Goal: Task Accomplishment & Management: Manage account settings

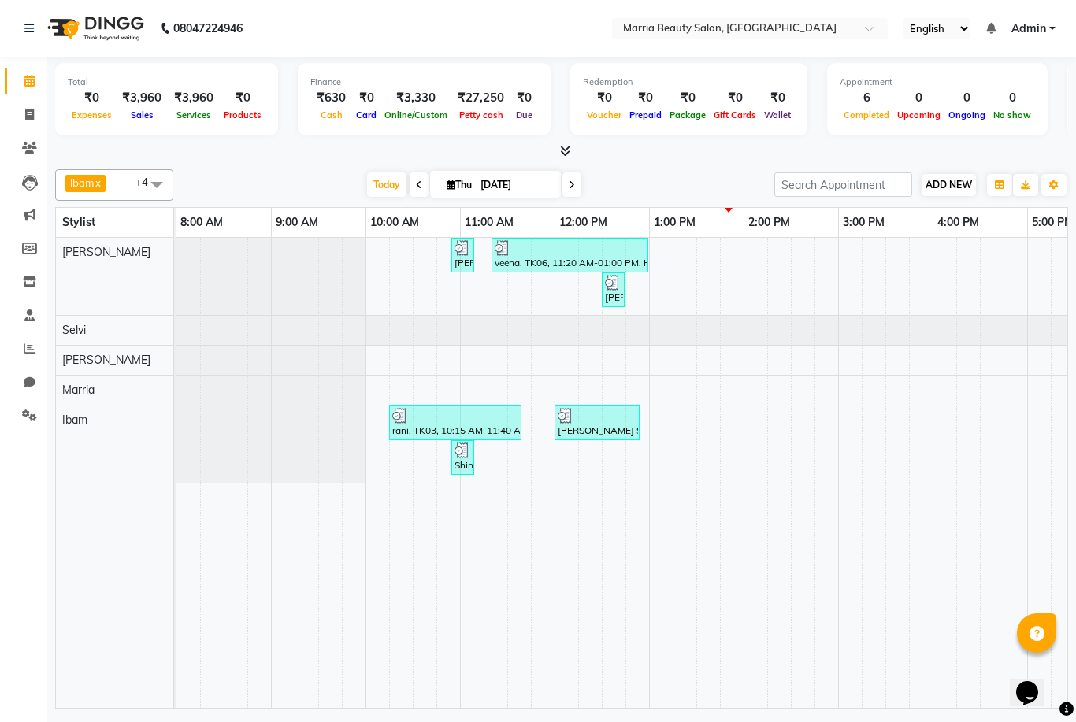
click at [925, 179] on span "ADD NEW" at bounding box center [948, 185] width 46 height 12
click at [1006, 254] on link "Add Expense" at bounding box center [1038, 254] width 124 height 20
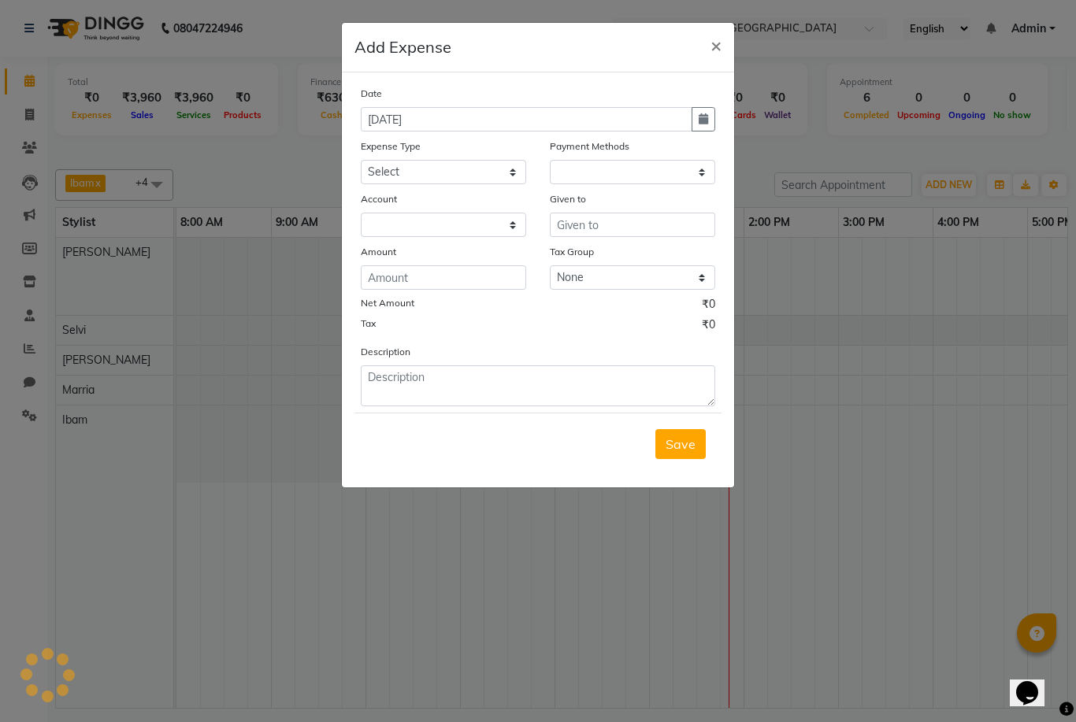
select select "1"
select select "7465"
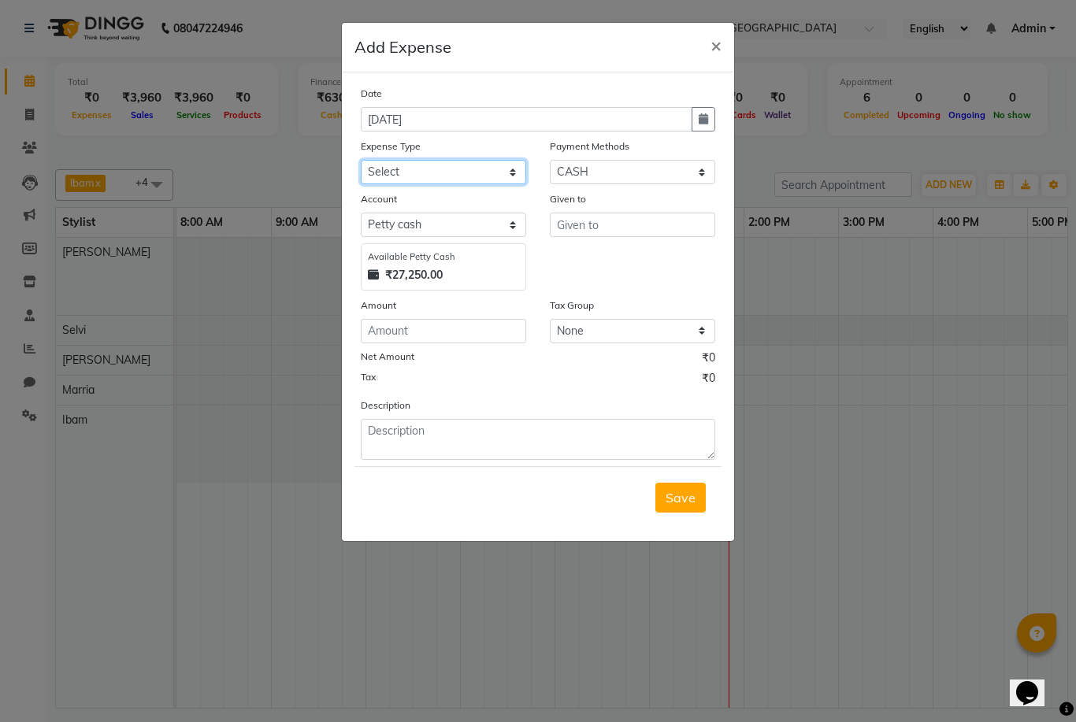
click at [437, 171] on select "Select Advance Salary food Incentive milk Miscellaneous Other Pantry Product Re…" at bounding box center [443, 172] width 165 height 24
select select "24011"
click at [596, 216] on input "text" at bounding box center [632, 225] width 165 height 24
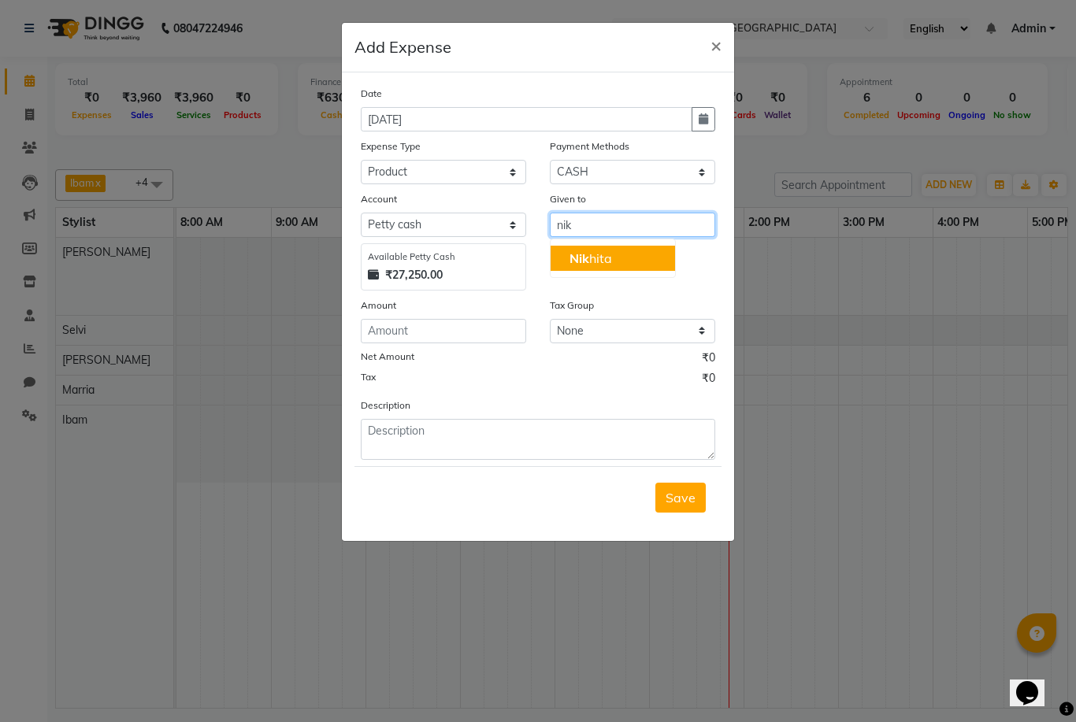
click at [598, 261] on ngb-highlight "Nik hita" at bounding box center [590, 258] width 43 height 16
type input "[PERSON_NAME]"
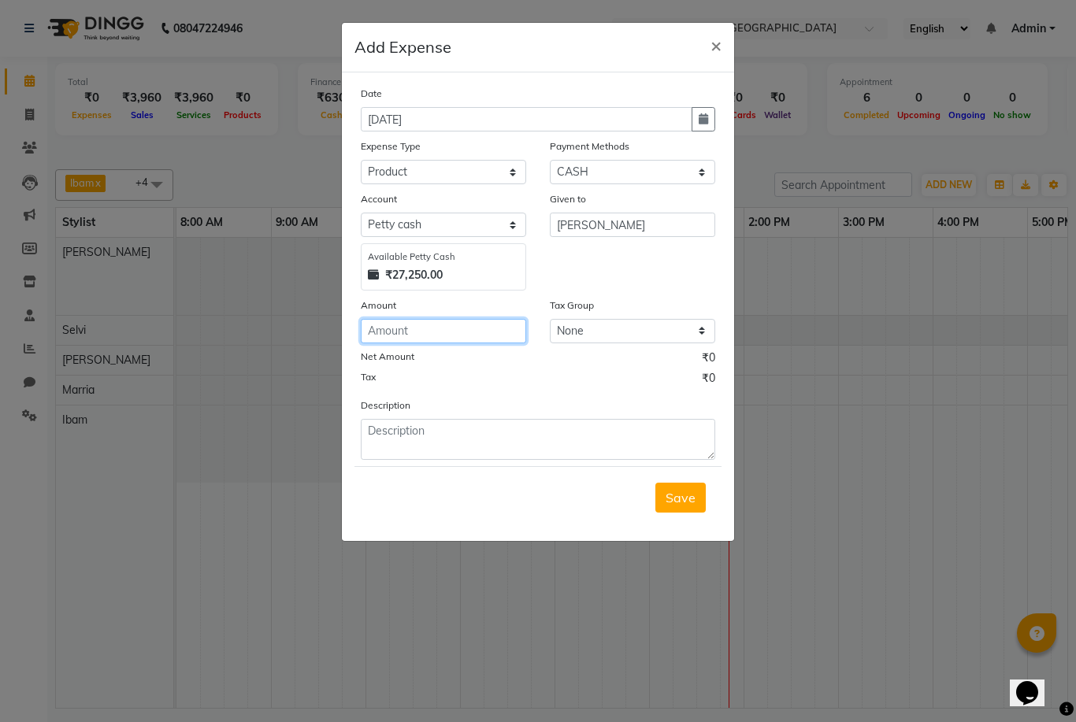
click at [459, 330] on input "number" at bounding box center [443, 331] width 165 height 24
type input "7700"
click at [464, 416] on div "Description" at bounding box center [538, 428] width 378 height 63
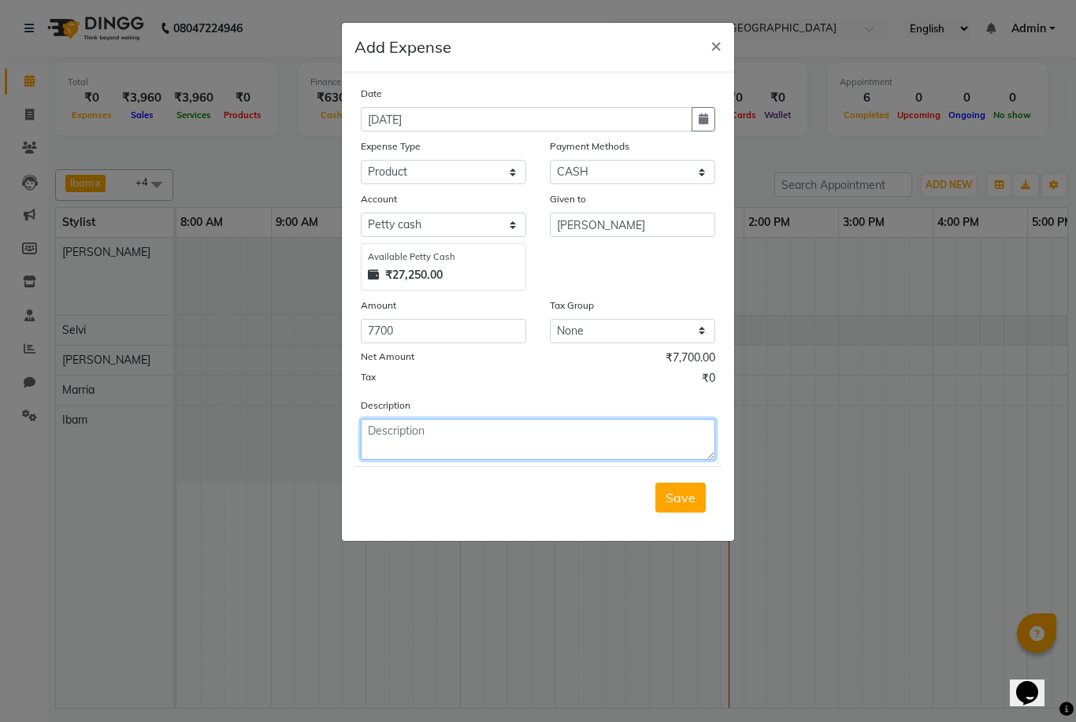
click at [464, 442] on textarea at bounding box center [538, 439] width 354 height 41
type textarea "loreal"
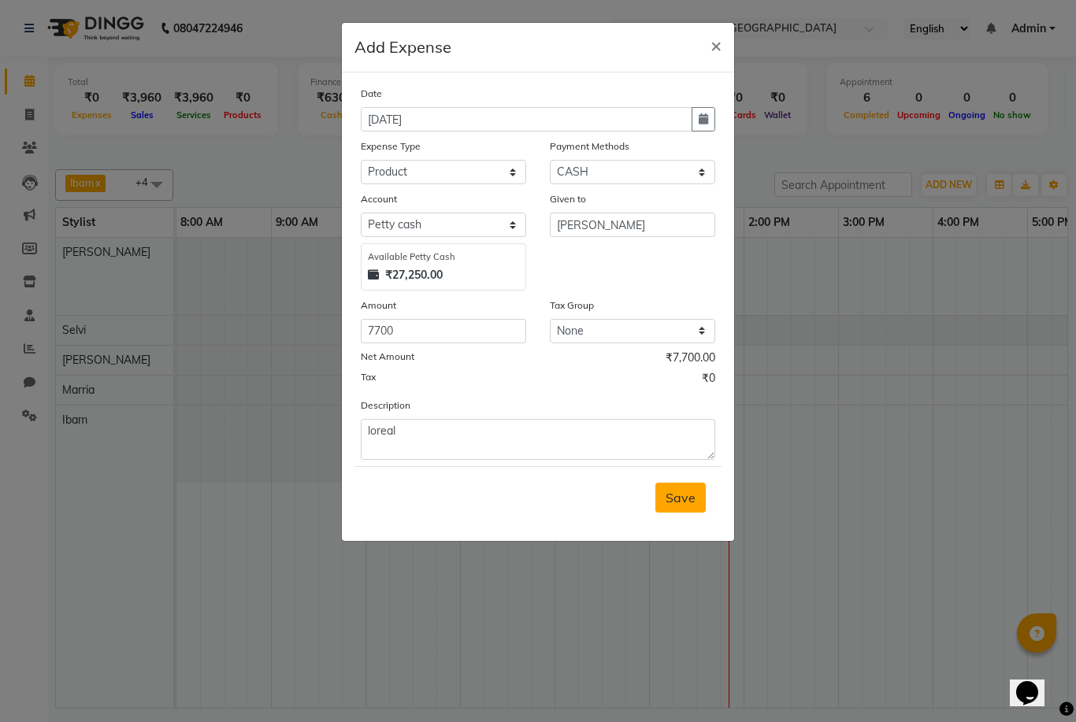
click at [677, 490] on span "Save" at bounding box center [680, 498] width 30 height 16
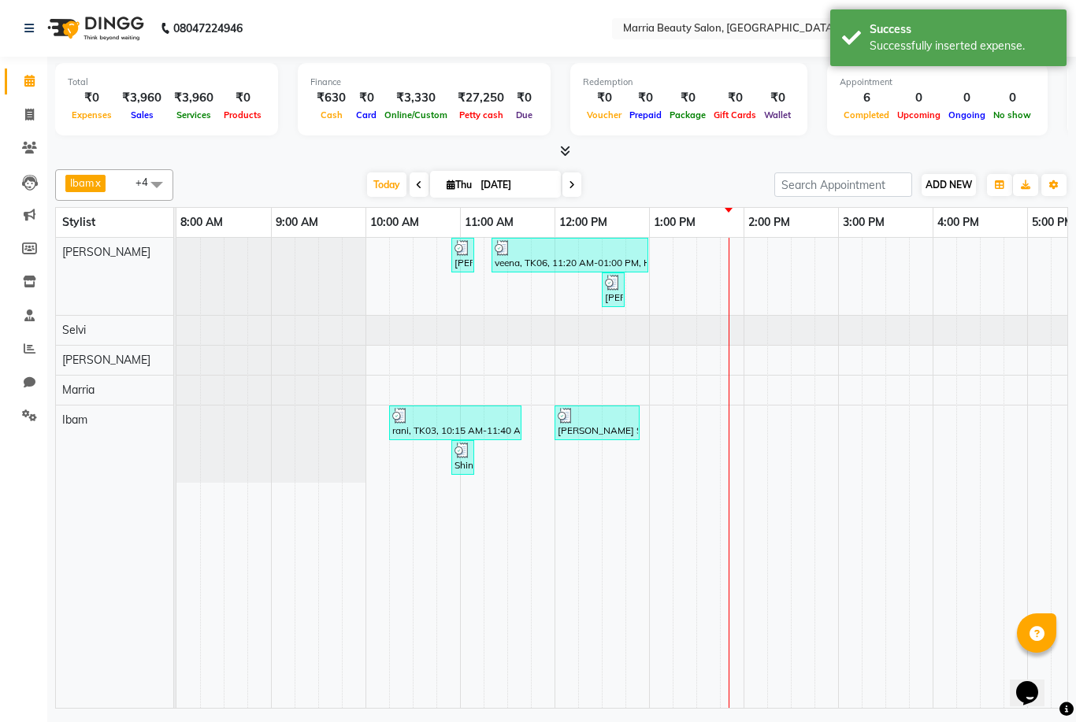
click at [948, 187] on span "ADD NEW" at bounding box center [948, 185] width 46 height 12
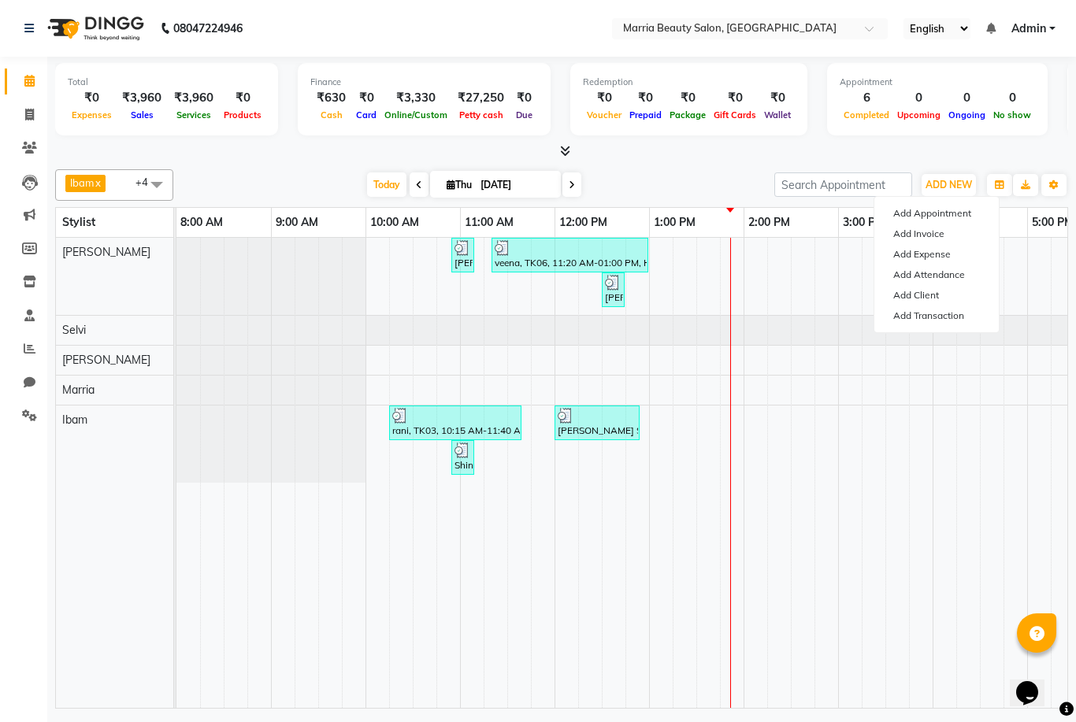
click at [684, 189] on div "Today Thu 04-09-2025" at bounding box center [473, 185] width 585 height 24
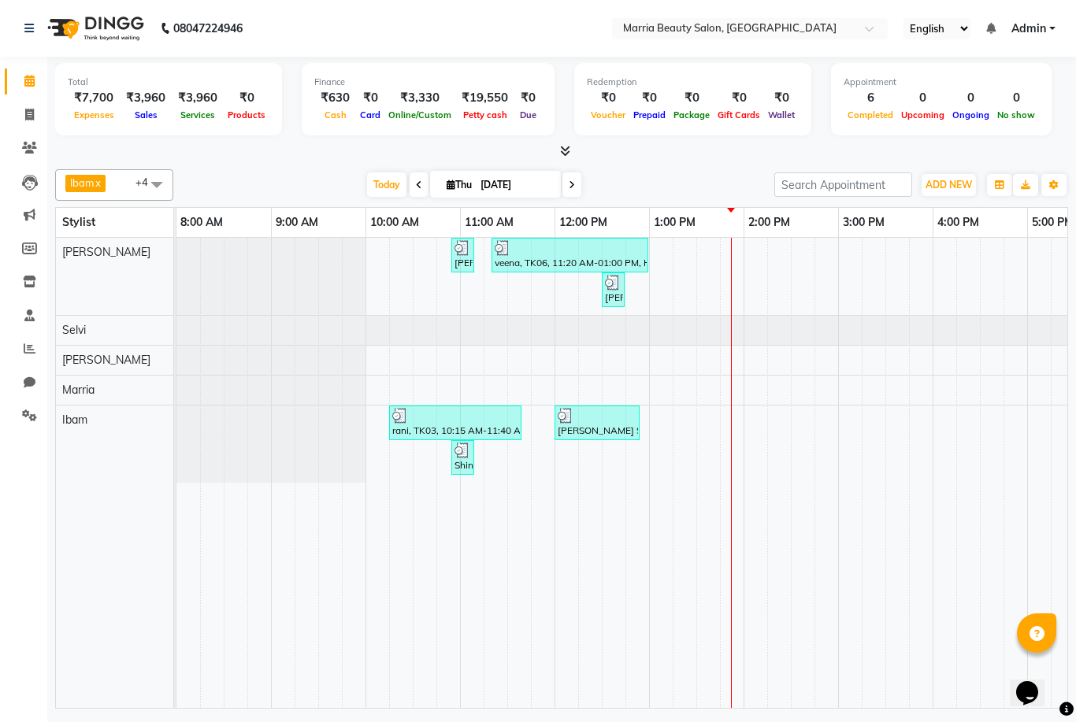
click at [566, 147] on icon at bounding box center [565, 151] width 10 height 12
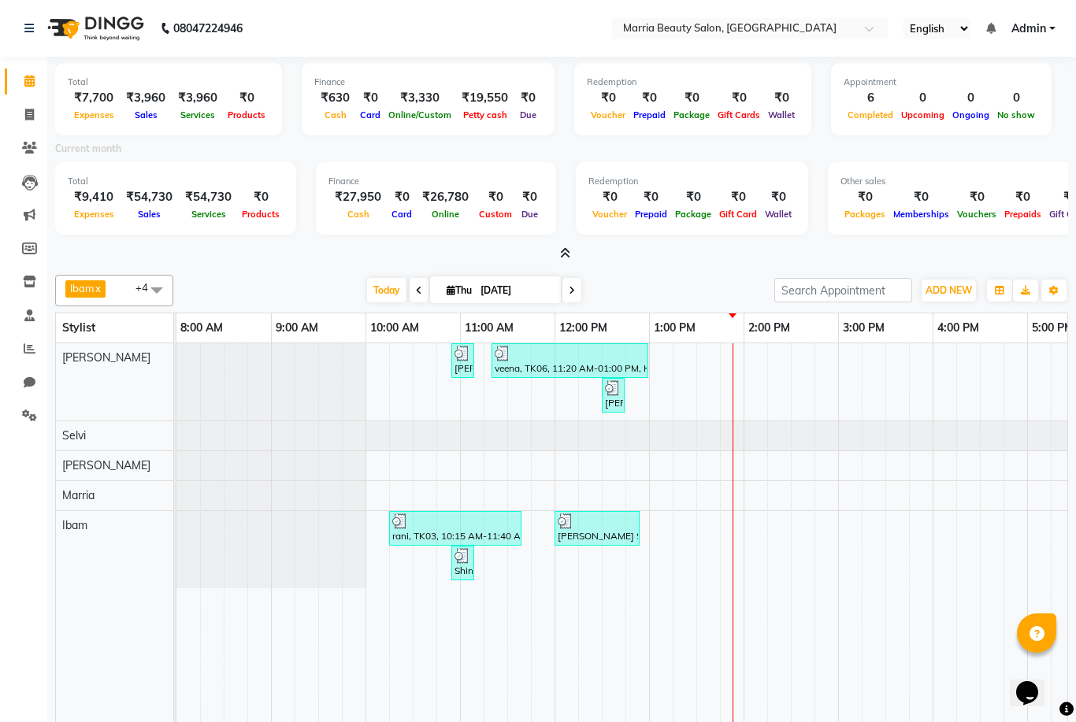
click at [563, 247] on icon at bounding box center [565, 253] width 10 height 12
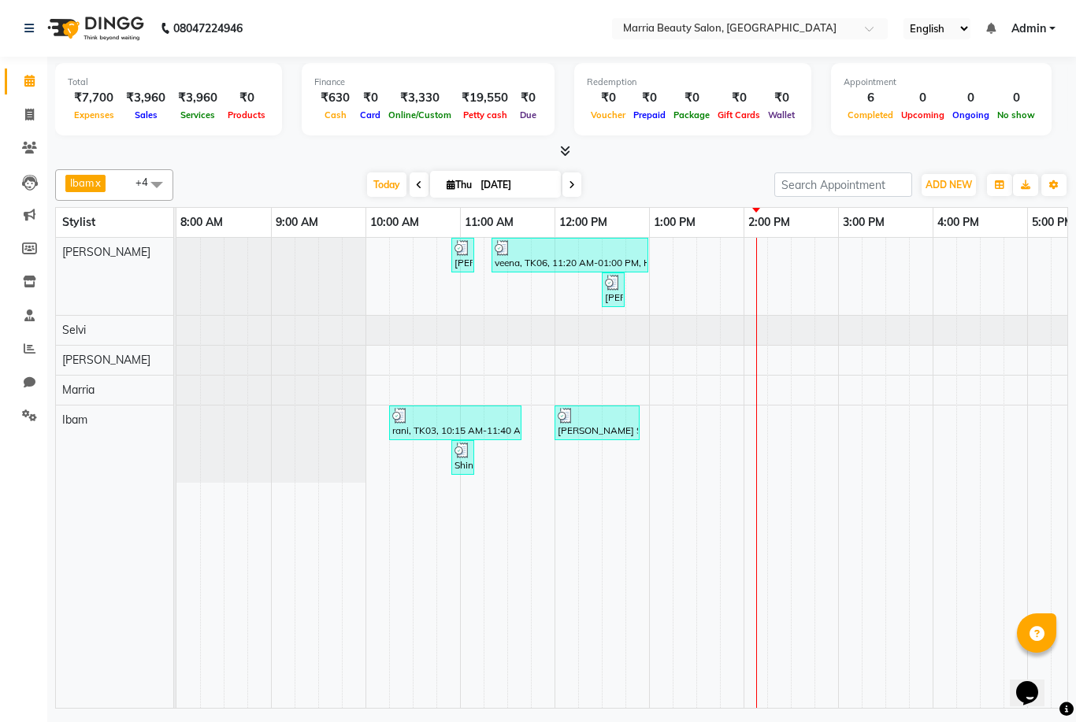
click at [562, 153] on icon at bounding box center [565, 151] width 10 height 12
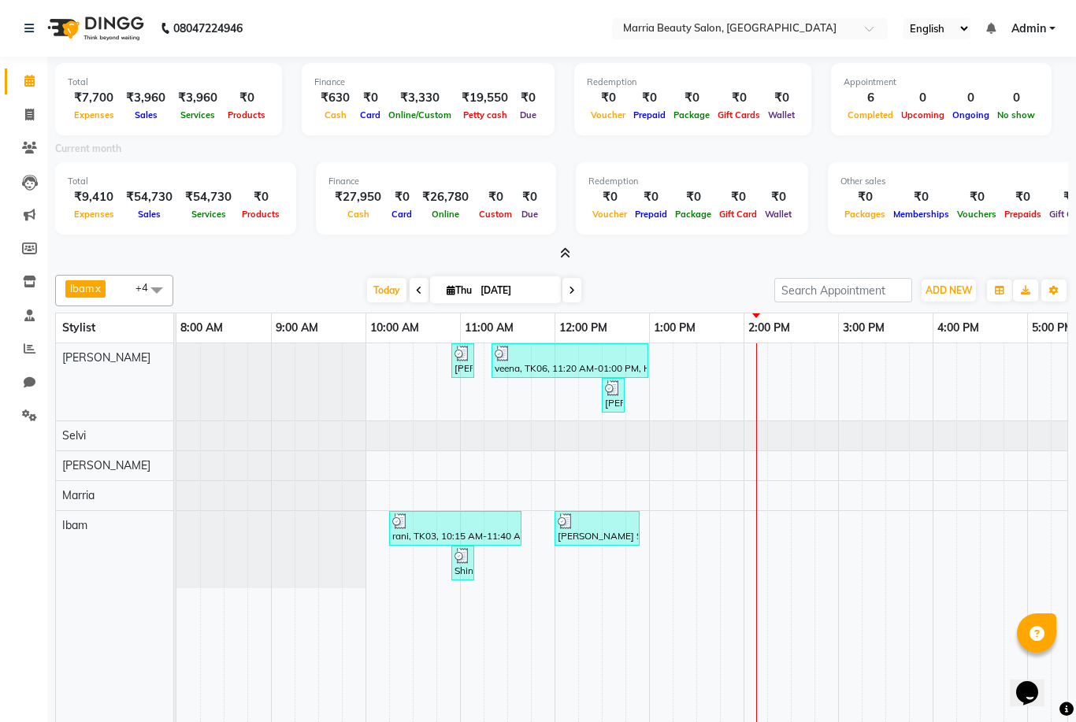
click at [564, 253] on html "08047224946 Select Location × Marria Beauty Salon, [GEOGRAPHIC_DATA] English EN…" at bounding box center [538, 361] width 1076 height 722
click at [565, 253] on icon at bounding box center [565, 253] width 10 height 12
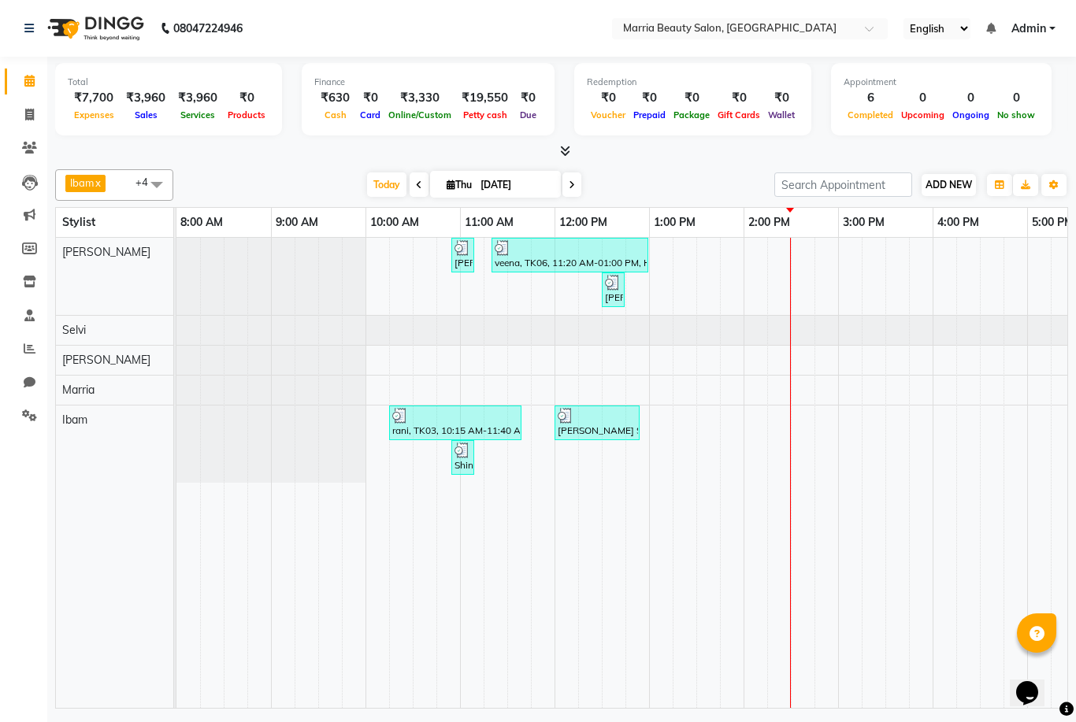
click at [945, 179] on span "ADD NEW" at bounding box center [948, 185] width 46 height 12
click at [1034, 235] on link "Add Invoice" at bounding box center [1038, 234] width 124 height 20
select select "service"
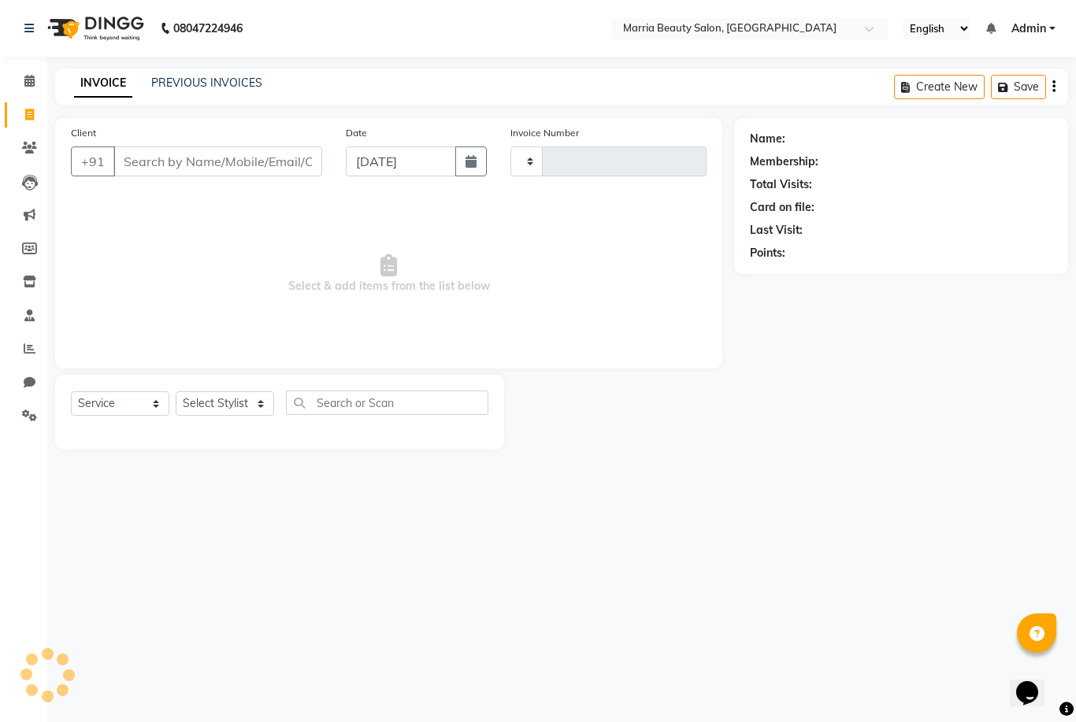
type input "0785"
select select "8343"
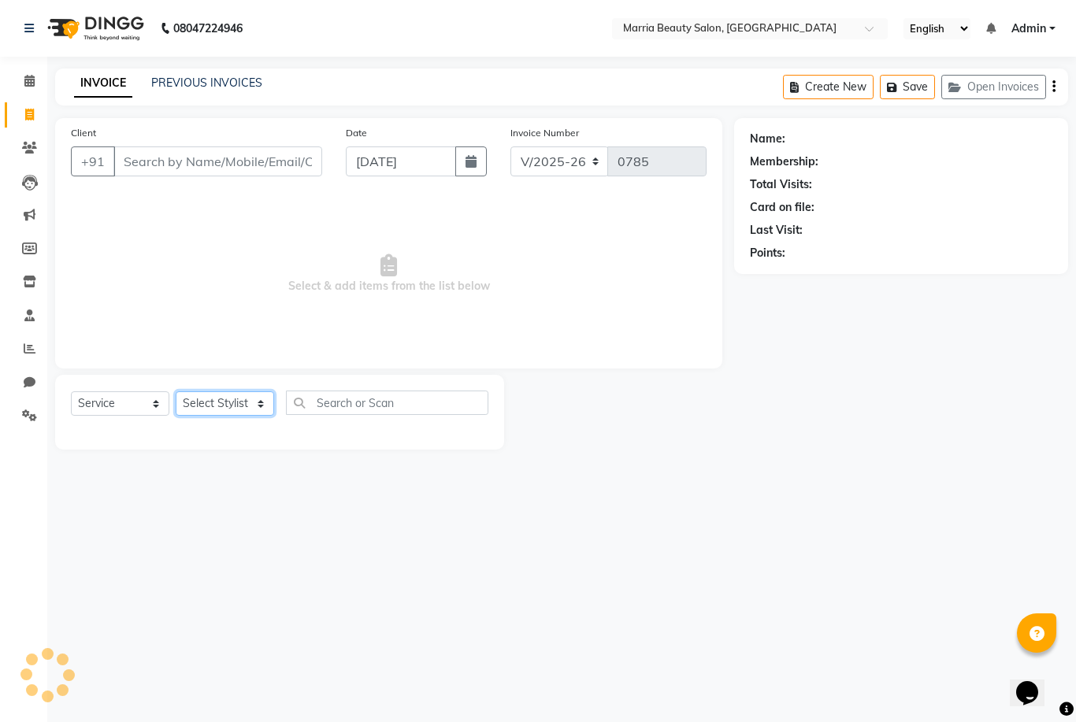
click at [243, 392] on select "Select Stylist" at bounding box center [225, 403] width 98 height 24
select select "85633"
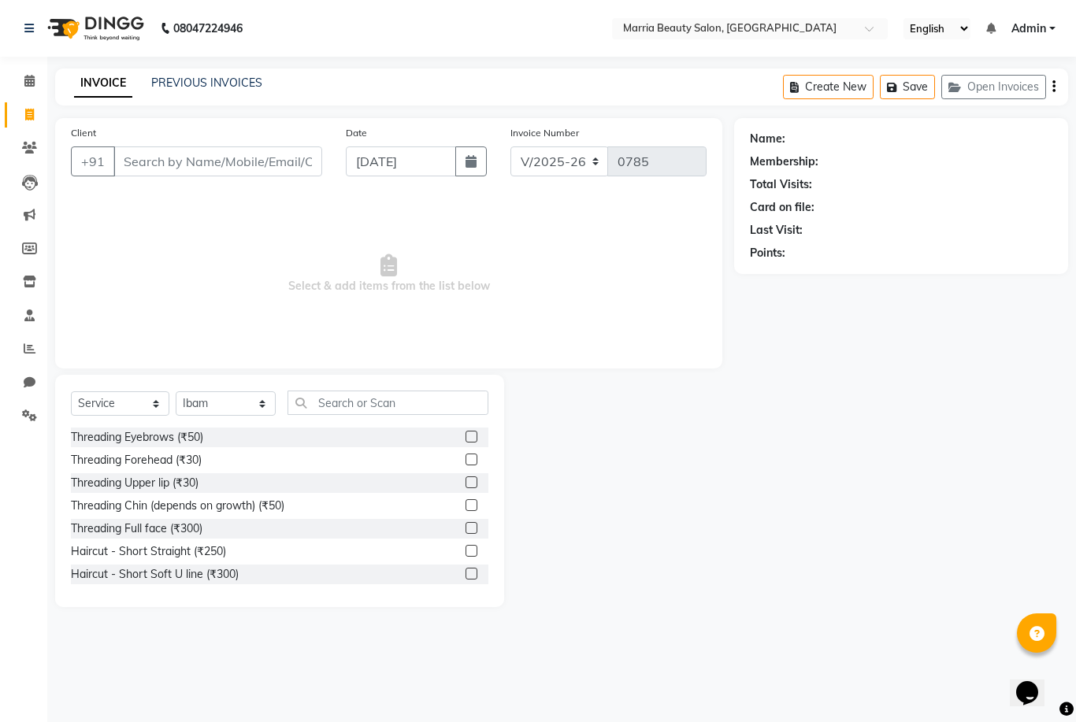
click at [471, 432] on label at bounding box center [471, 437] width 12 height 12
click at [471, 432] on input "checkbox" at bounding box center [470, 437] width 10 height 10
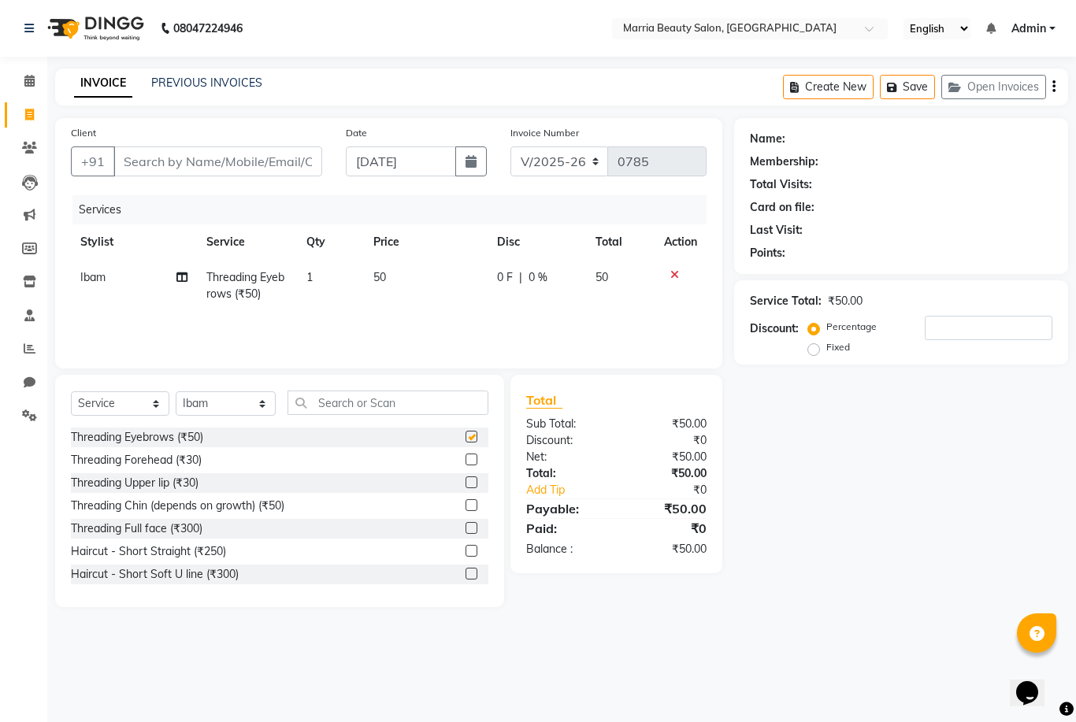
checkbox input "false"
click at [472, 484] on label at bounding box center [471, 482] width 12 height 12
click at [472, 484] on input "checkbox" at bounding box center [470, 483] width 10 height 10
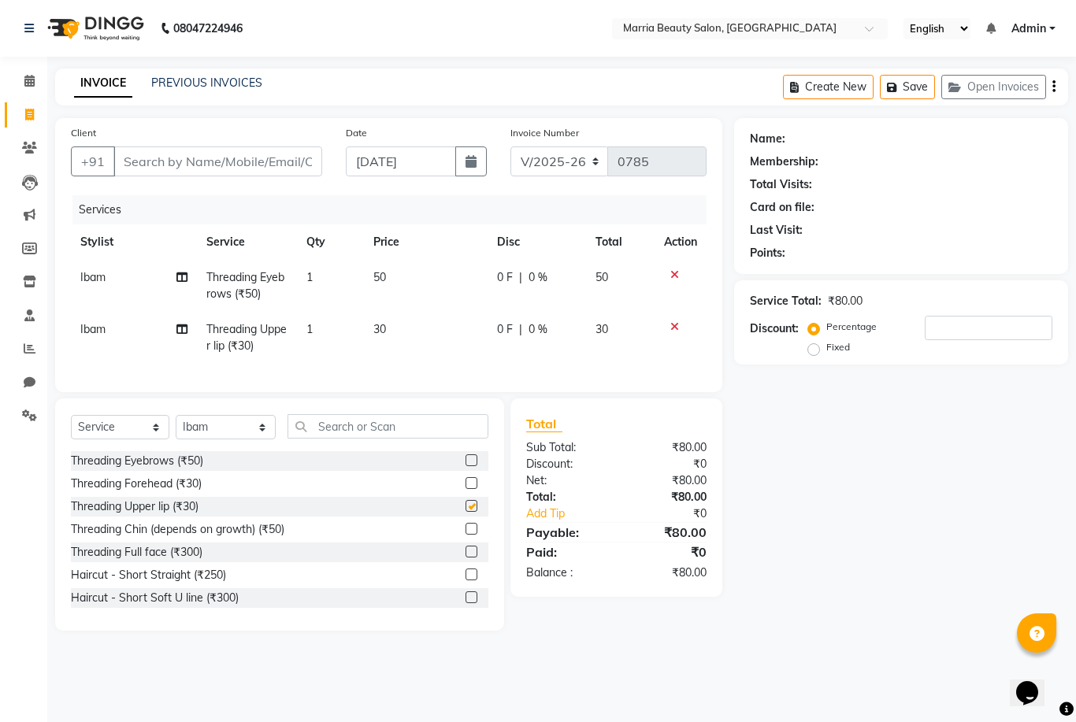
checkbox input "false"
click at [471, 526] on label at bounding box center [471, 529] width 12 height 12
click at [471, 526] on input "checkbox" at bounding box center [470, 529] width 10 height 10
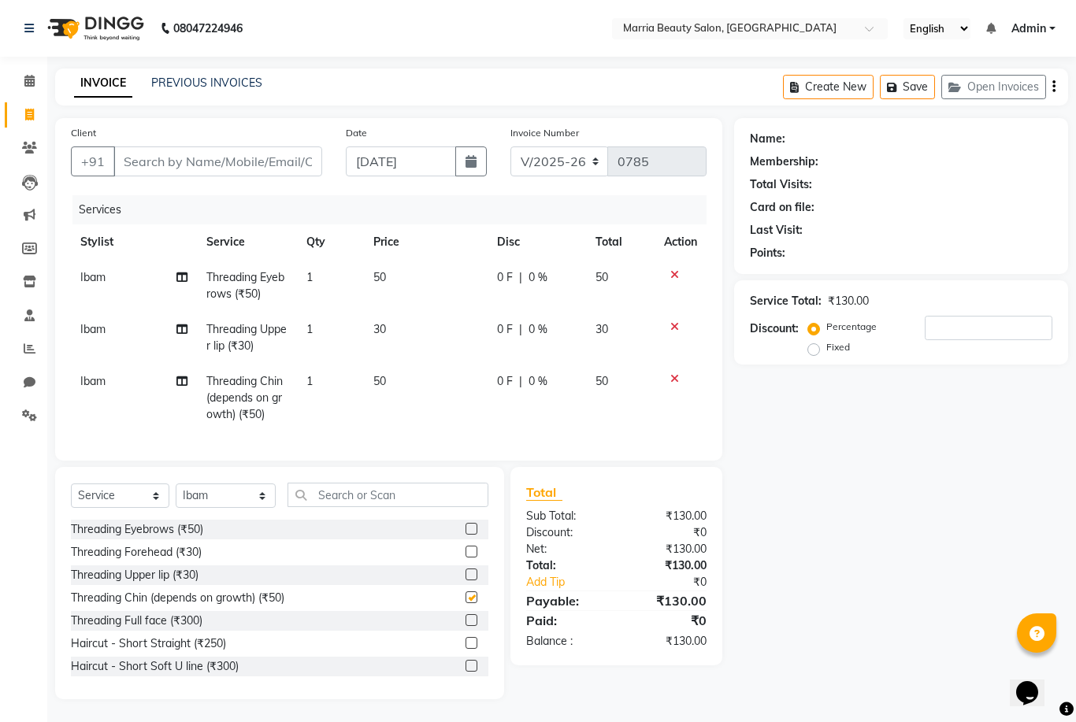
checkbox input "false"
click at [277, 157] on input "Client" at bounding box center [217, 161] width 209 height 30
click at [243, 175] on input "Client" at bounding box center [217, 161] width 209 height 30
type input "9"
type input "0"
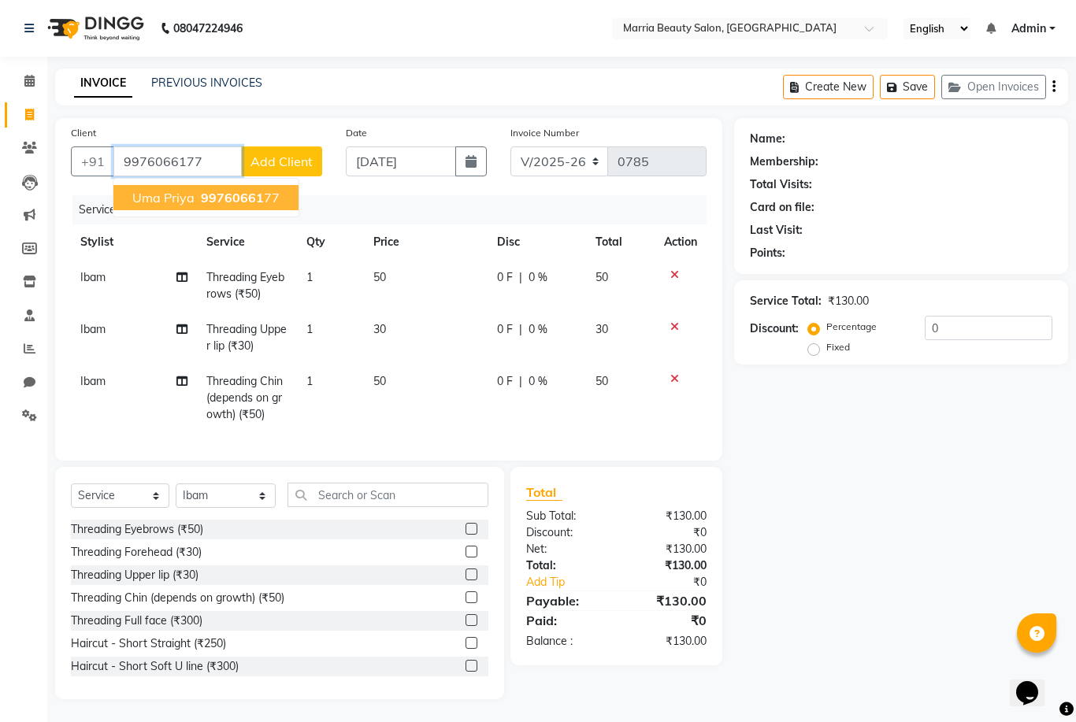
type input "9976066177"
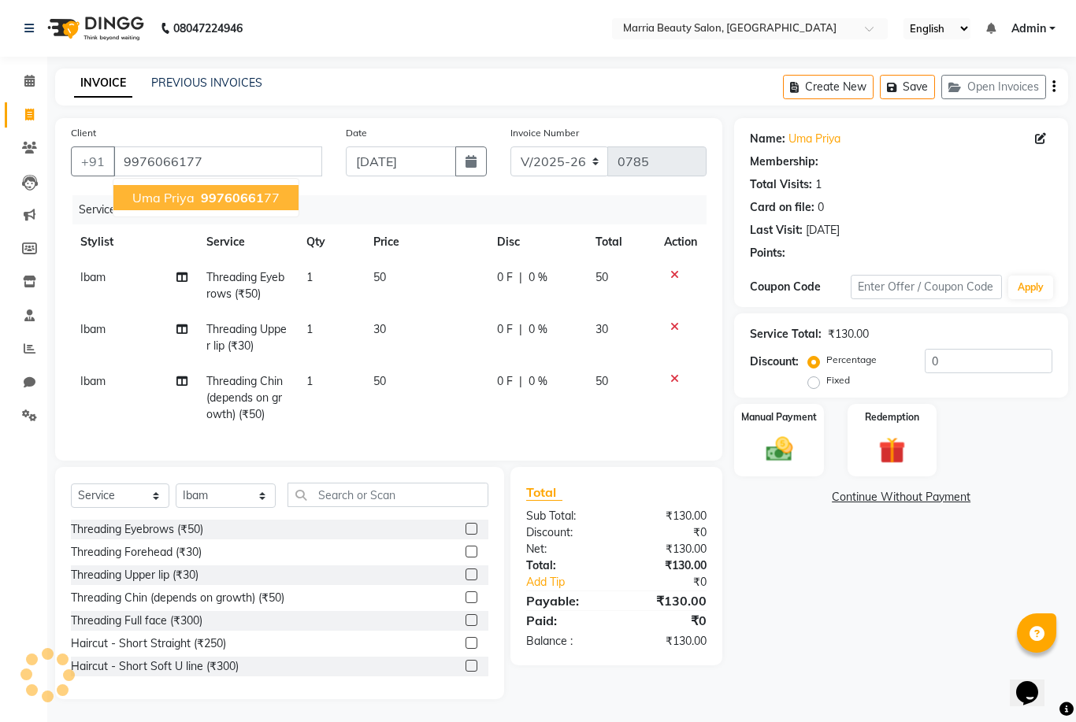
click at [242, 190] on span "99760661" at bounding box center [232, 198] width 63 height 16
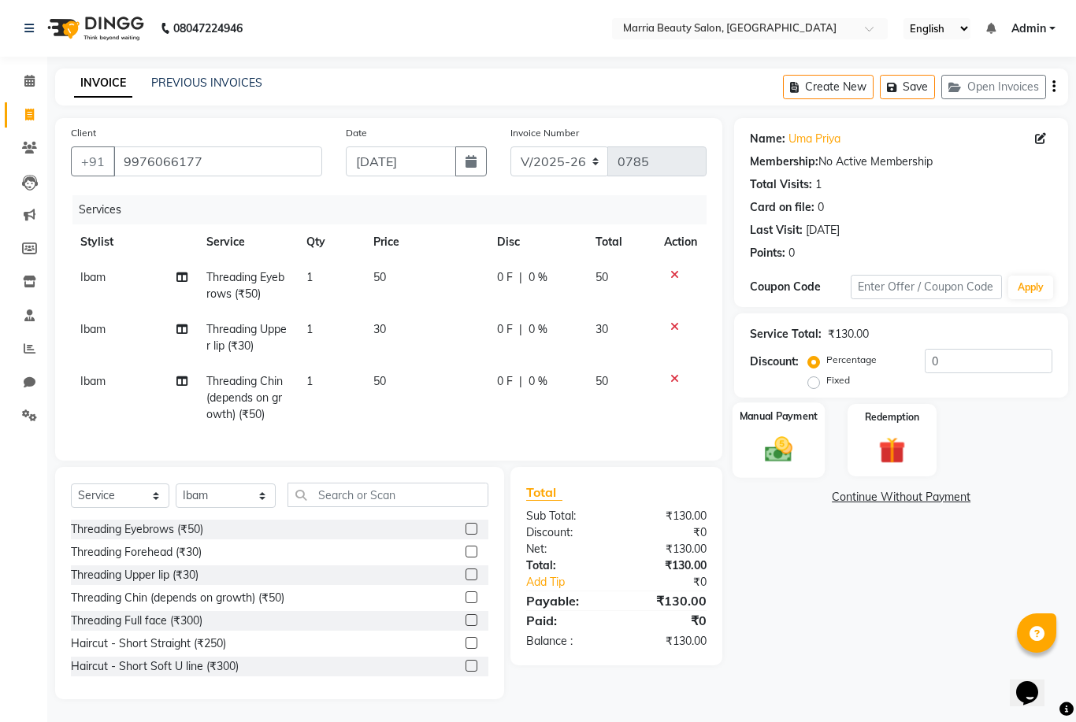
click at [769, 450] on img at bounding box center [778, 449] width 45 height 32
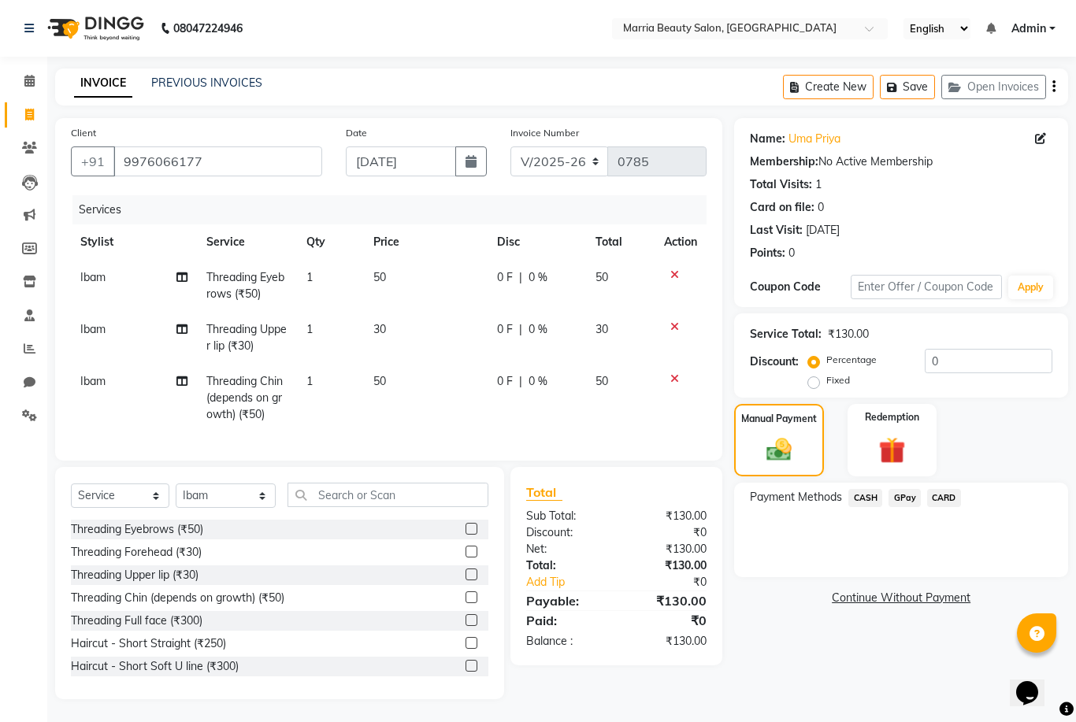
click at [907, 507] on span "GPay" at bounding box center [904, 498] width 32 height 18
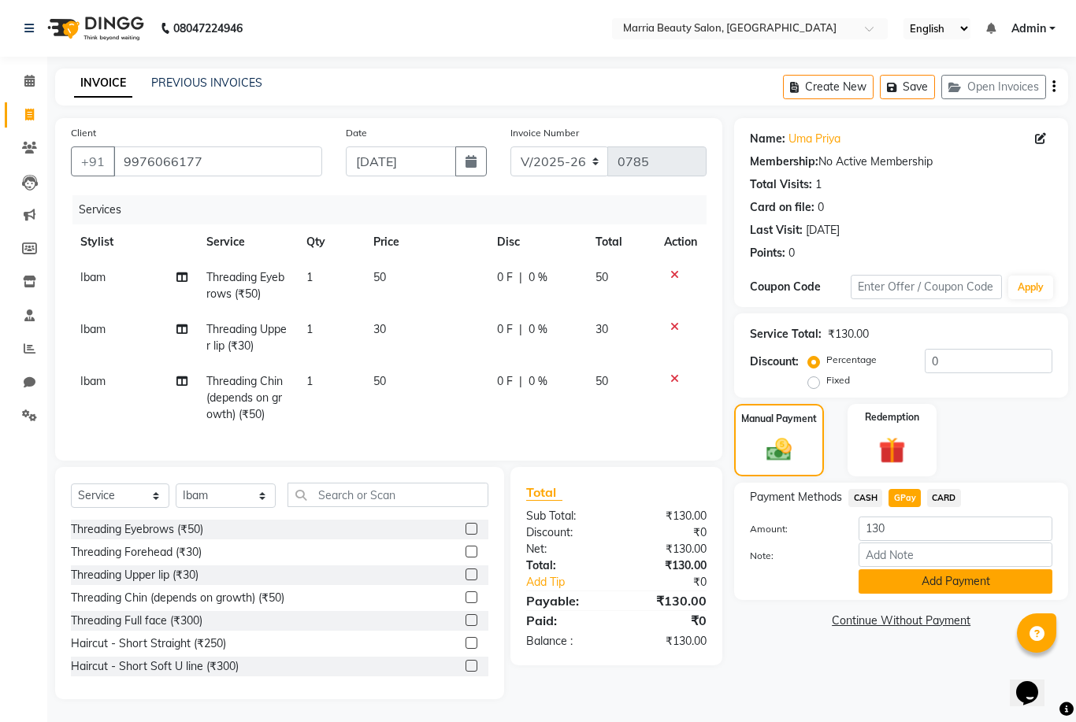
scroll to position [1, 0]
click at [877, 579] on button "Add Payment" at bounding box center [955, 581] width 194 height 24
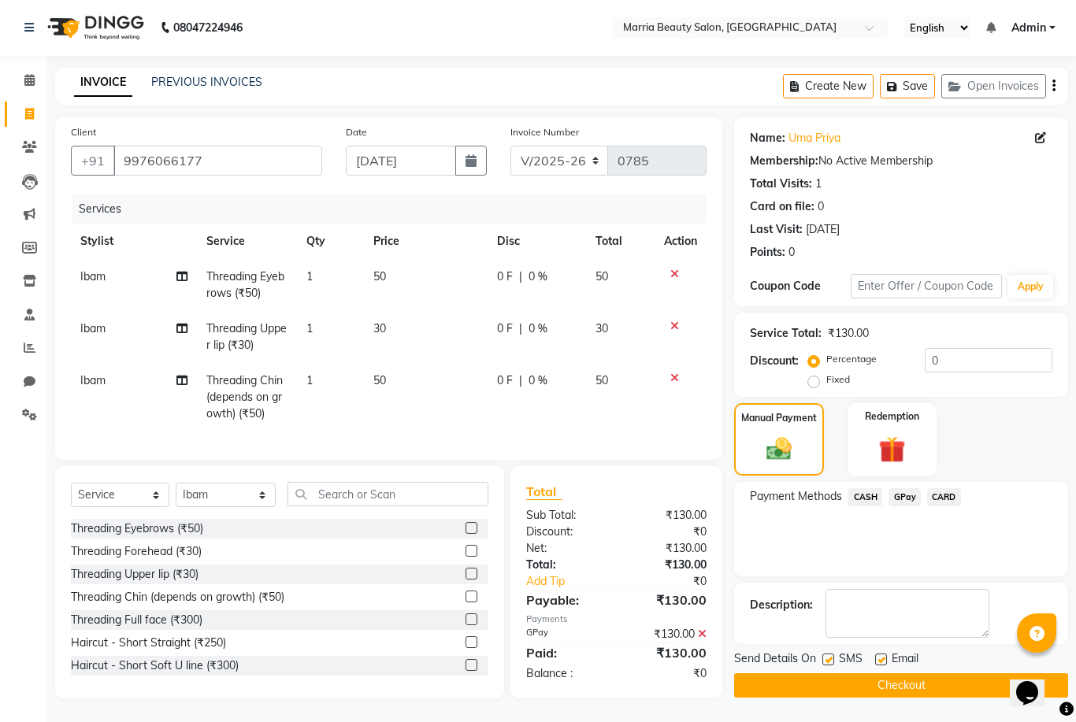
click at [854, 694] on button "Checkout" at bounding box center [901, 685] width 334 height 24
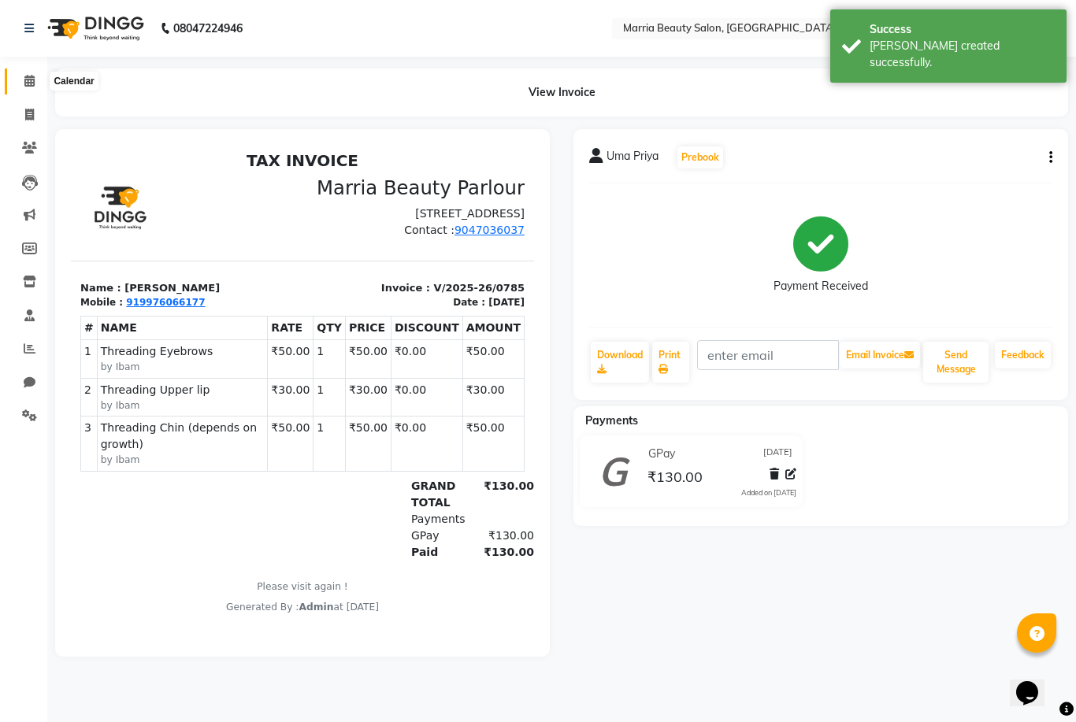
click at [27, 80] on icon at bounding box center [29, 81] width 10 height 12
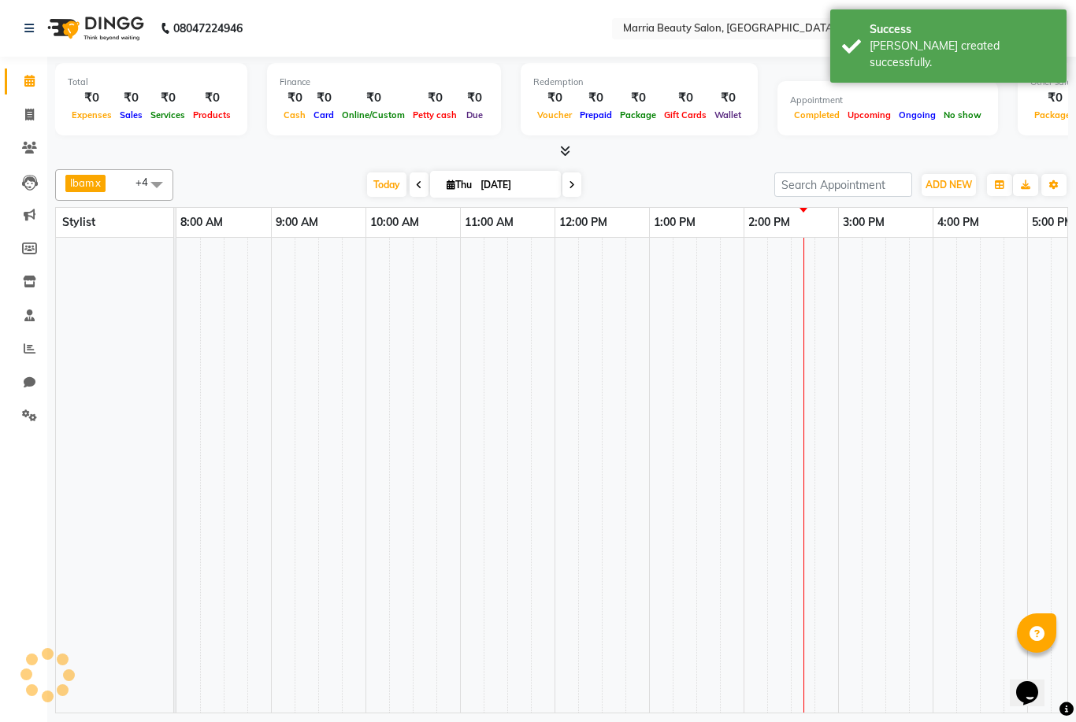
scroll to position [0, 338]
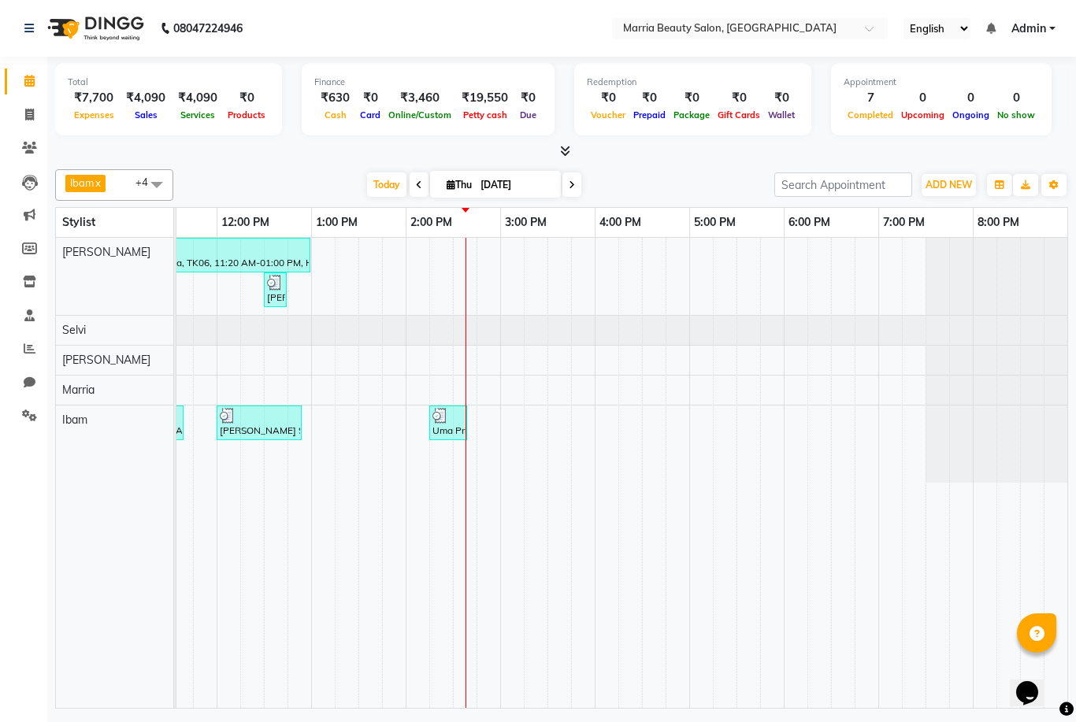
click at [554, 150] on span at bounding box center [562, 151] width 17 height 17
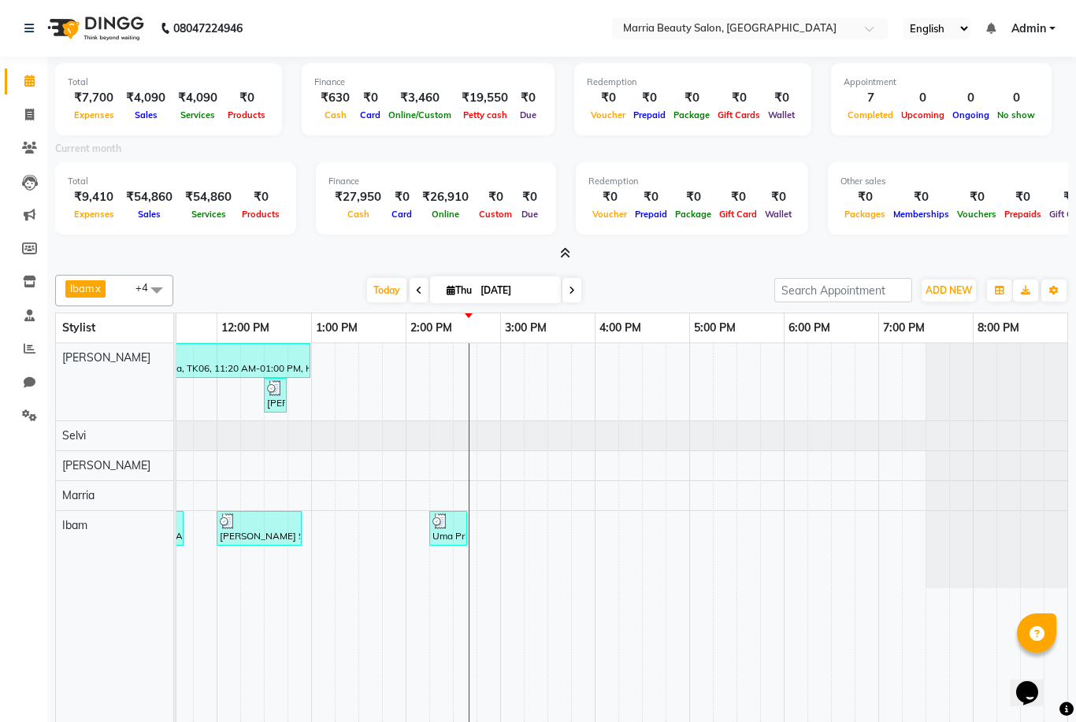
click at [549, 248] on div at bounding box center [561, 254] width 1013 height 17
click at [569, 251] on icon at bounding box center [565, 253] width 10 height 12
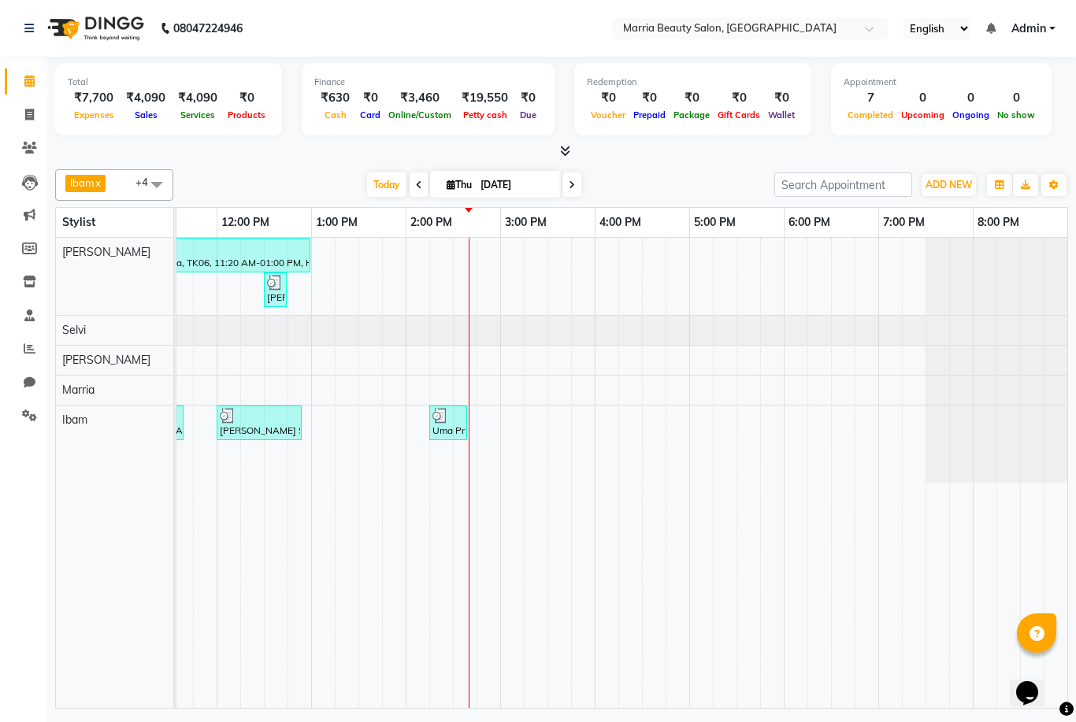
click at [561, 146] on icon at bounding box center [565, 151] width 10 height 12
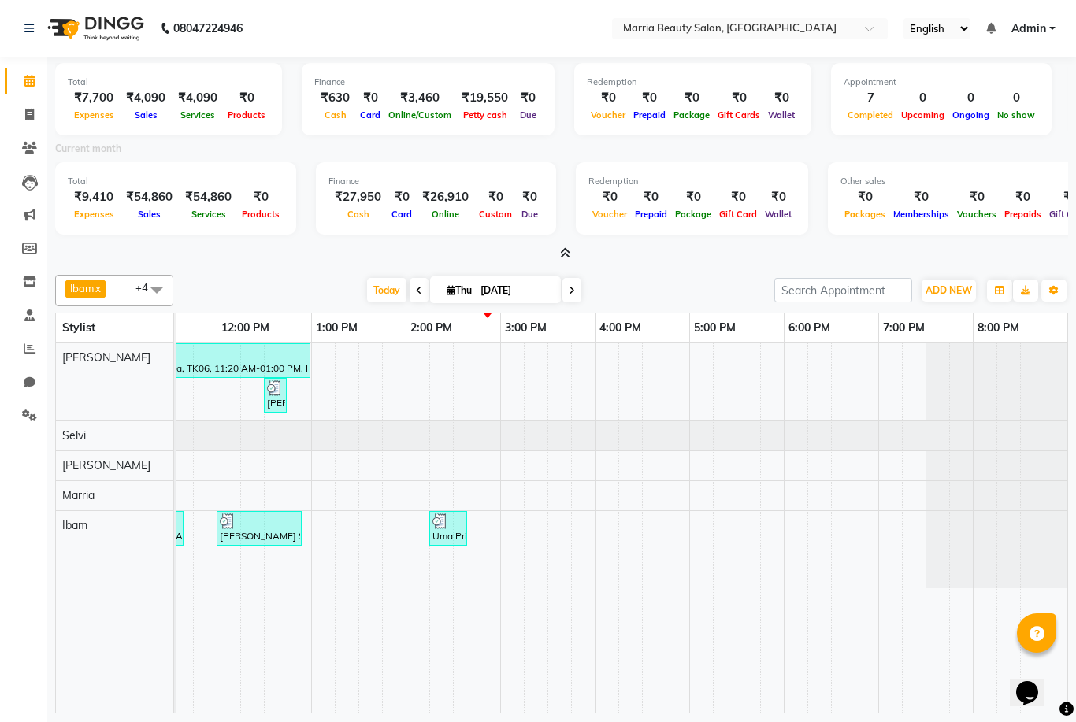
scroll to position [0, 329]
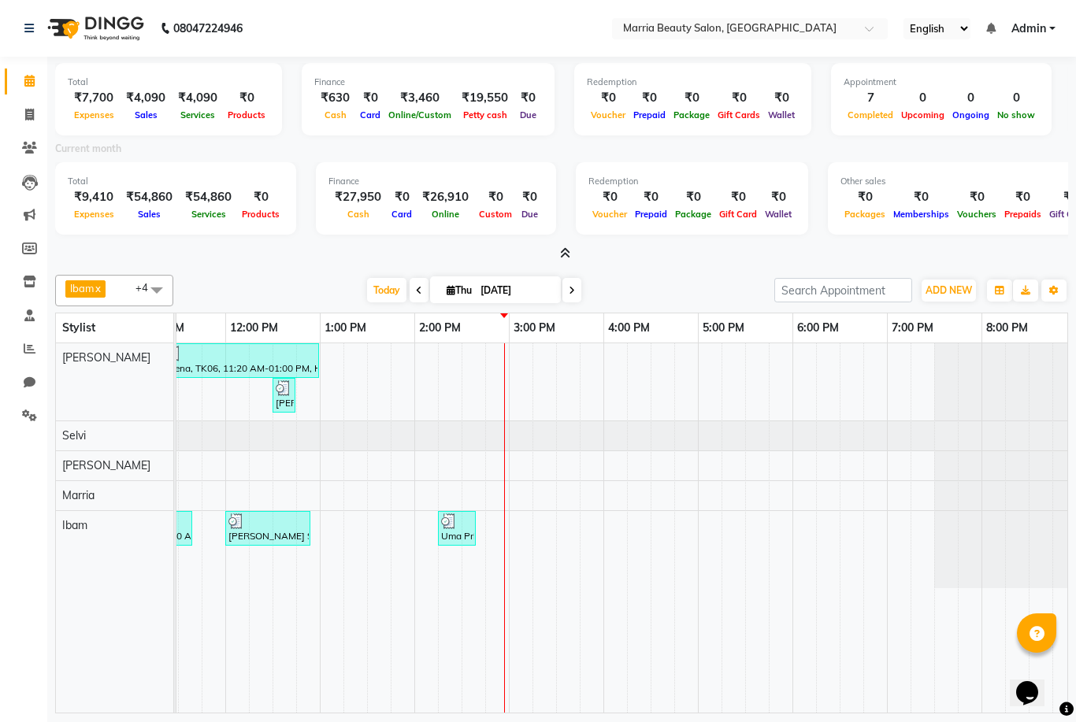
click at [565, 249] on html "08047224946 Select Location × Marria Beauty Salon, [GEOGRAPHIC_DATA] English EN…" at bounding box center [538, 361] width 1076 height 722
click at [565, 249] on icon at bounding box center [565, 253] width 10 height 12
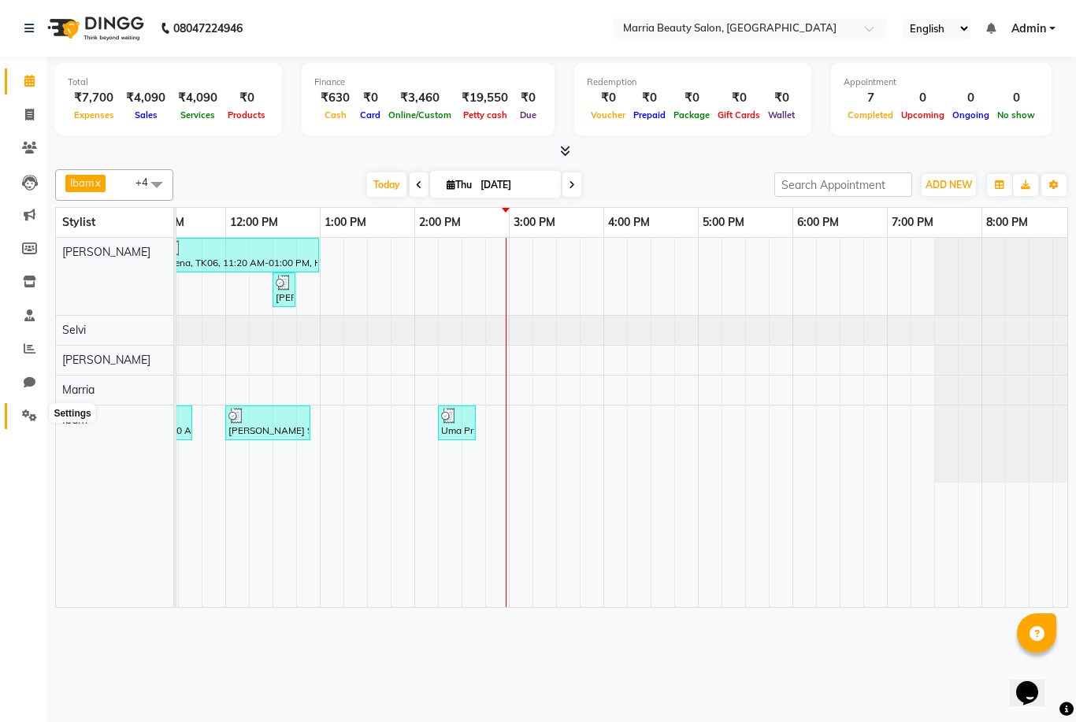
click at [39, 409] on span at bounding box center [30, 416] width 28 height 18
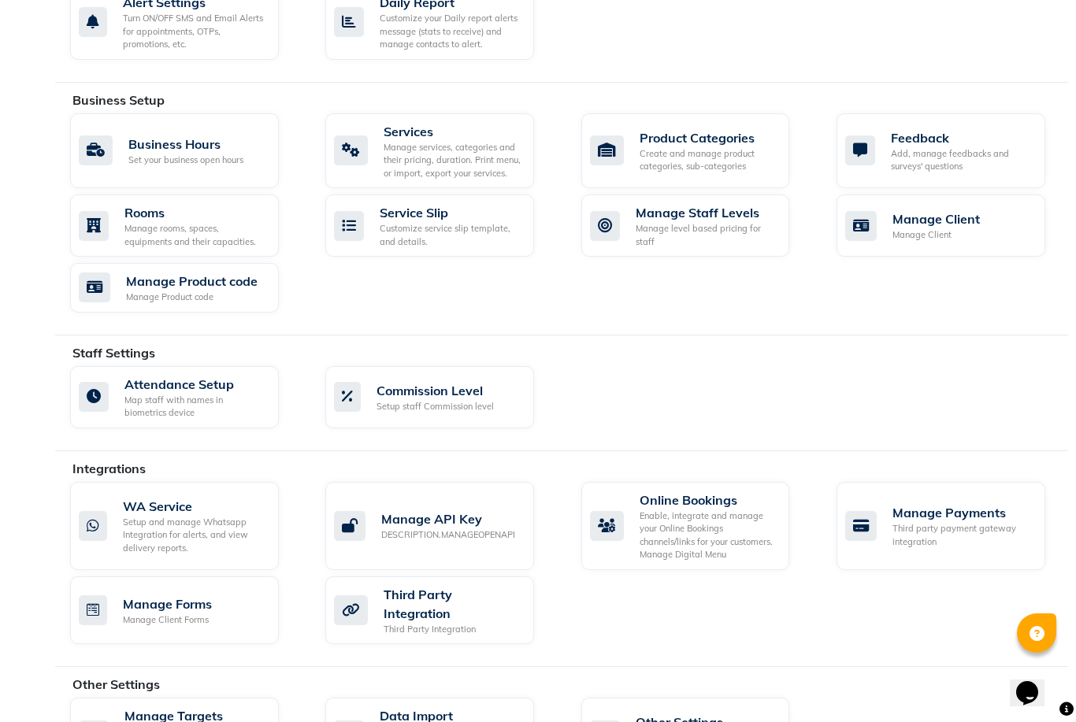
scroll to position [531, 0]
click at [187, 508] on div "WA Service" at bounding box center [194, 506] width 143 height 19
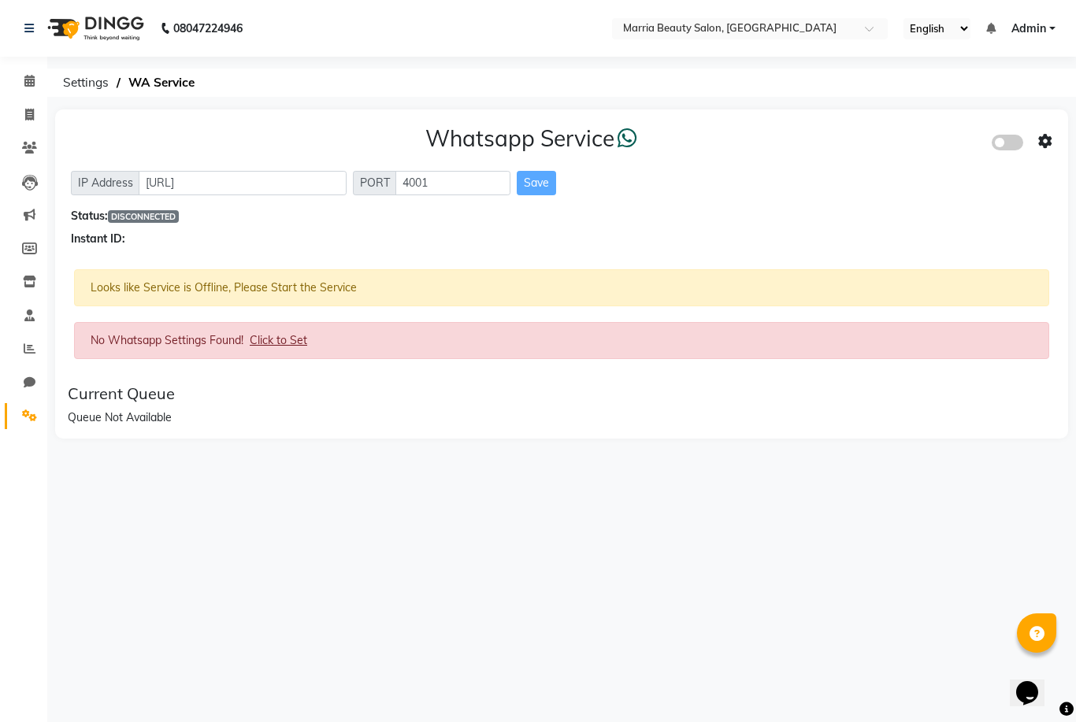
click at [292, 341] on span "Click to Set" at bounding box center [278, 340] width 57 height 14
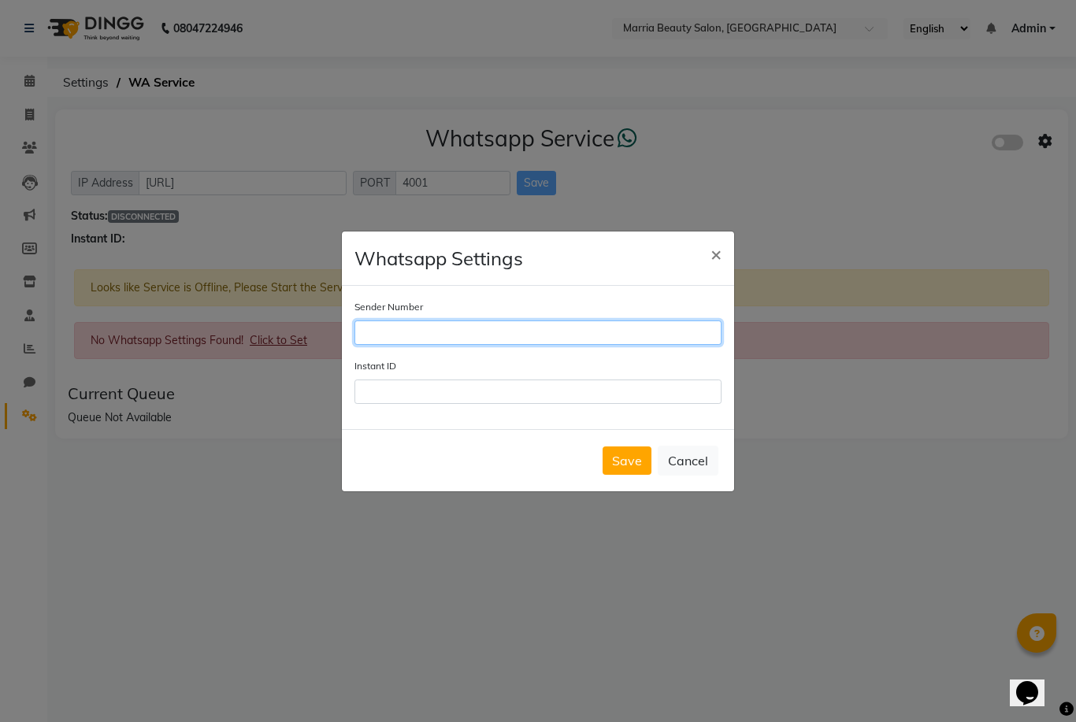
click at [390, 345] on input "Sender Number" at bounding box center [537, 333] width 367 height 24
click at [717, 265] on span "×" at bounding box center [715, 254] width 11 height 24
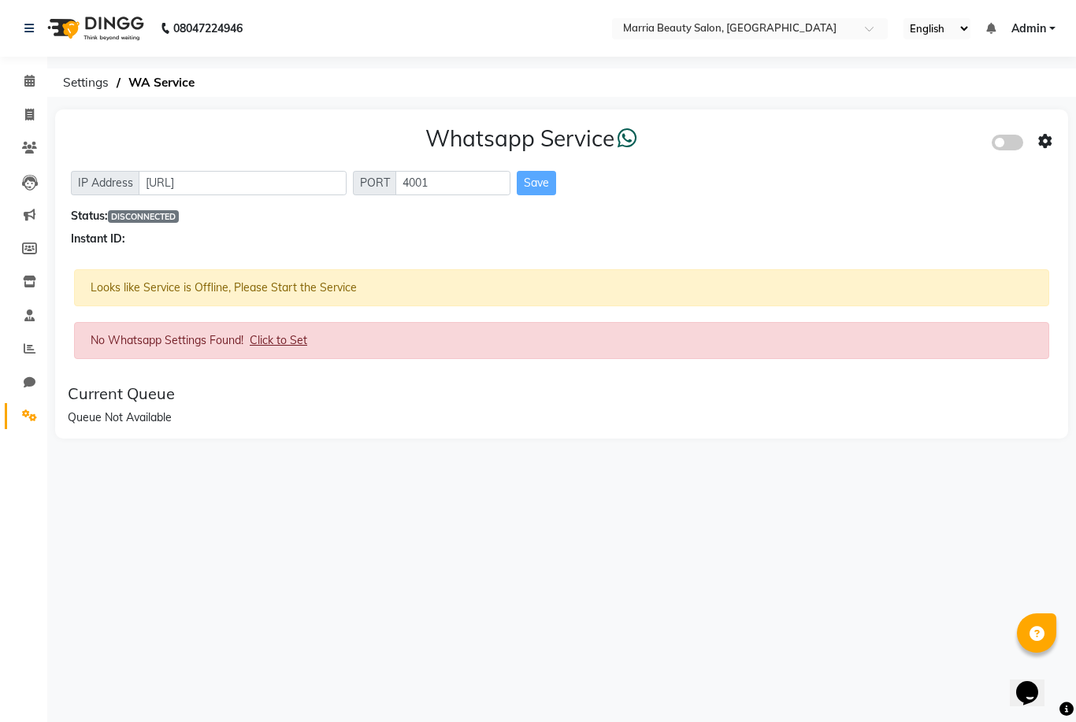
click at [999, 148] on span at bounding box center [1006, 143] width 31 height 16
click at [1003, 145] on input "checkbox" at bounding box center [1003, 145] width 0 height 0
click at [1042, 139] on icon at bounding box center [1045, 142] width 14 height 14
click at [930, 128] on div "Whatsapp Settings" at bounding box center [931, 125] width 180 height 20
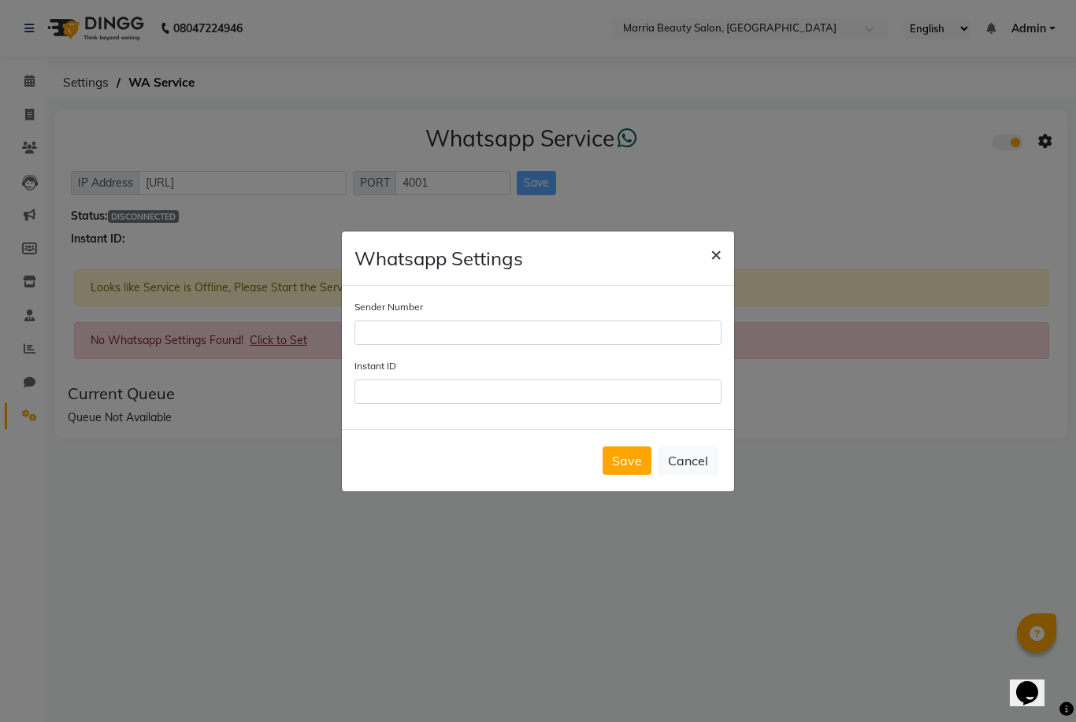
click at [717, 265] on span "×" at bounding box center [715, 254] width 11 height 24
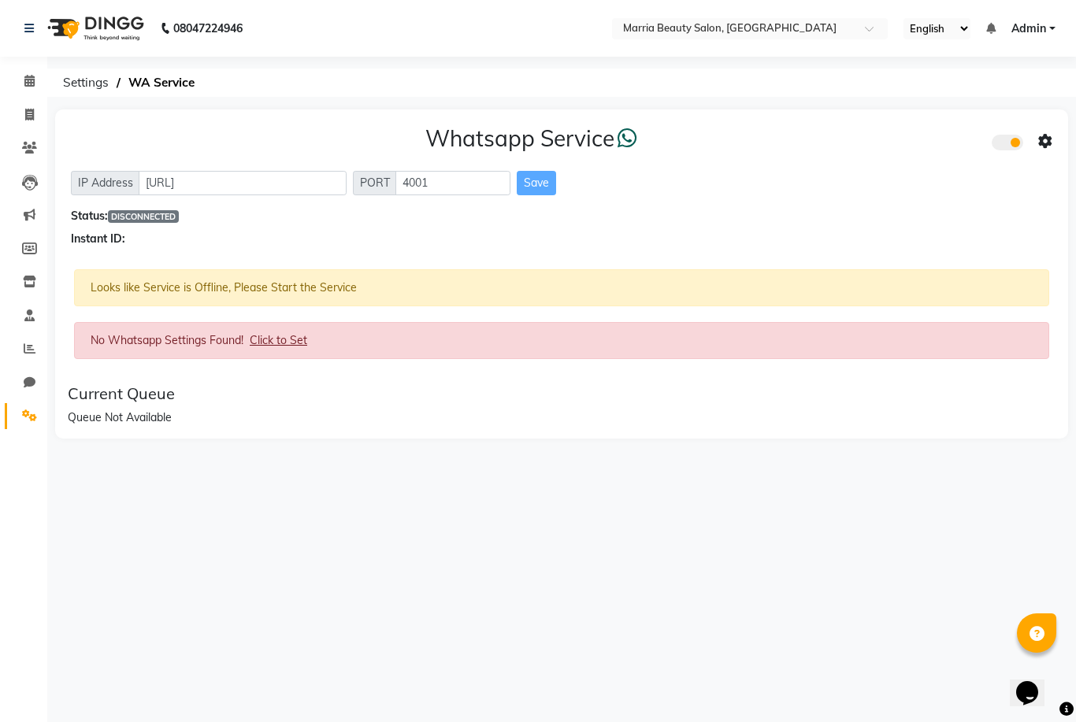
click at [1011, 141] on span at bounding box center [1006, 143] width 31 height 16
click at [1003, 145] on input "checkbox" at bounding box center [1003, 145] width 0 height 0
click at [280, 339] on span "Click to Set" at bounding box center [278, 340] width 57 height 14
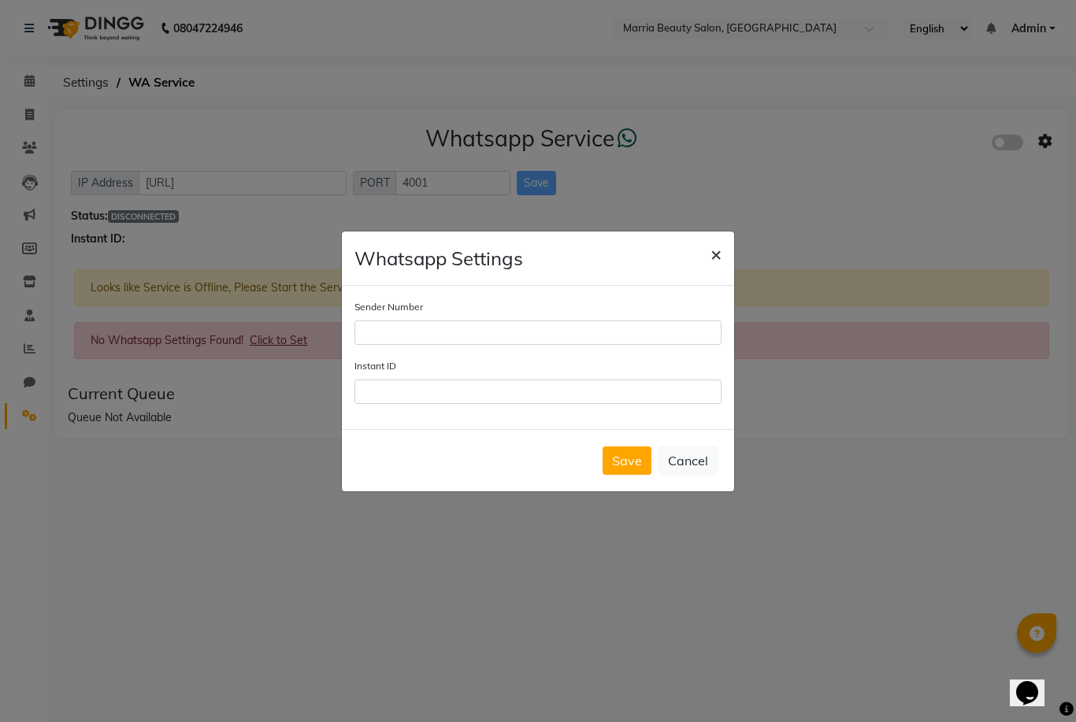
click at [717, 265] on span "×" at bounding box center [715, 254] width 11 height 24
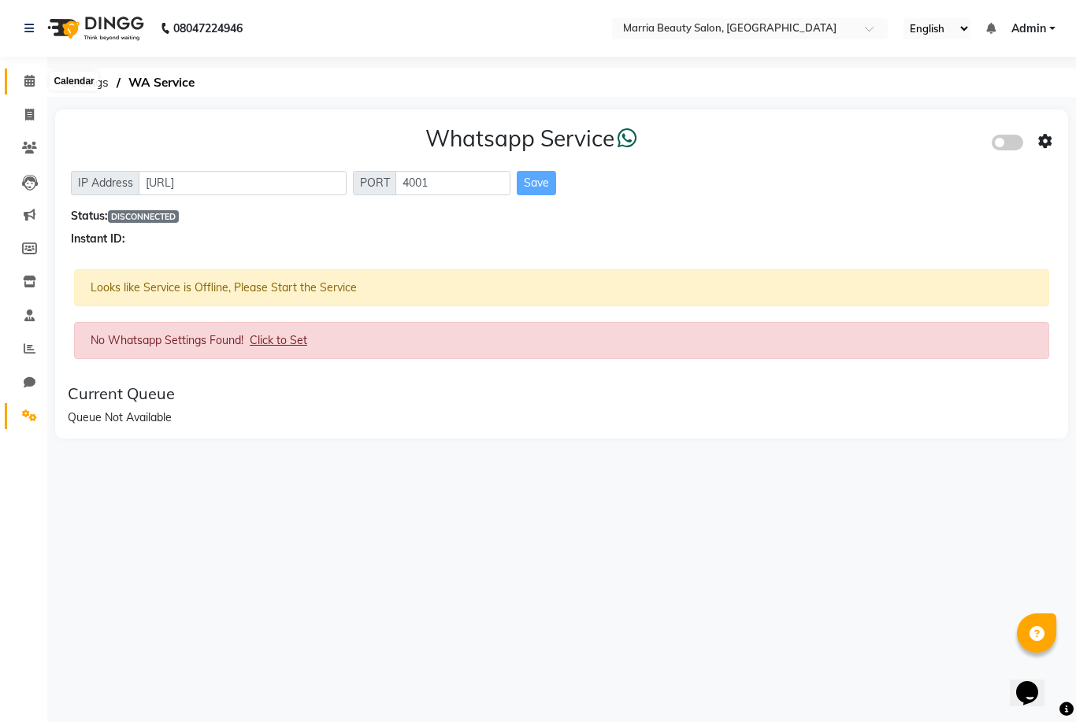
click at [28, 80] on icon at bounding box center [29, 81] width 10 height 12
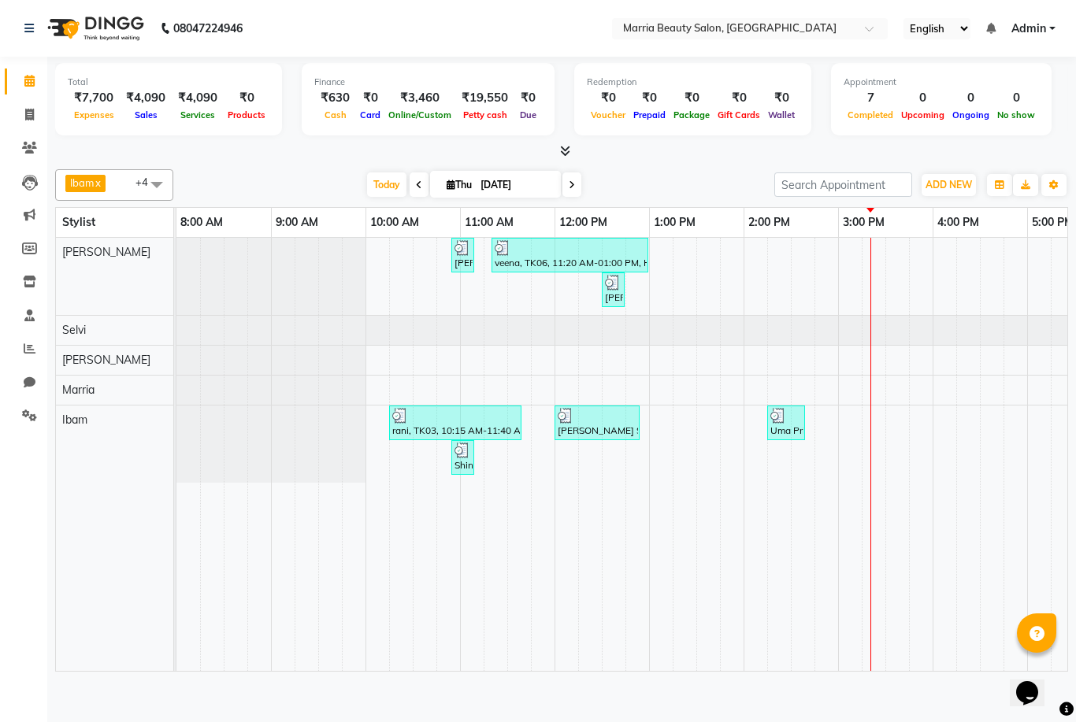
click at [566, 149] on icon at bounding box center [565, 151] width 10 height 12
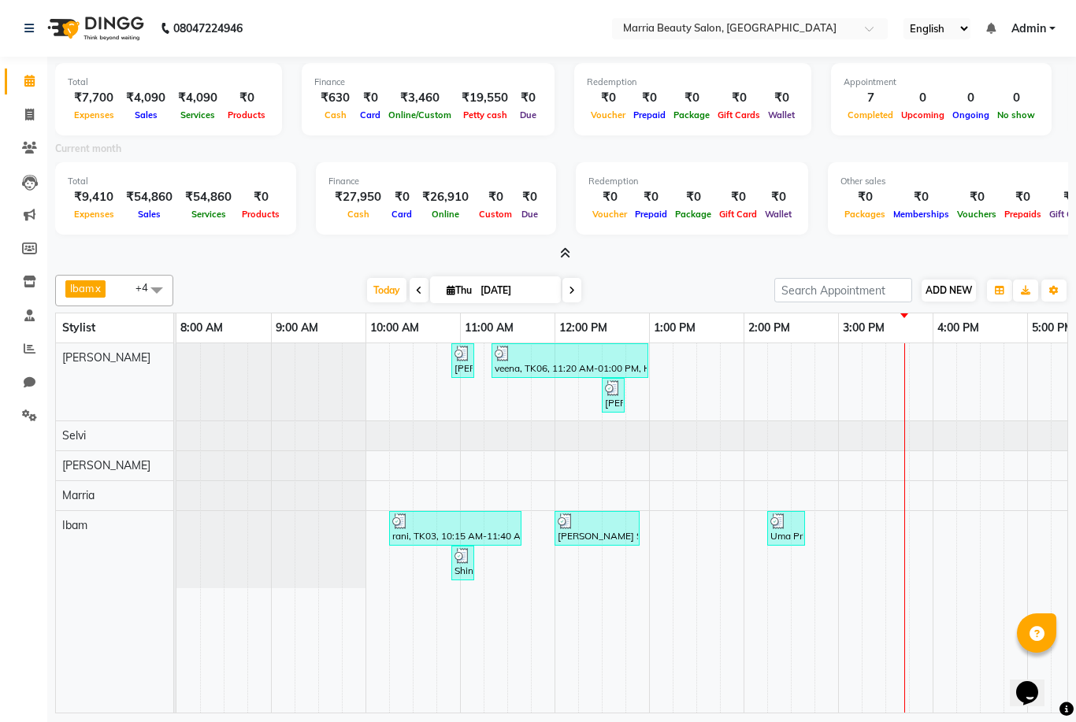
click at [957, 284] on span "ADD NEW" at bounding box center [948, 290] width 46 height 12
click at [1012, 339] on link "Add Invoice" at bounding box center [1038, 338] width 124 height 20
select select "service"
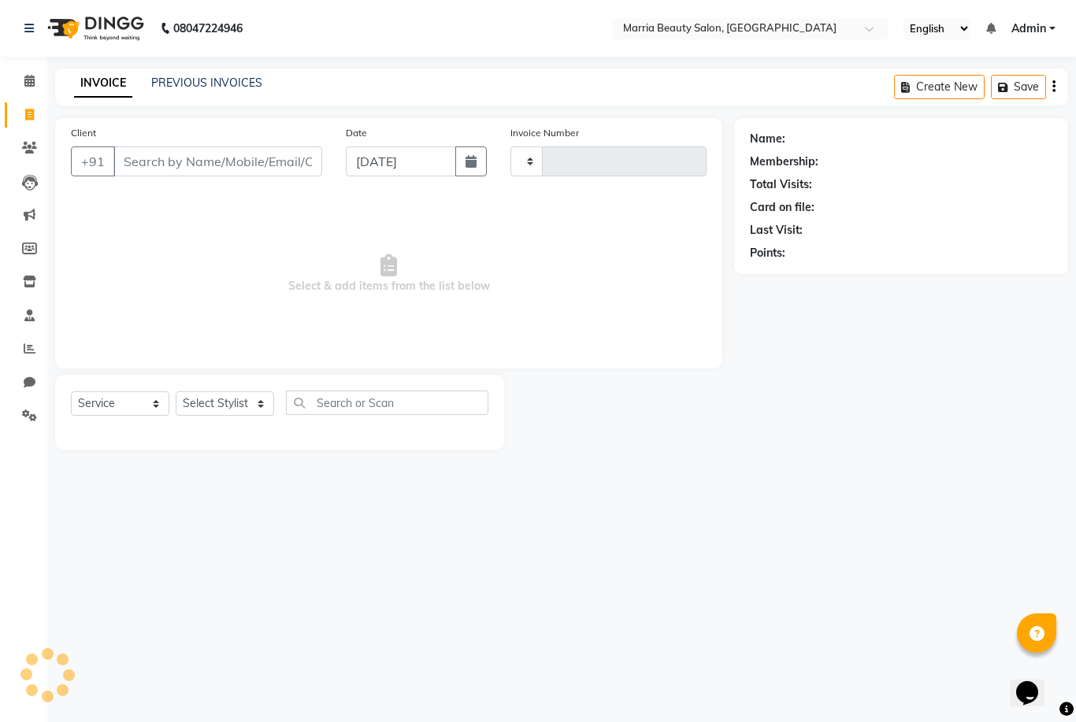
type input "0786"
select select "8343"
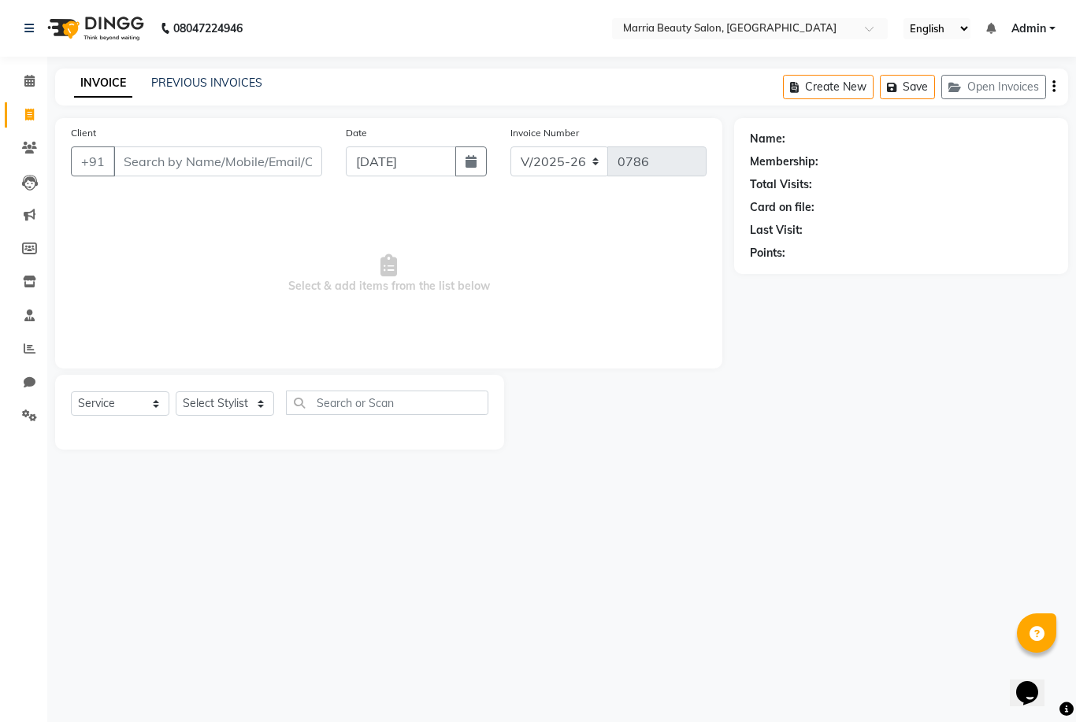
click at [264, 161] on input "Client" at bounding box center [217, 161] width 209 height 30
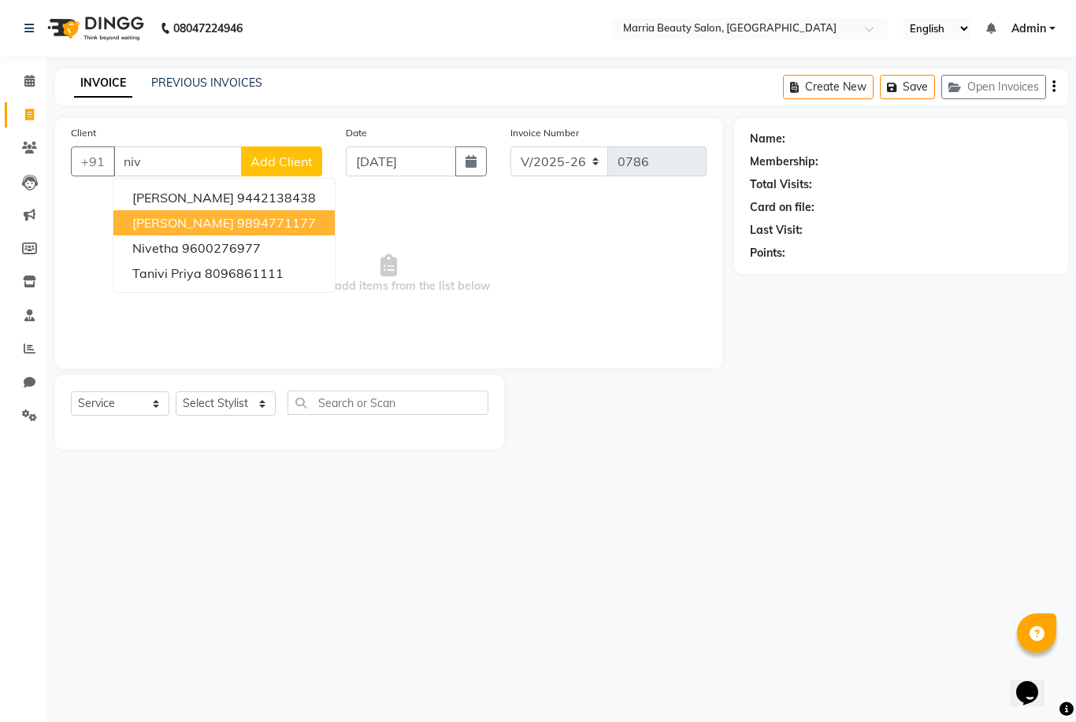
click at [234, 221] on span "[PERSON_NAME]" at bounding box center [183, 223] width 102 height 16
type input "9894771177"
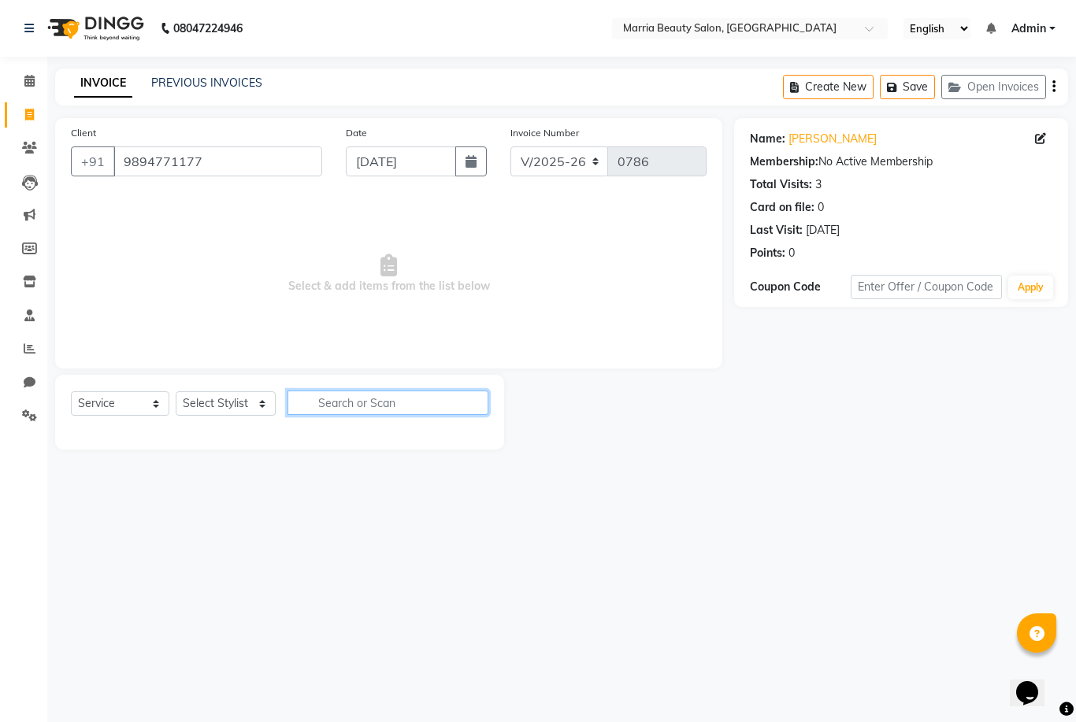
click at [364, 402] on input "text" at bounding box center [387, 403] width 201 height 24
click at [205, 402] on select "Select Stylist Ashwini Ibam [PERSON_NAME] [PERSON_NAME] [PERSON_NAME] [PERSON_N…" at bounding box center [226, 403] width 100 height 24
select select "85633"
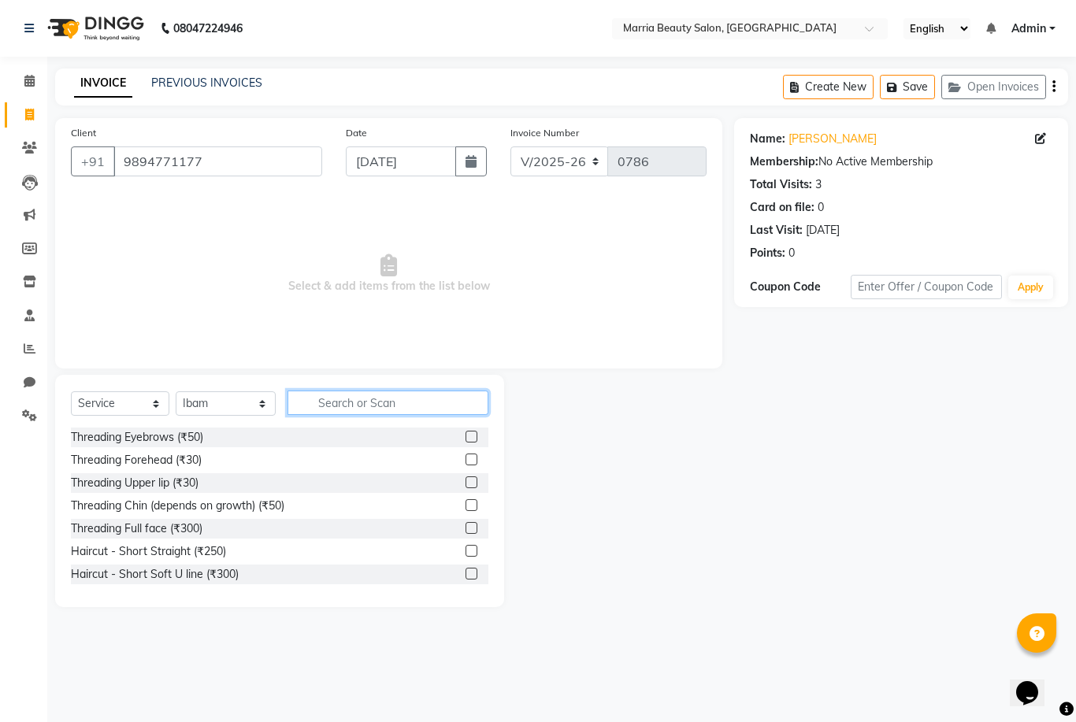
click at [368, 403] on input "text" at bounding box center [387, 403] width 201 height 24
click at [368, 403] on html "08047224946 Select Location × Marria Beauty Salon, [GEOGRAPHIC_DATA] English EN…" at bounding box center [538, 361] width 1076 height 722
click at [368, 404] on input "text" at bounding box center [387, 403] width 201 height 24
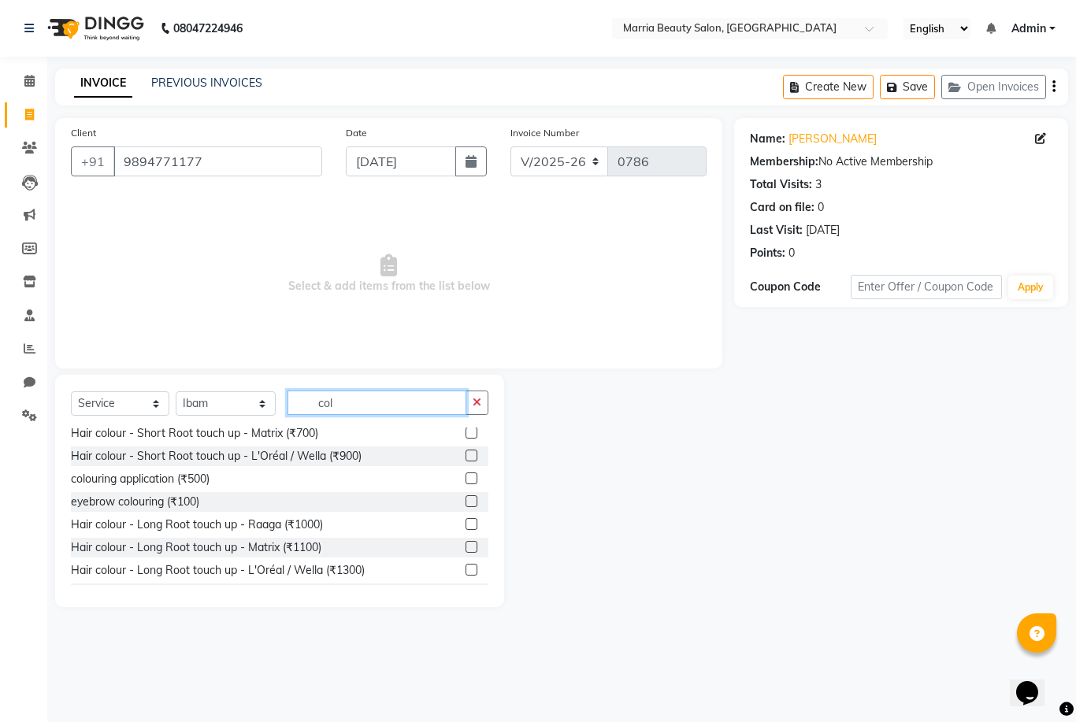
scroll to position [30, 0]
type input "col"
click at [468, 566] on label at bounding box center [471, 567] width 12 height 12
click at [468, 566] on input "checkbox" at bounding box center [470, 567] width 10 height 10
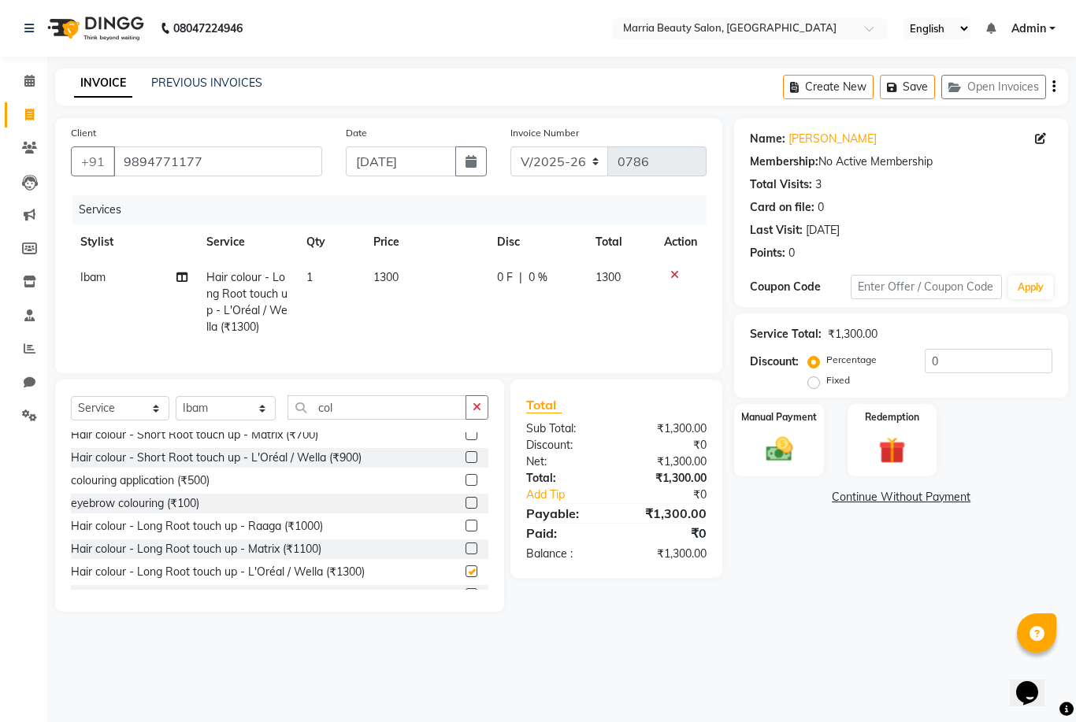
checkbox input "false"
click at [475, 410] on icon "button" at bounding box center [476, 407] width 9 height 11
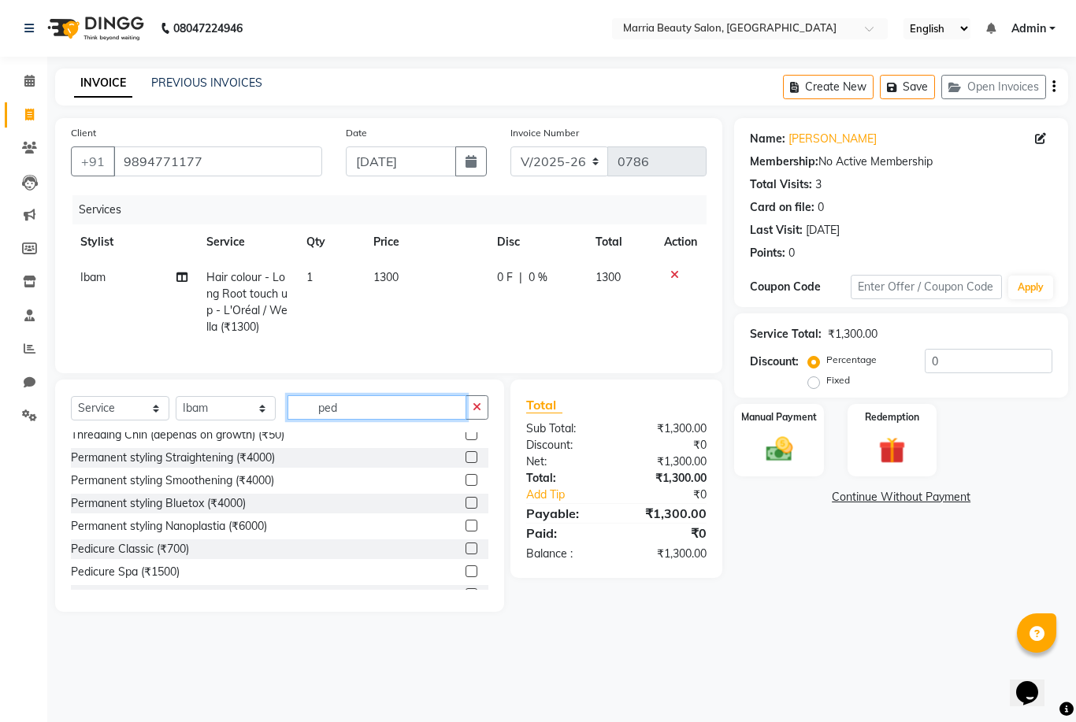
scroll to position [0, 0]
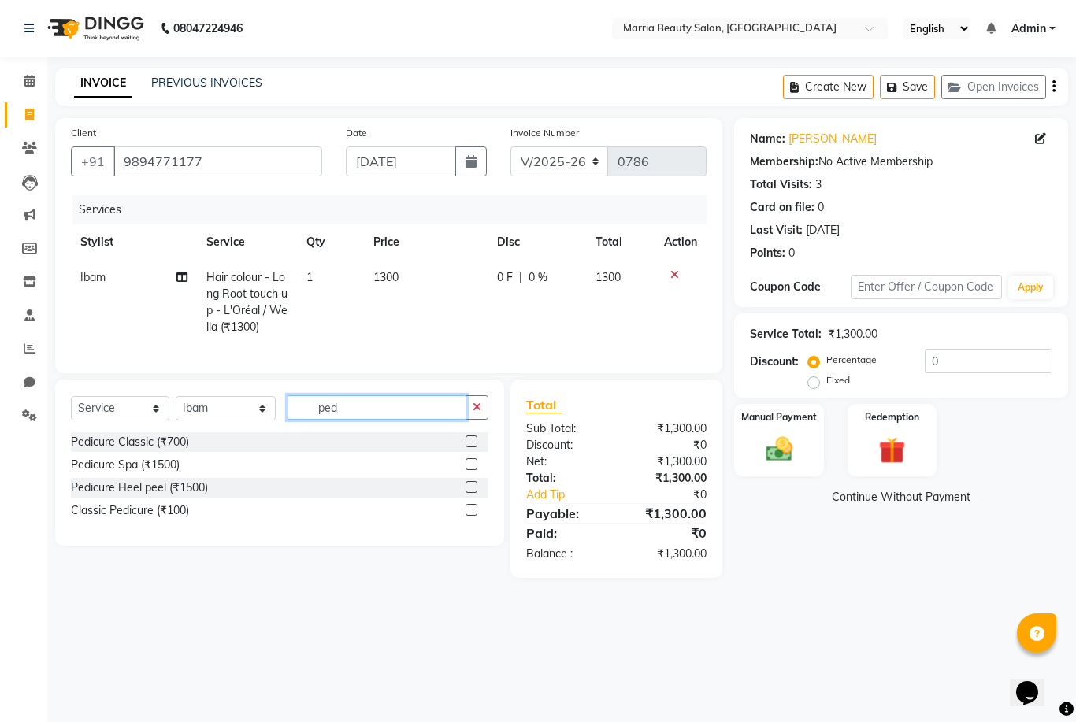
type input "ped"
click at [469, 442] on label at bounding box center [471, 441] width 12 height 12
click at [469, 442] on input "checkbox" at bounding box center [470, 442] width 10 height 10
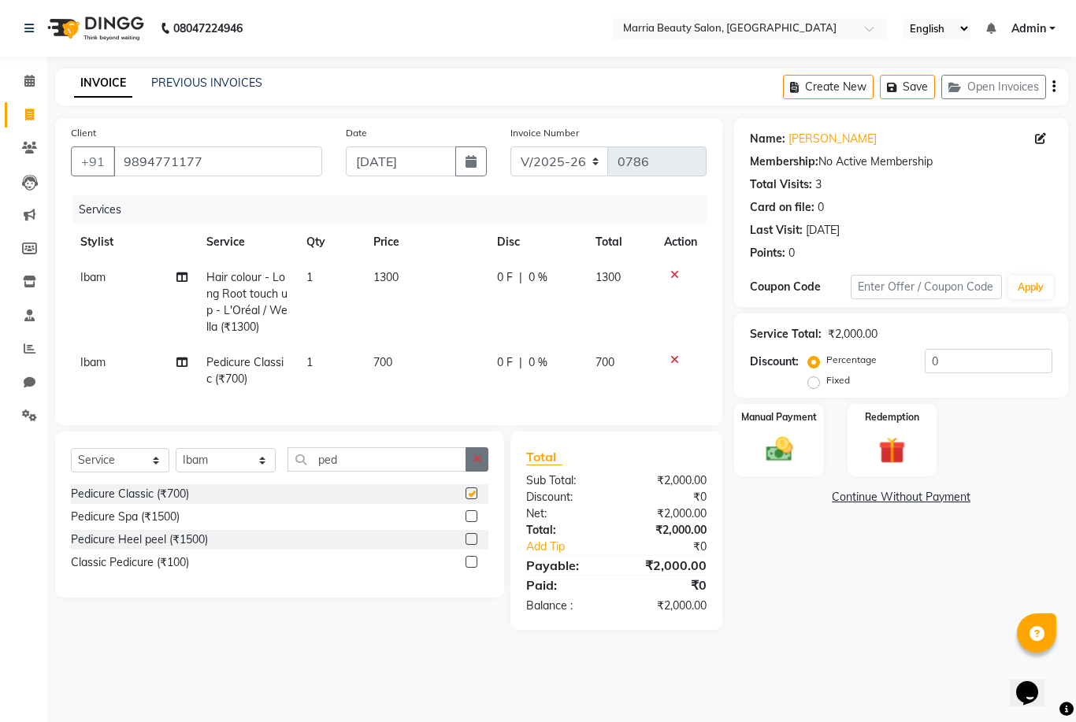
checkbox input "false"
click at [476, 461] on icon "button" at bounding box center [476, 459] width 9 height 11
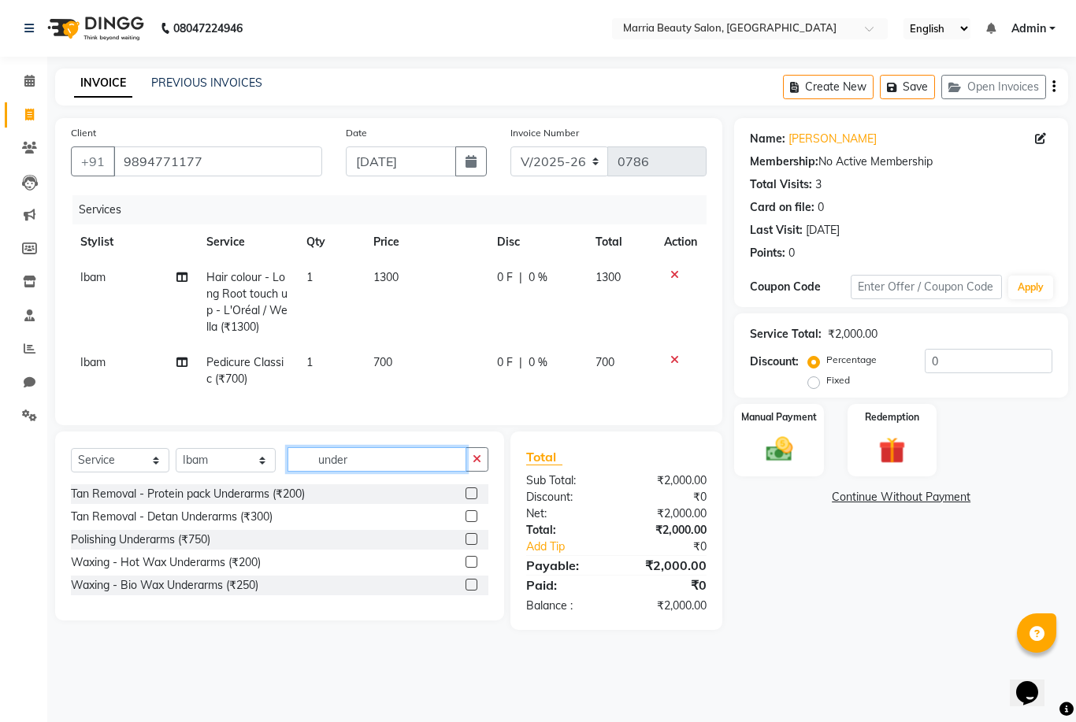
type input "under"
click at [469, 564] on label at bounding box center [471, 562] width 12 height 12
click at [469, 564] on input "checkbox" at bounding box center [470, 563] width 10 height 10
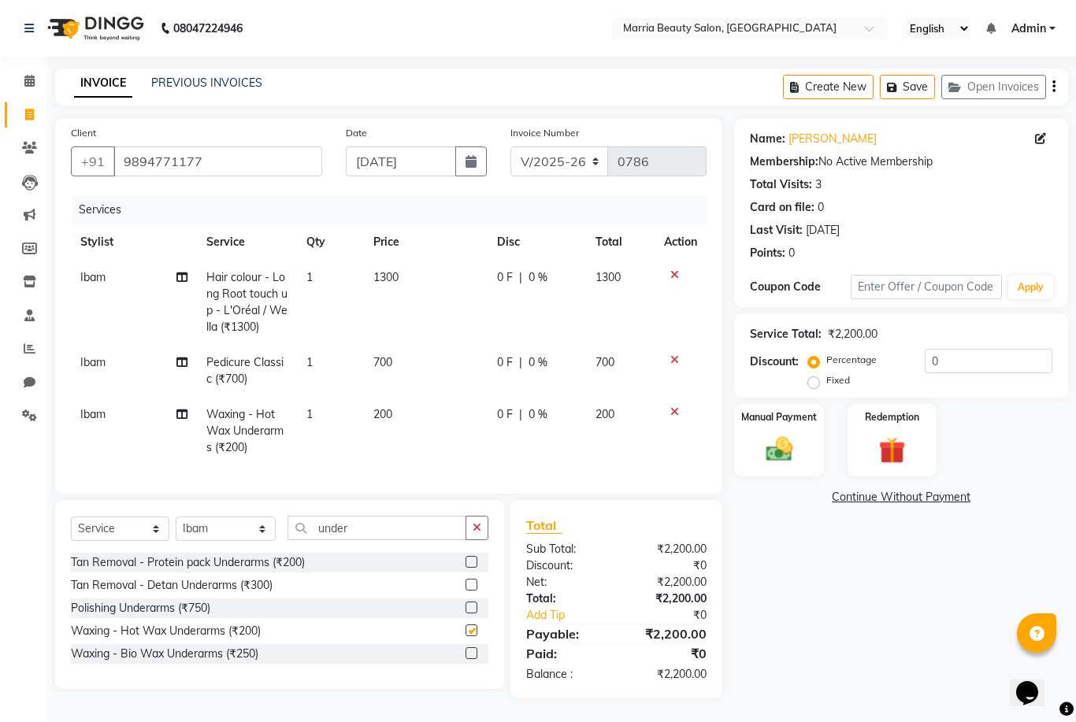
checkbox input "false"
click at [428, 528] on input "under" at bounding box center [376, 528] width 179 height 24
type input "u"
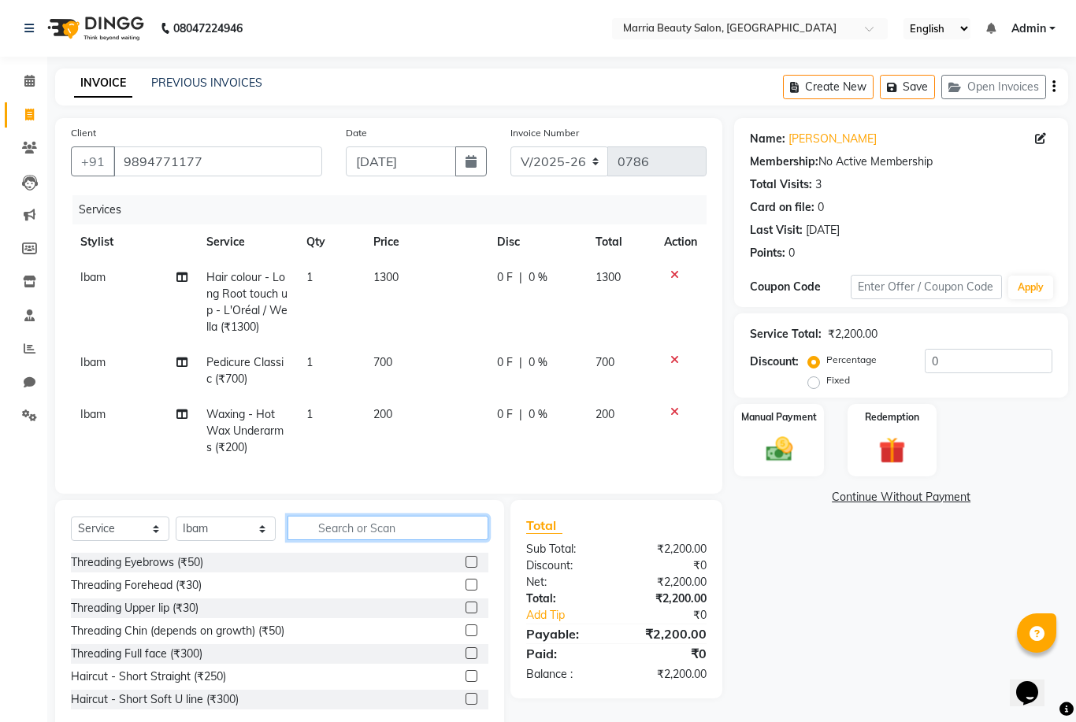
click at [357, 528] on input "text" at bounding box center [387, 528] width 201 height 24
click at [471, 560] on label at bounding box center [471, 562] width 12 height 12
click at [471, 560] on input "checkbox" at bounding box center [470, 563] width 10 height 10
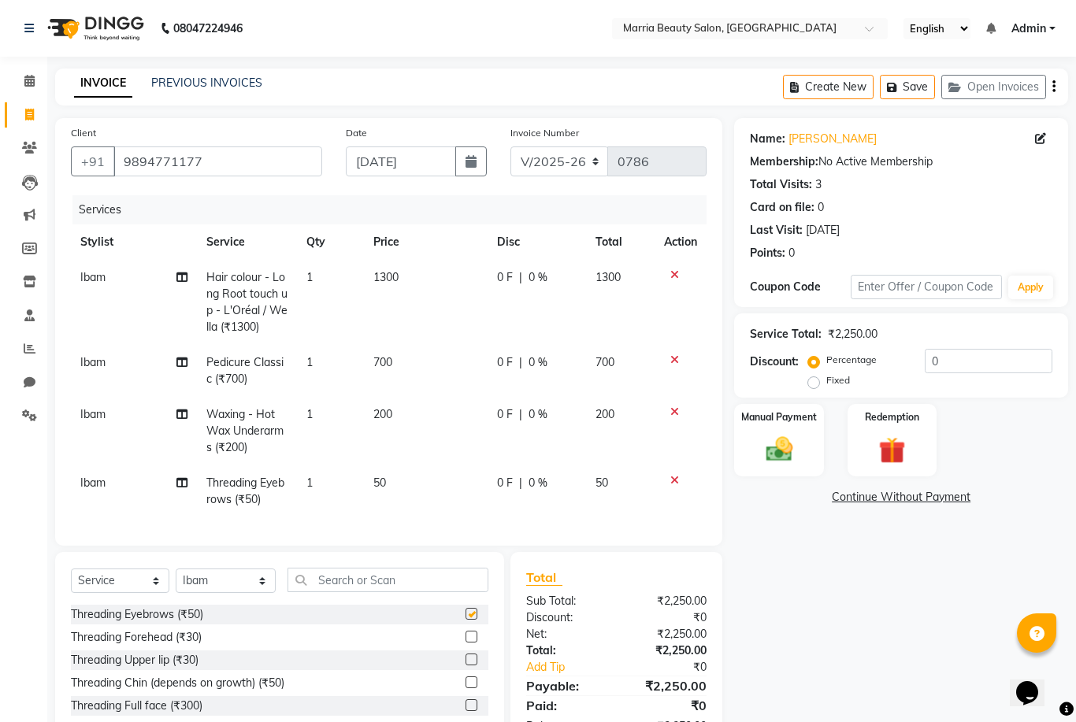
checkbox input "false"
click at [469, 662] on label at bounding box center [471, 660] width 12 height 12
click at [469, 662] on input "checkbox" at bounding box center [470, 660] width 10 height 10
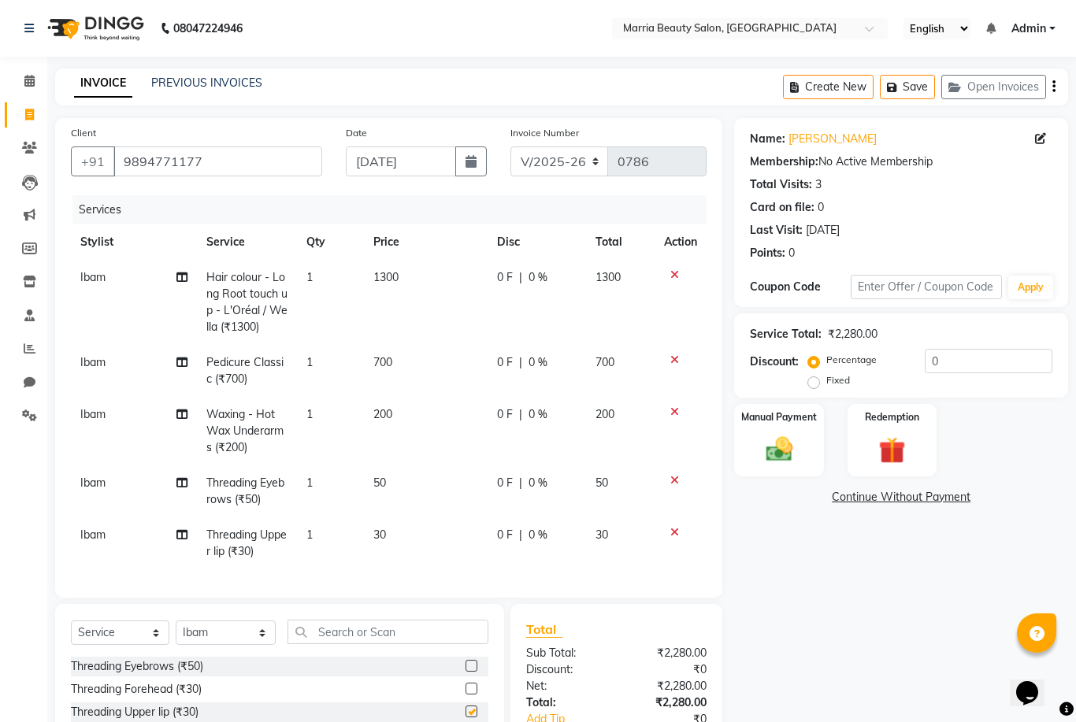
checkbox input "false"
click at [811, 453] on div "Manual Payment" at bounding box center [778, 440] width 93 height 76
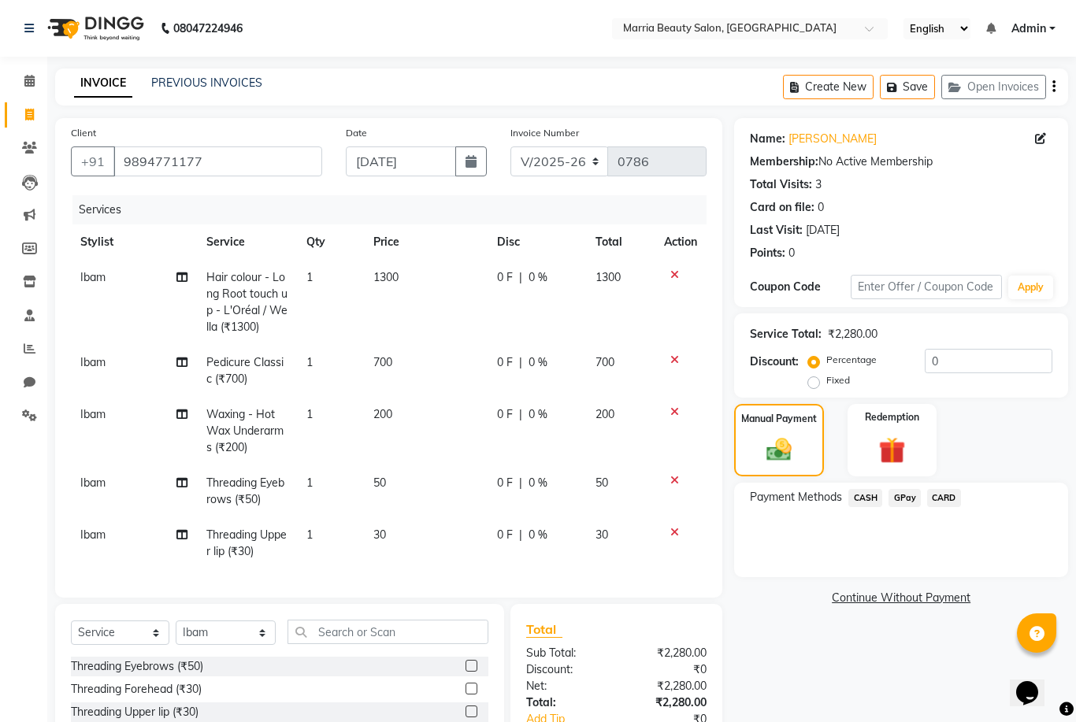
click at [907, 498] on span "GPay" at bounding box center [904, 498] width 32 height 18
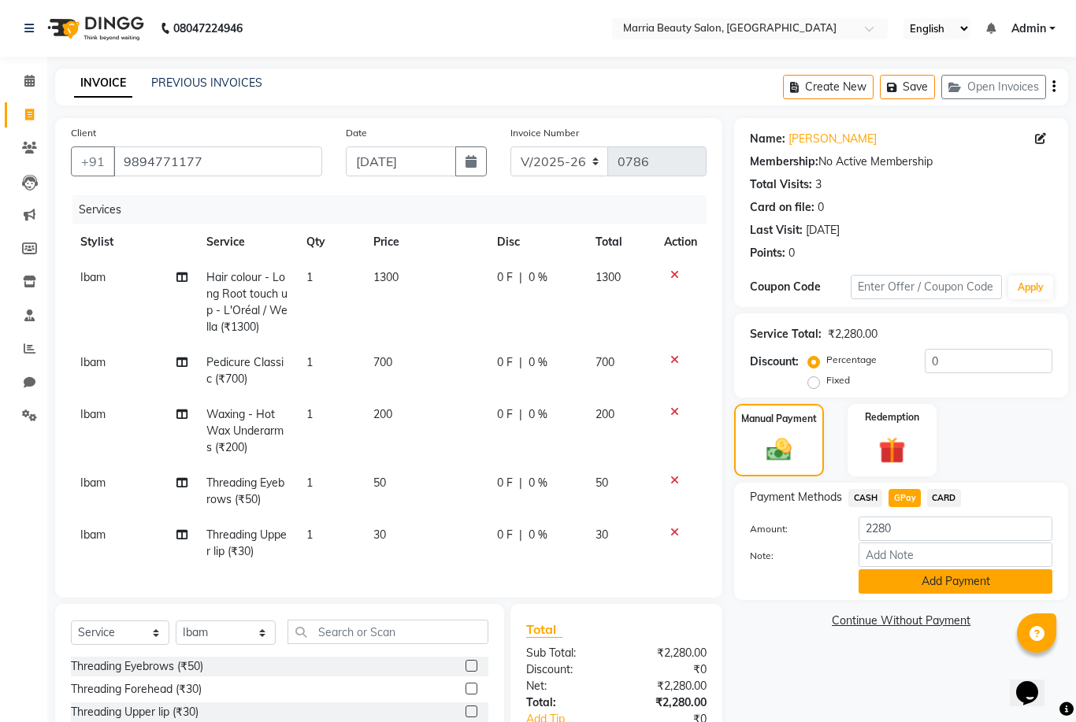
click at [911, 578] on button "Add Payment" at bounding box center [955, 581] width 194 height 24
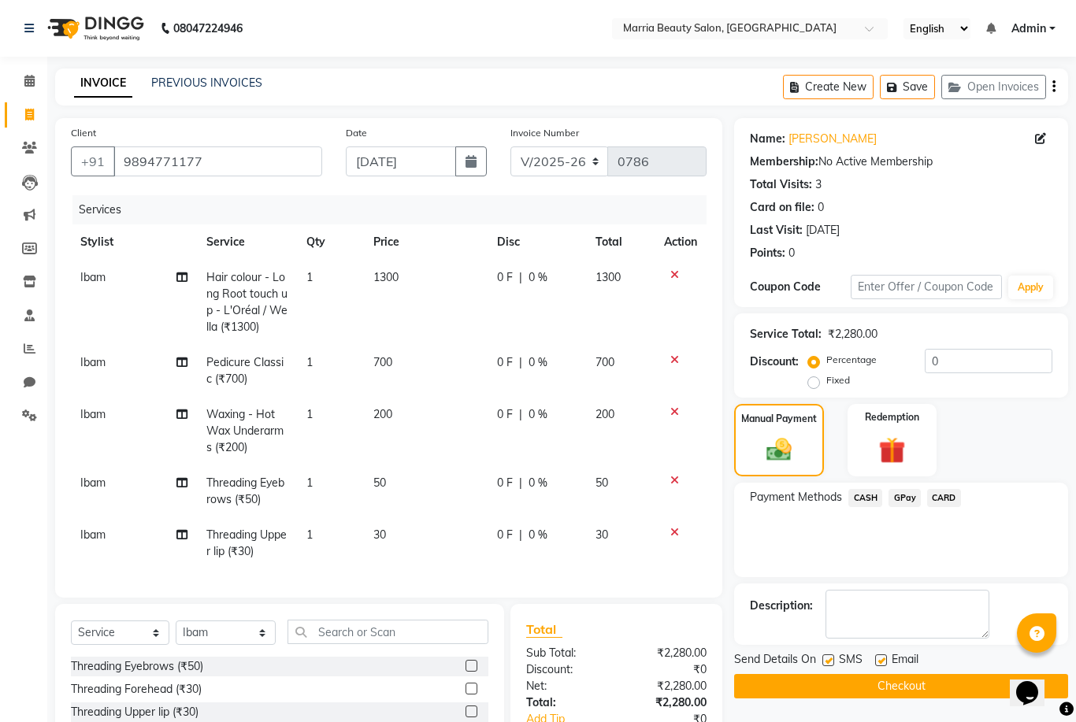
click at [878, 683] on button "Checkout" at bounding box center [901, 686] width 334 height 24
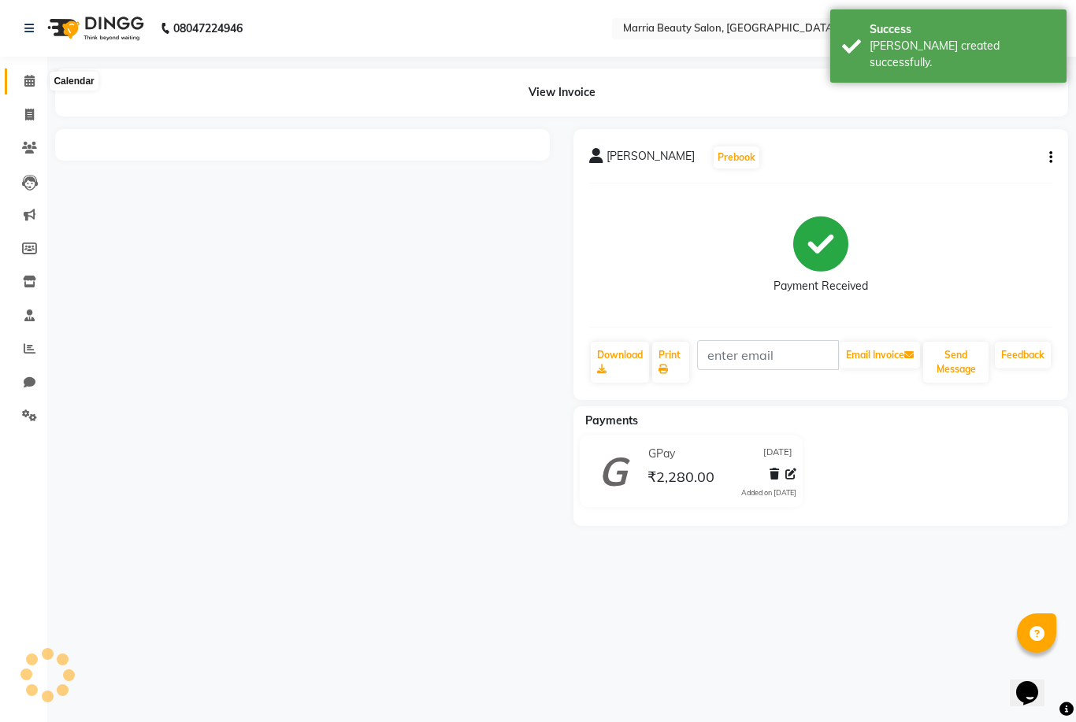
click at [23, 83] on span at bounding box center [30, 81] width 28 height 18
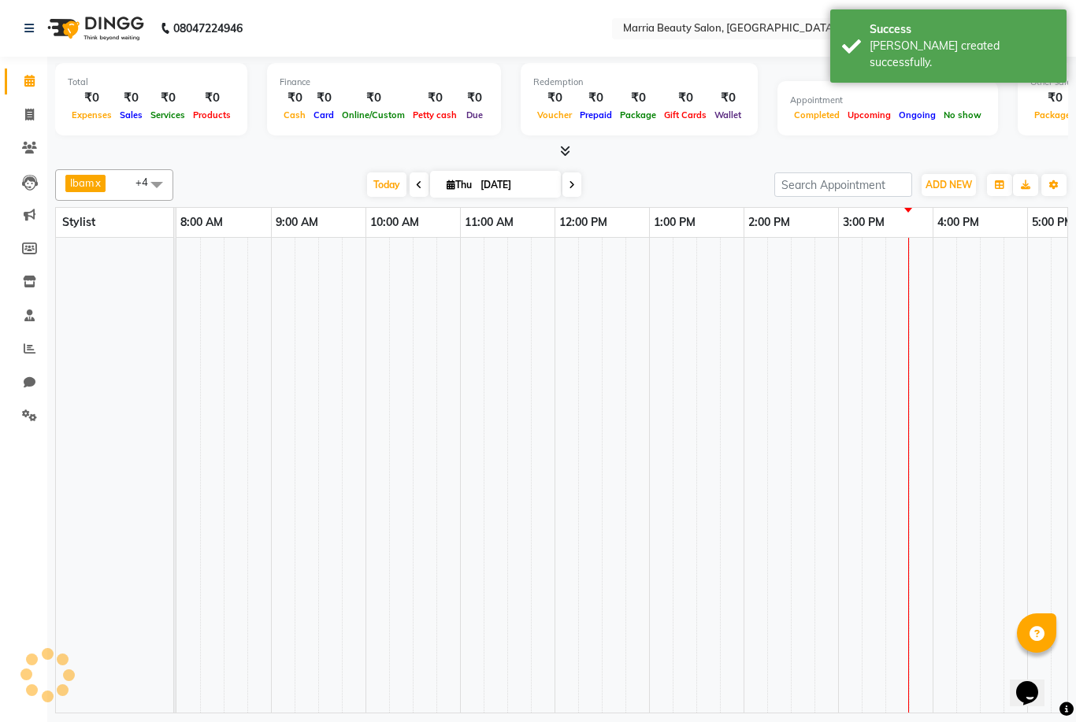
scroll to position [0, 338]
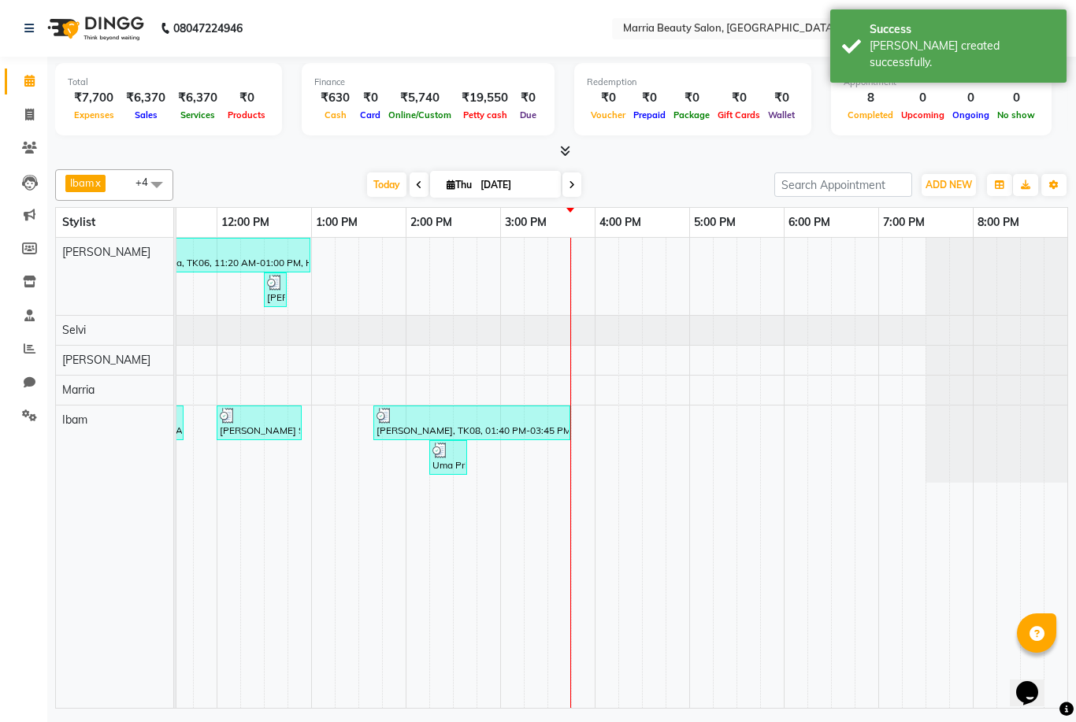
click at [565, 147] on icon at bounding box center [565, 151] width 10 height 12
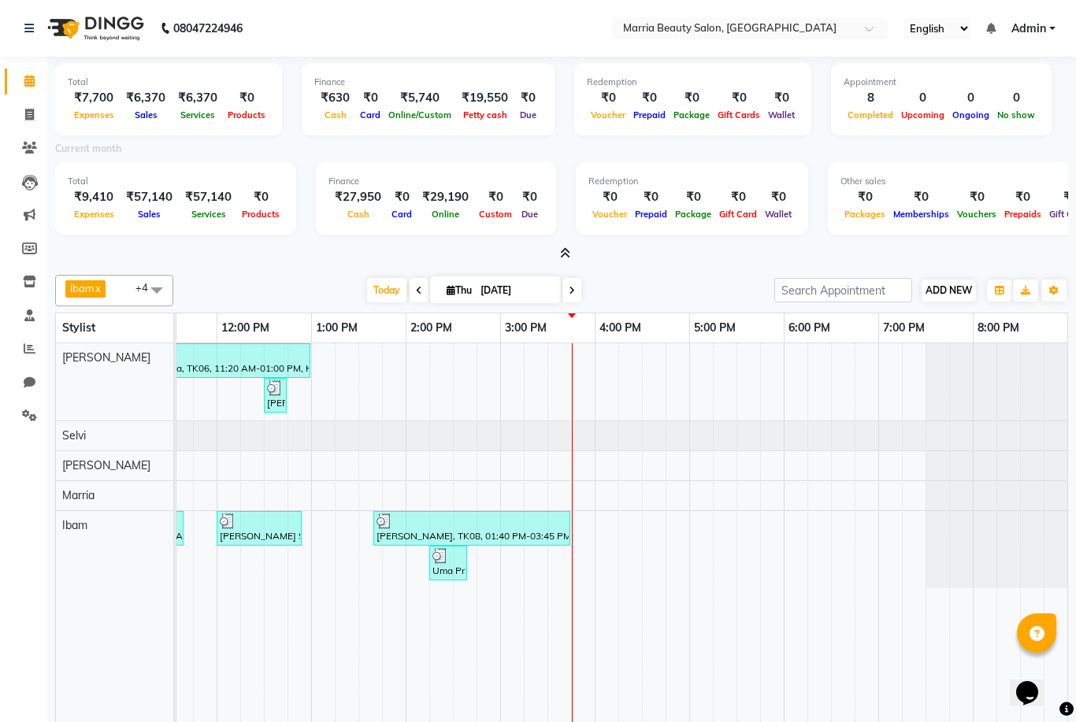
click at [950, 284] on span "ADD NEW" at bounding box center [948, 290] width 46 height 12
click at [1005, 338] on link "Add Invoice" at bounding box center [1038, 338] width 124 height 20
select select "service"
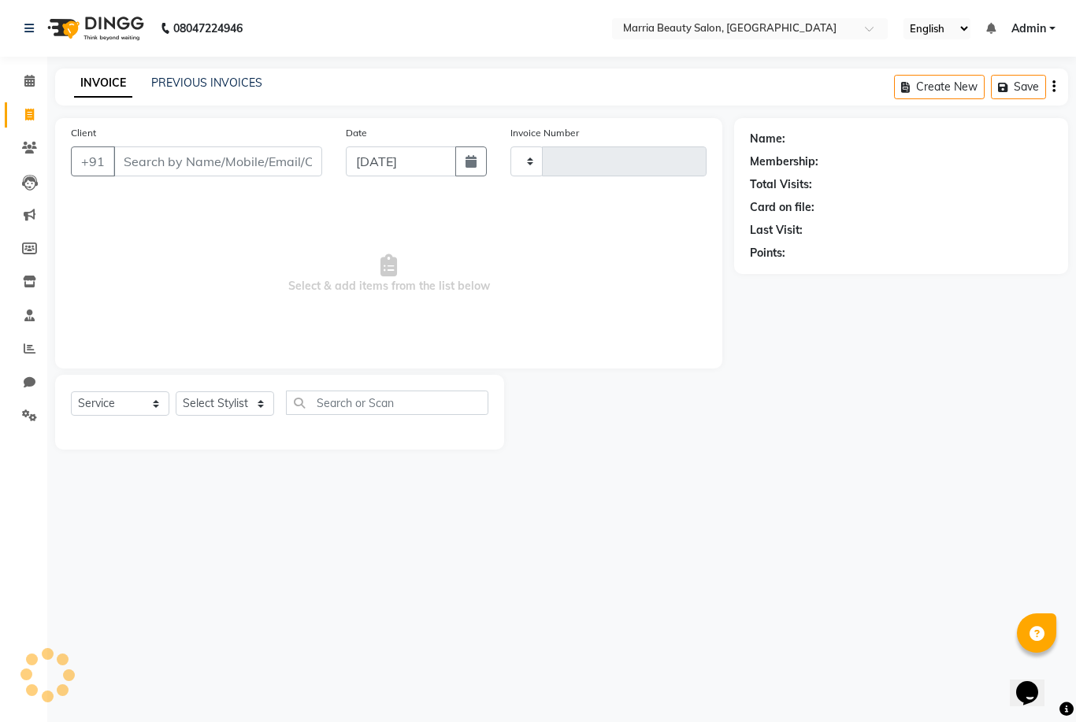
type input "0787"
select select "8343"
click at [235, 174] on input "Client" at bounding box center [217, 161] width 209 height 30
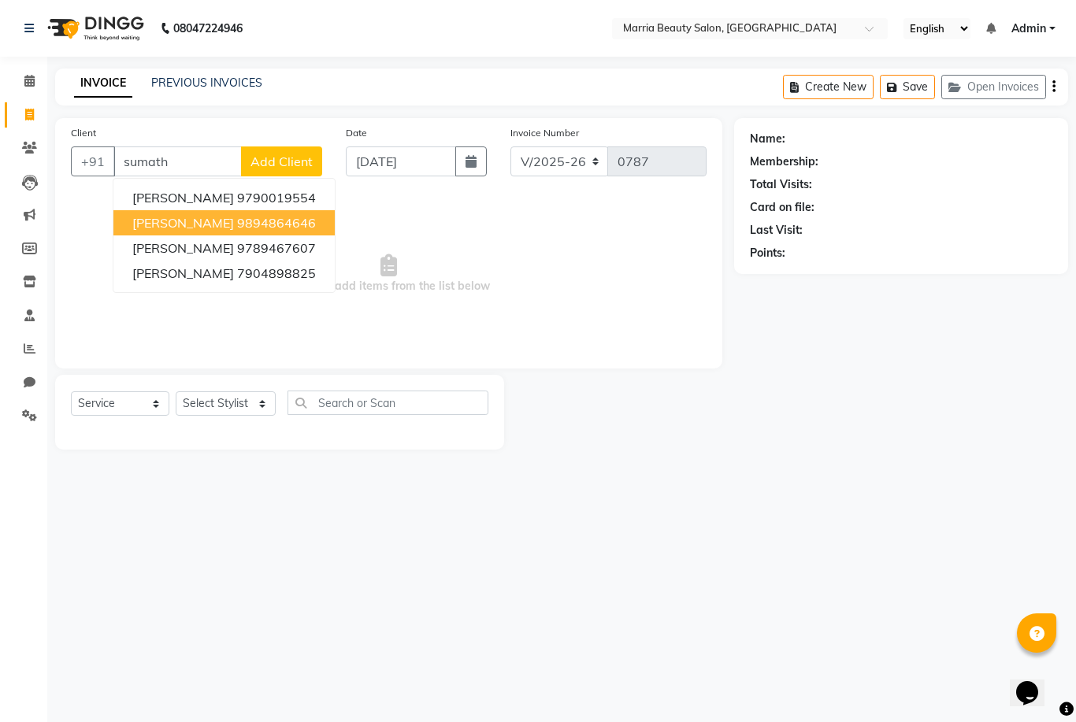
click at [302, 227] on button "[PERSON_NAME] 9894864646" at bounding box center [223, 222] width 221 height 25
type input "9894864646"
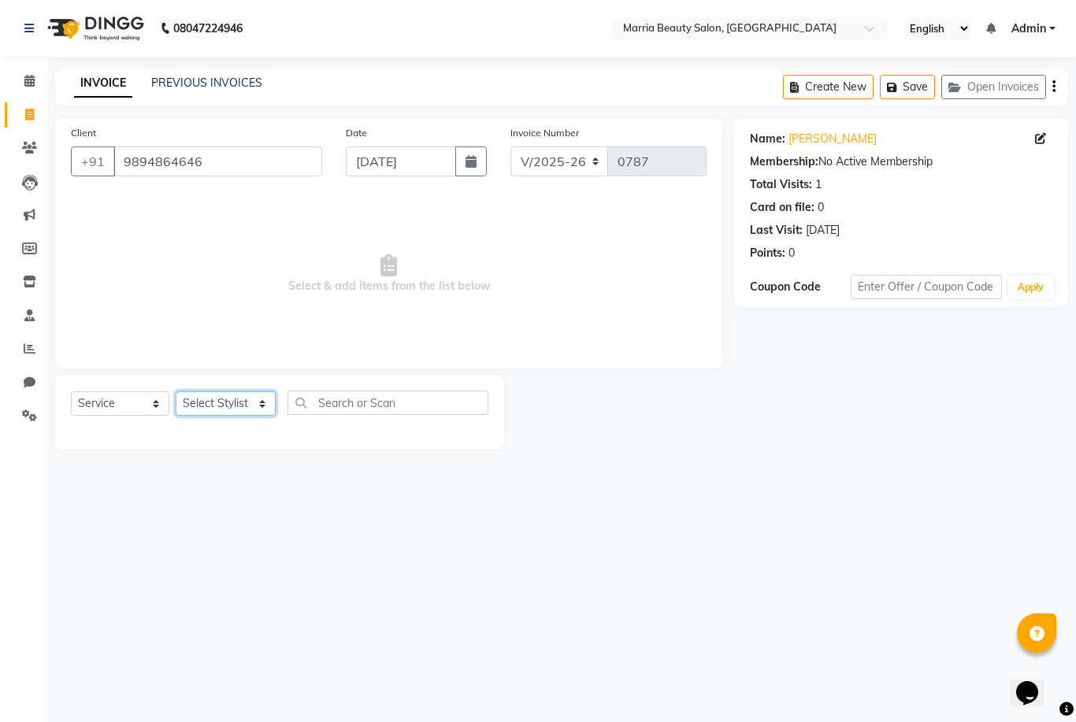
click at [237, 402] on select "Select Stylist Ashwini Ibam [PERSON_NAME] [PERSON_NAME] [PERSON_NAME] [PERSON_N…" at bounding box center [226, 403] width 100 height 24
select select "85629"
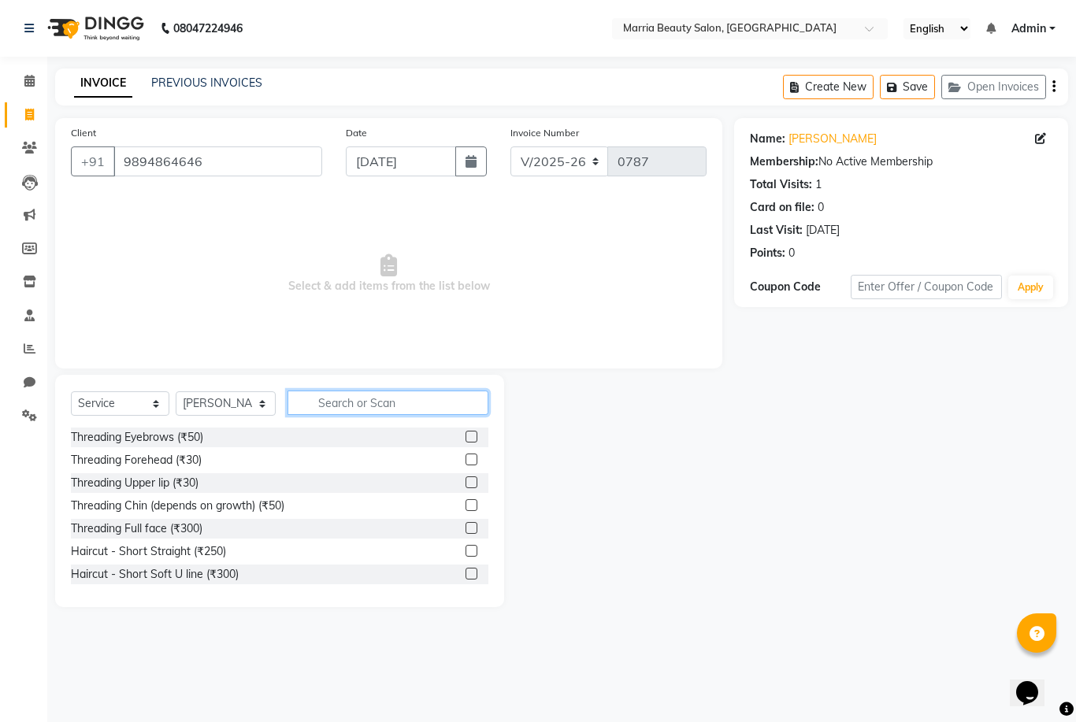
click at [424, 402] on input "text" at bounding box center [387, 403] width 201 height 24
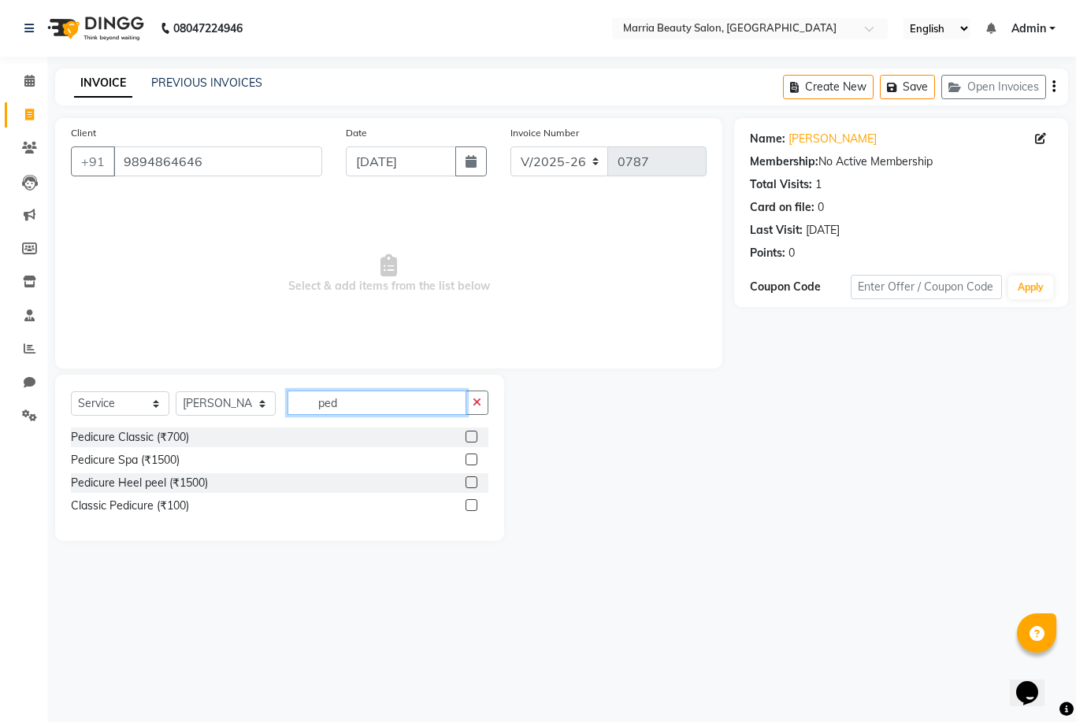
type input "ped"
click at [467, 438] on label at bounding box center [471, 437] width 12 height 12
click at [467, 438] on input "checkbox" at bounding box center [470, 437] width 10 height 10
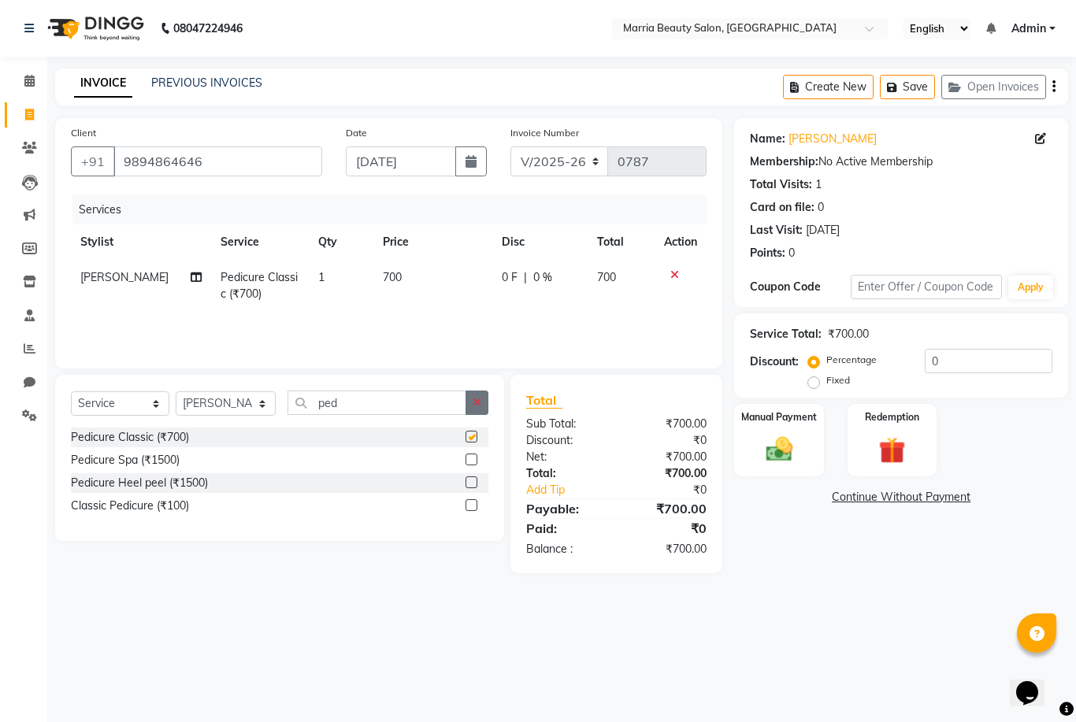
checkbox input "false"
click at [476, 412] on button "button" at bounding box center [476, 403] width 23 height 24
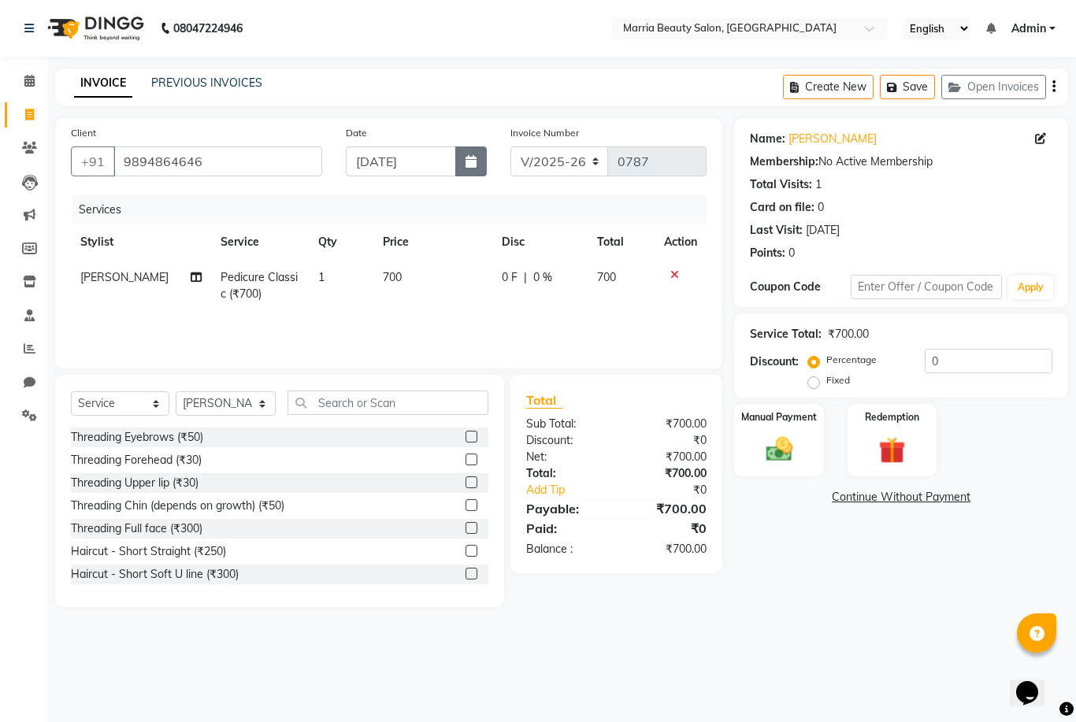
click at [482, 162] on button "button" at bounding box center [470, 161] width 31 height 30
select select "9"
select select "2025"
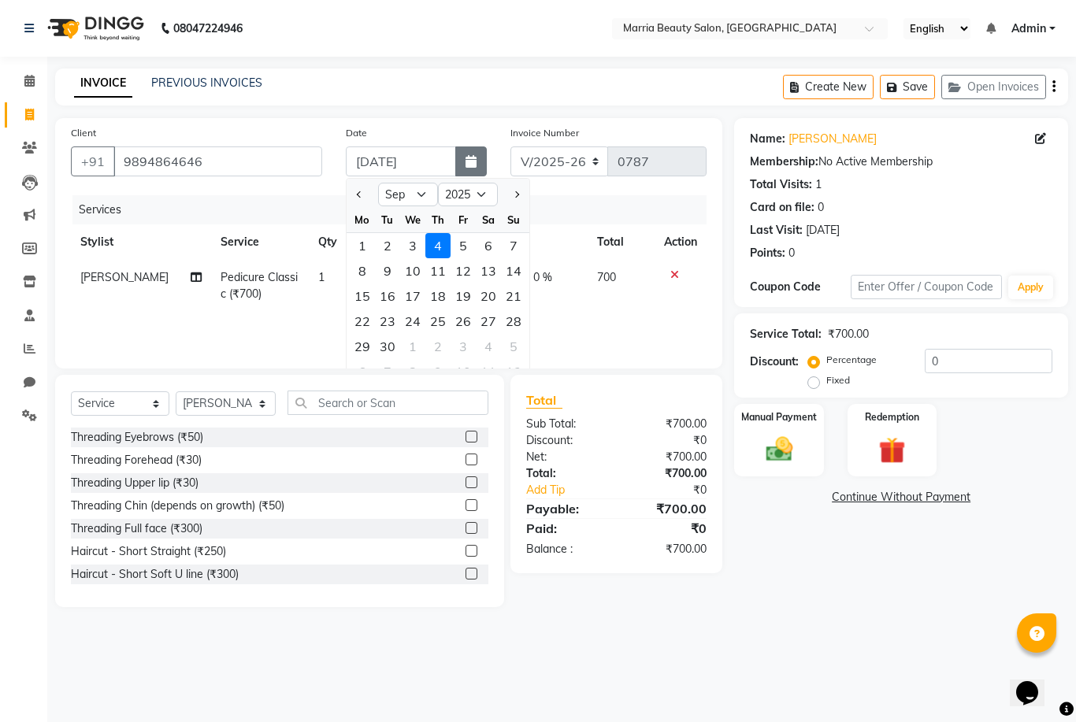
click at [472, 164] on icon "button" at bounding box center [470, 161] width 11 height 13
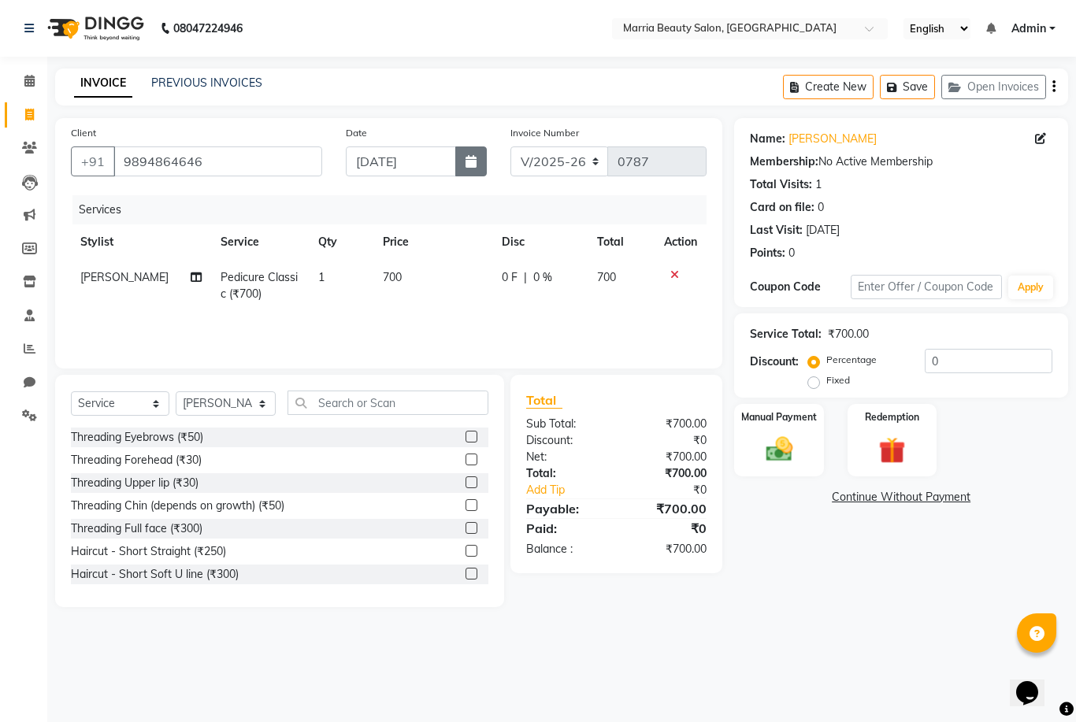
click at [469, 161] on icon "button" at bounding box center [470, 161] width 11 height 13
select select "9"
select select "2025"
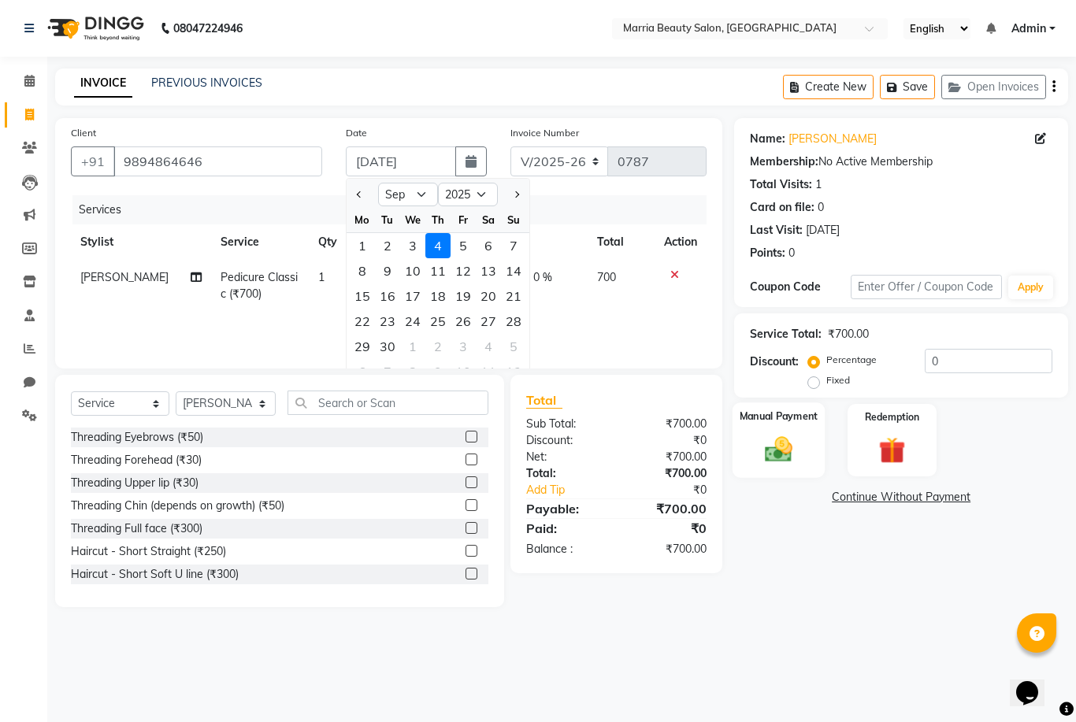
click at [773, 430] on div "Manual Payment" at bounding box center [778, 440] width 93 height 76
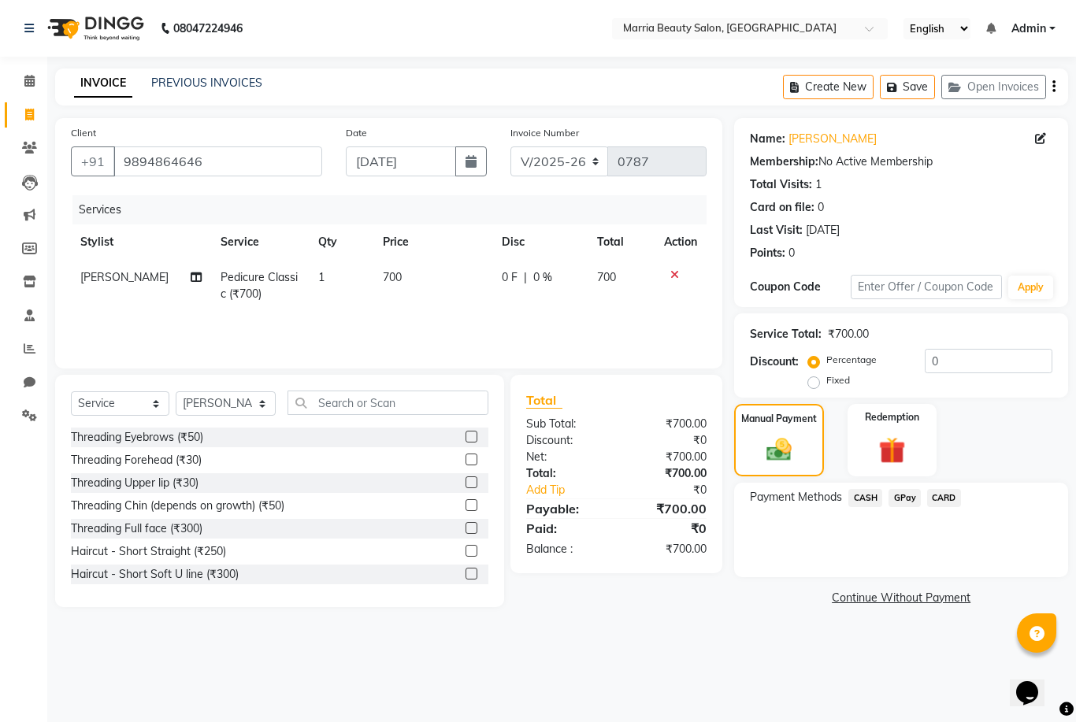
click at [906, 500] on span "GPay" at bounding box center [904, 498] width 32 height 18
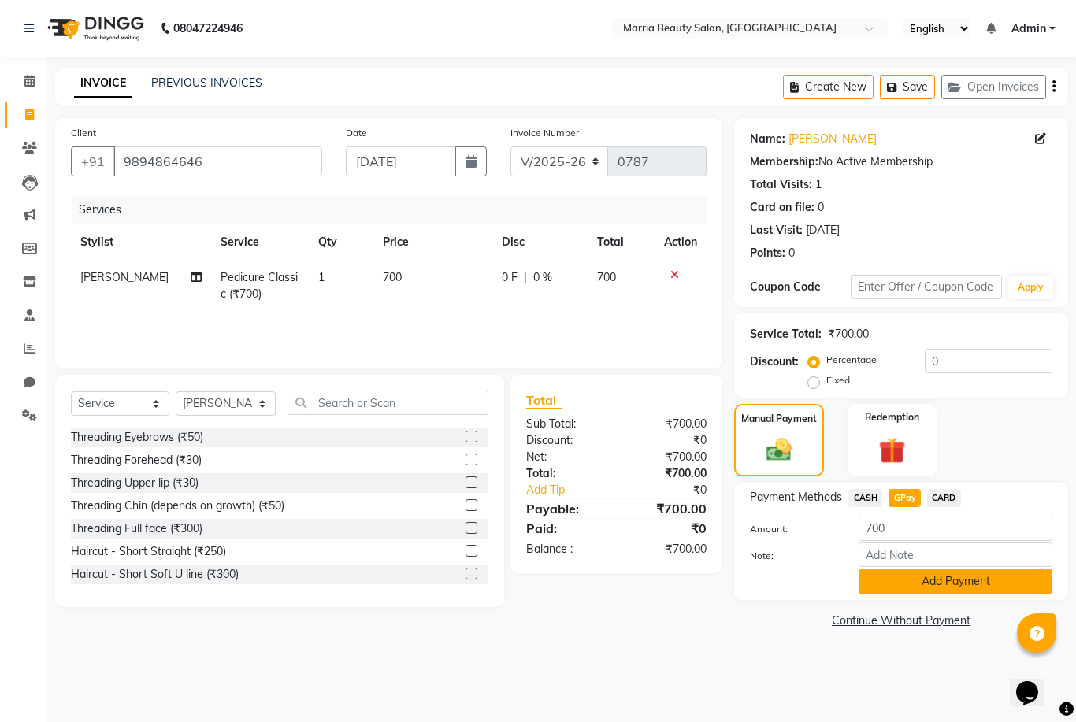
click at [887, 583] on button "Add Payment" at bounding box center [955, 581] width 194 height 24
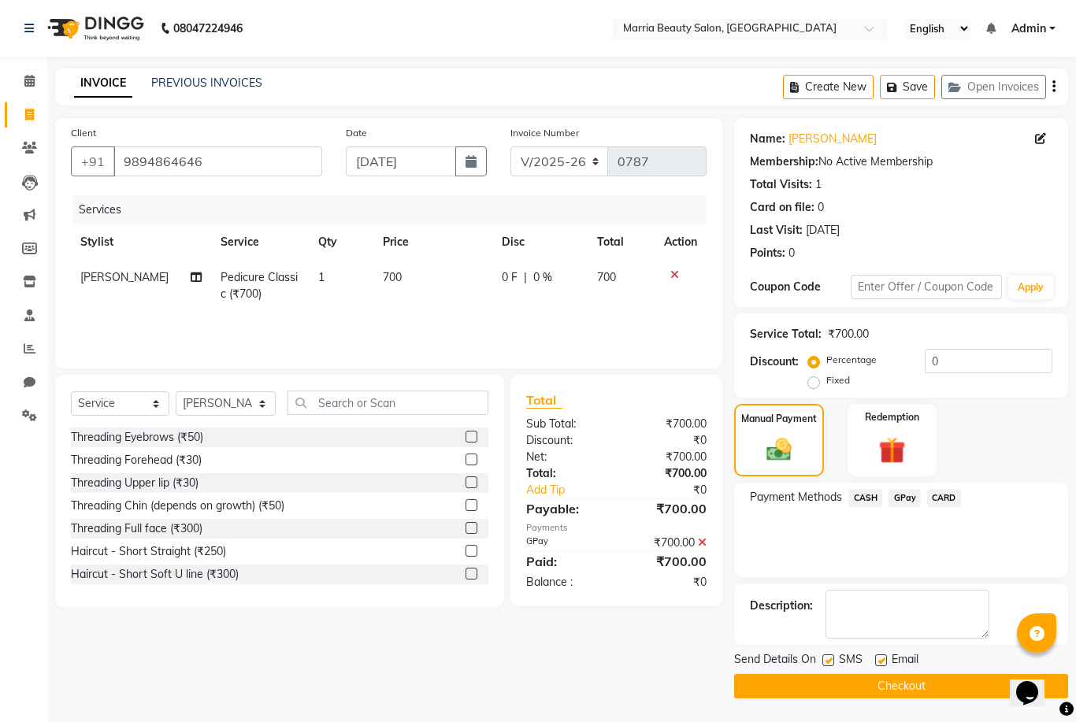
click at [841, 691] on button "Checkout" at bounding box center [901, 686] width 334 height 24
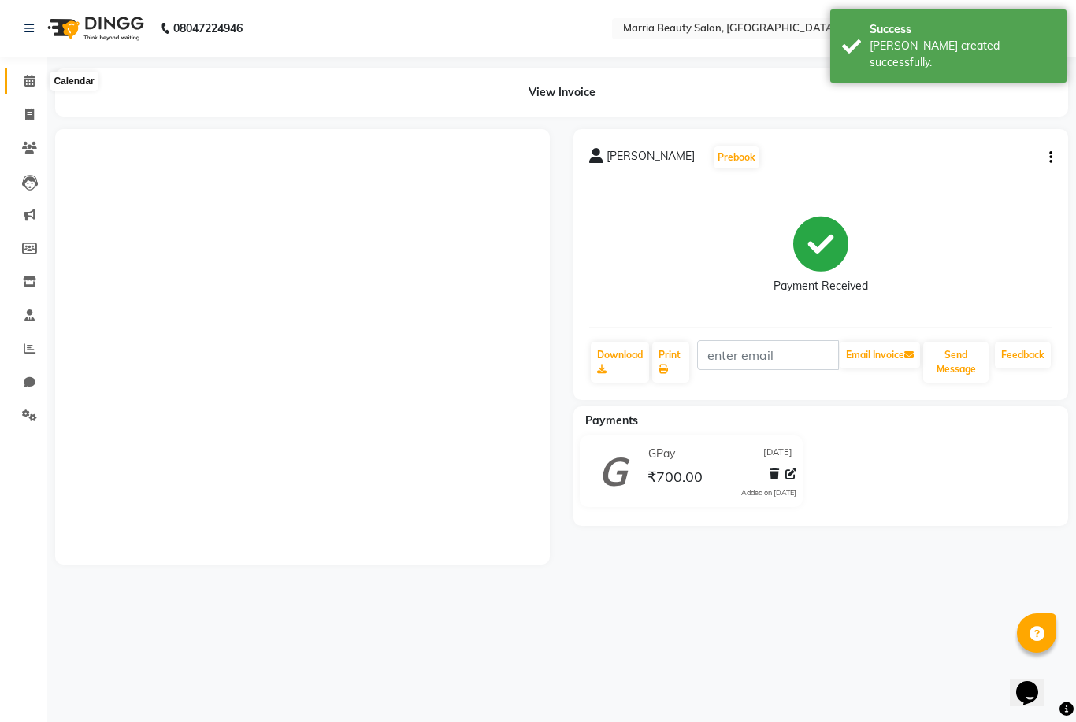
click at [35, 84] on span at bounding box center [30, 81] width 28 height 18
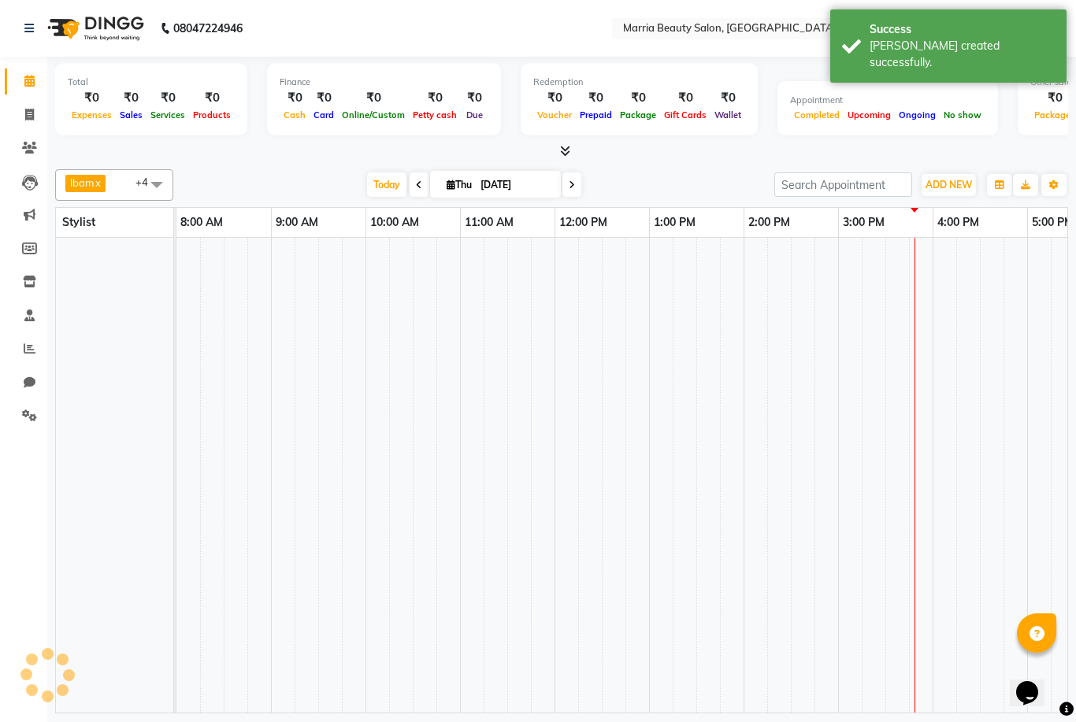
scroll to position [0, 338]
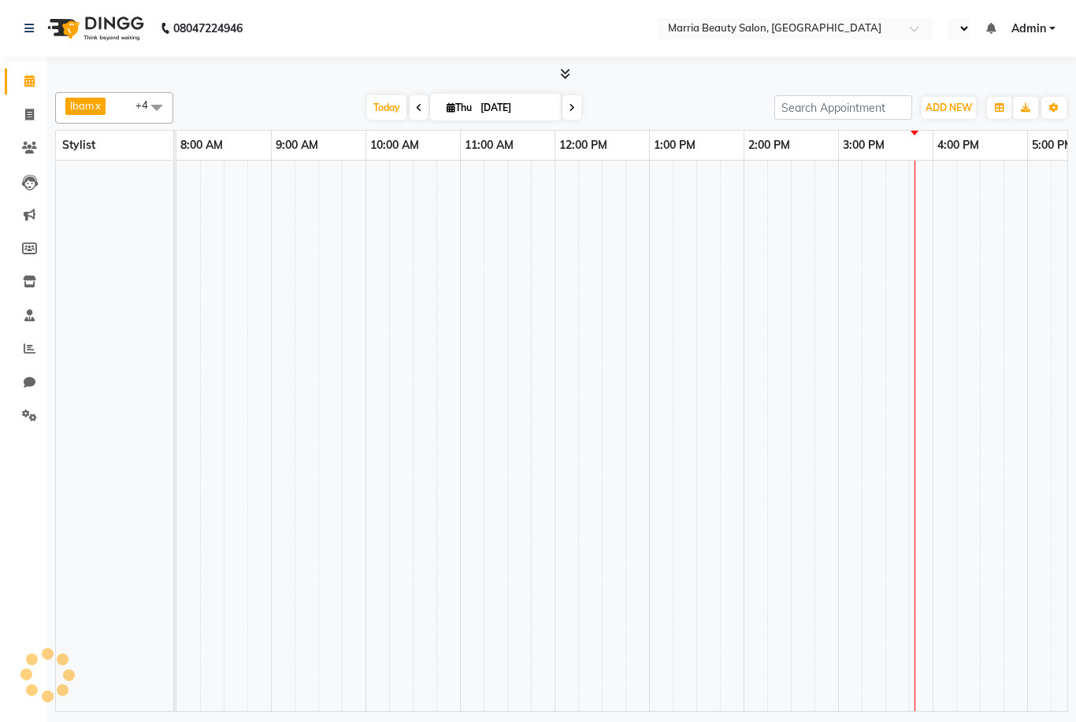
select select "en"
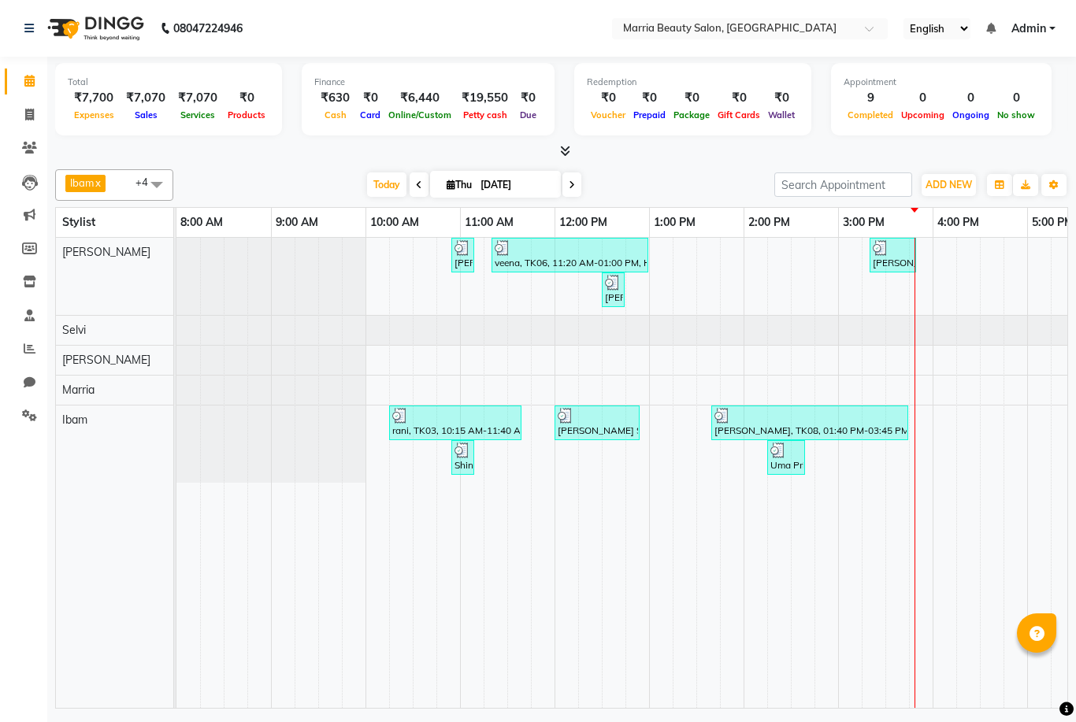
click at [569, 152] on icon at bounding box center [565, 151] width 10 height 12
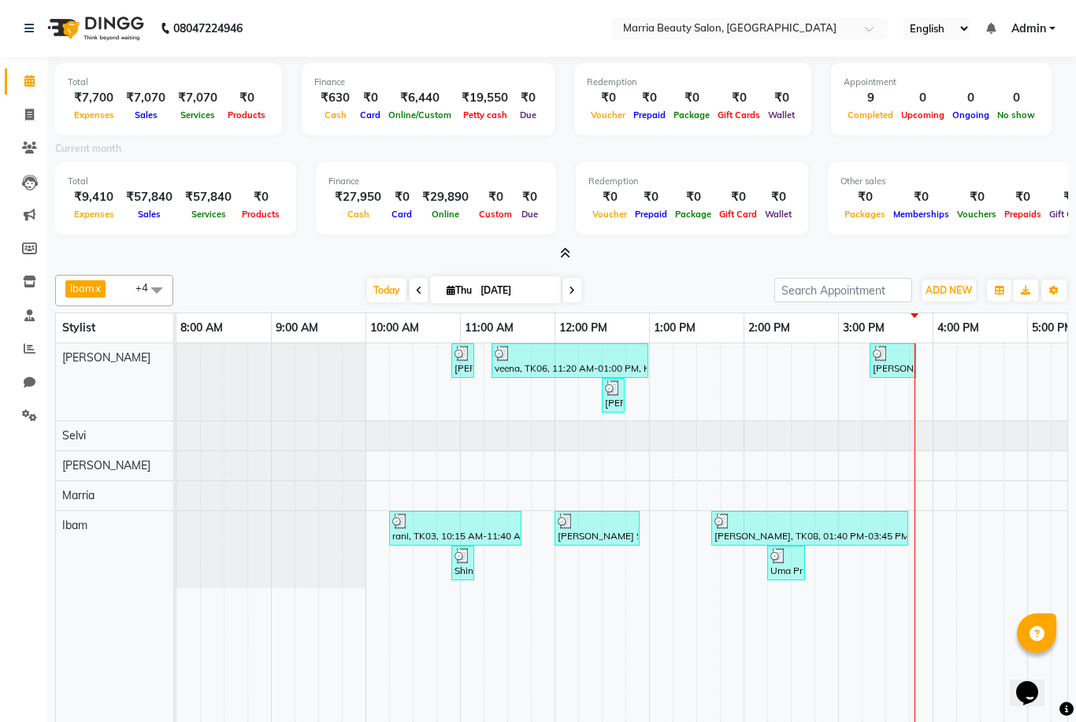
click at [564, 251] on icon at bounding box center [565, 253] width 10 height 12
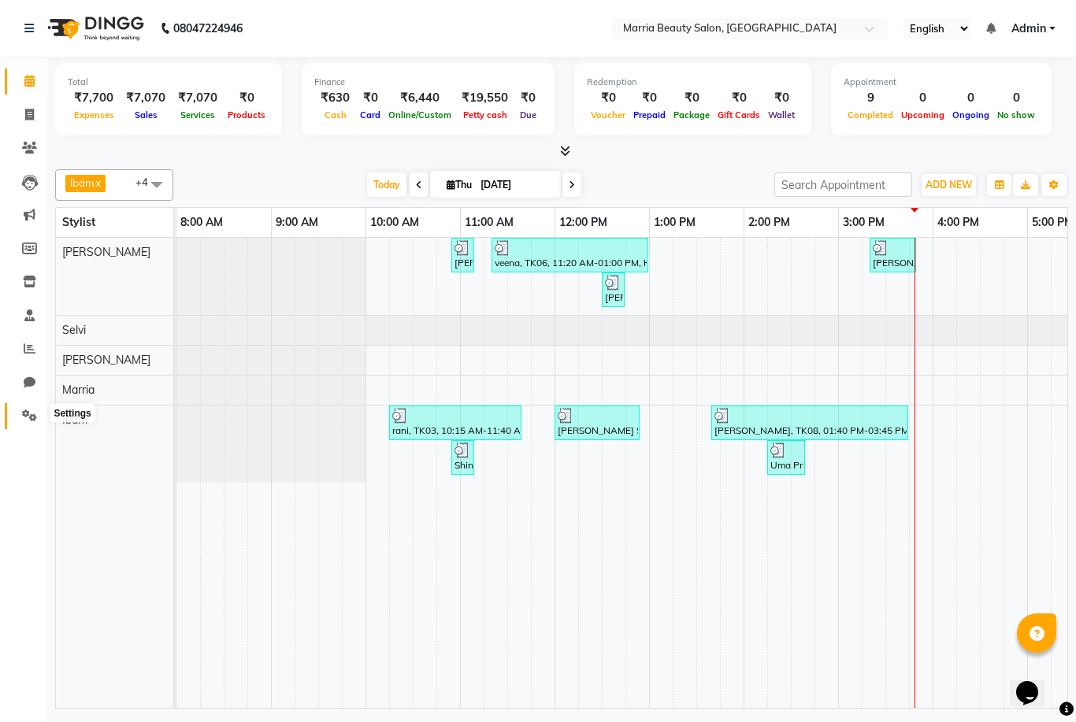
click at [31, 420] on icon at bounding box center [29, 415] width 15 height 12
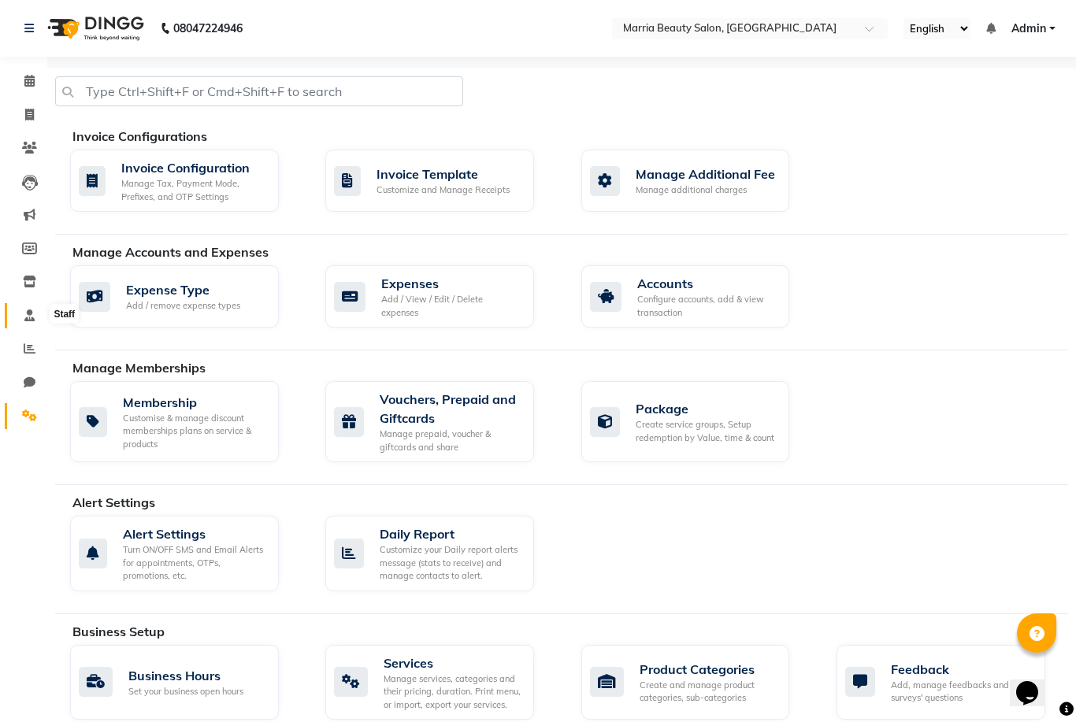
click at [27, 319] on icon at bounding box center [29, 315] width 10 height 12
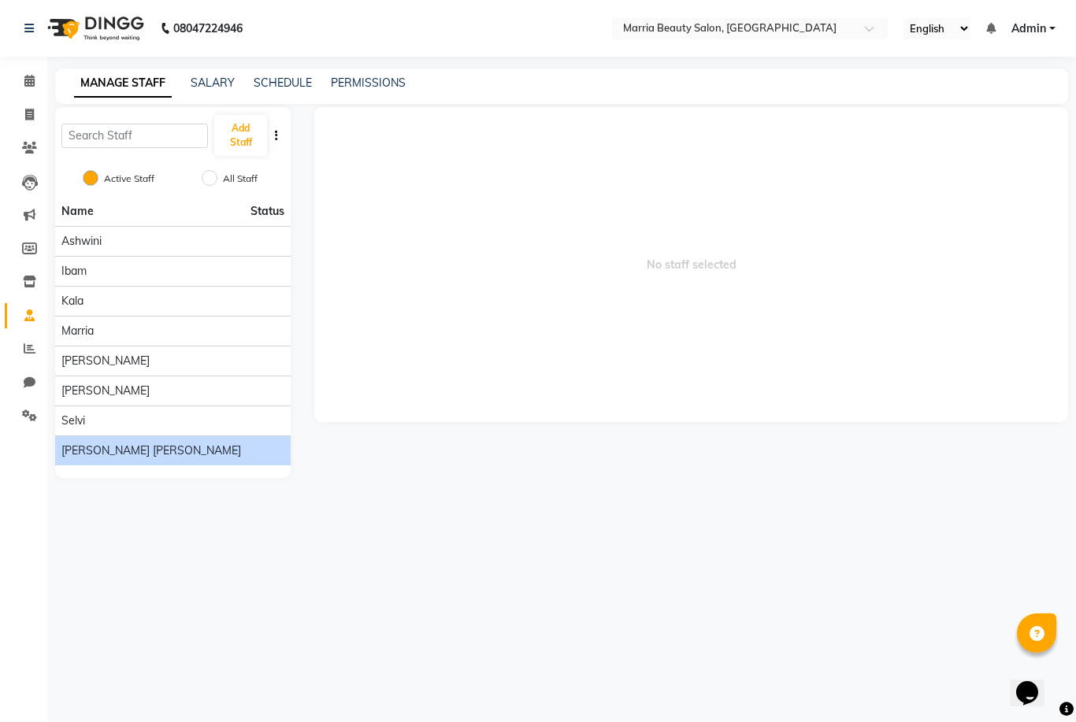
click at [139, 445] on div "[PERSON_NAME] [PERSON_NAME]" at bounding box center [172, 451] width 223 height 17
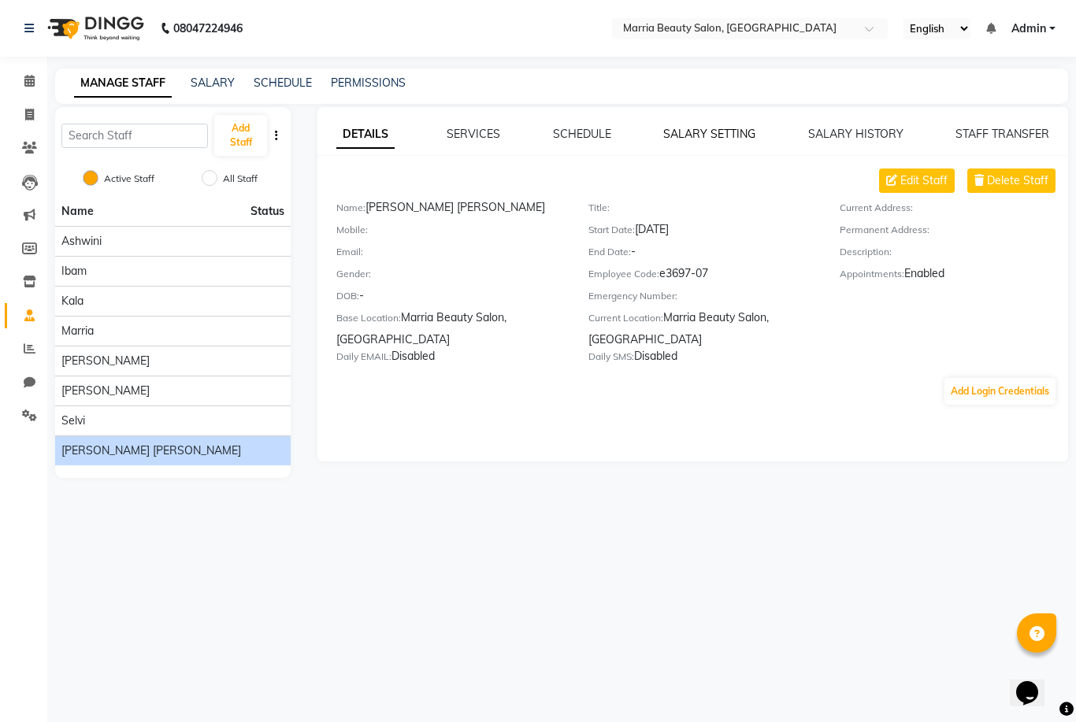
click at [670, 135] on link "SALARY SETTING" at bounding box center [709, 134] width 92 height 14
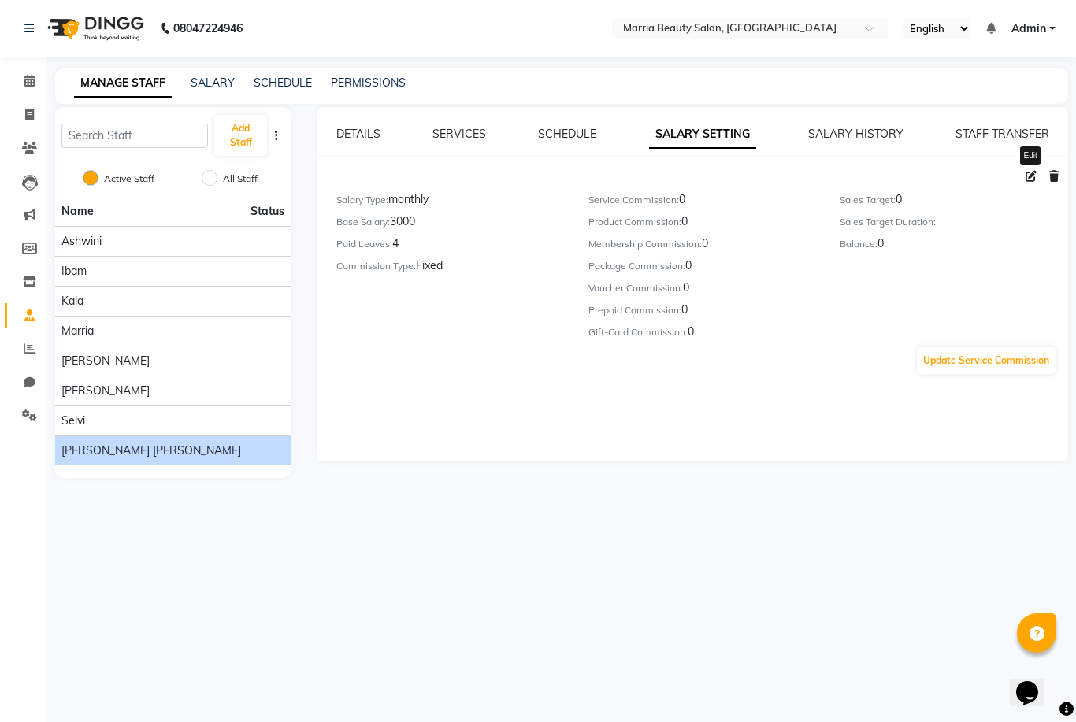
click at [1032, 179] on icon at bounding box center [1030, 176] width 11 height 11
select select "monthly"
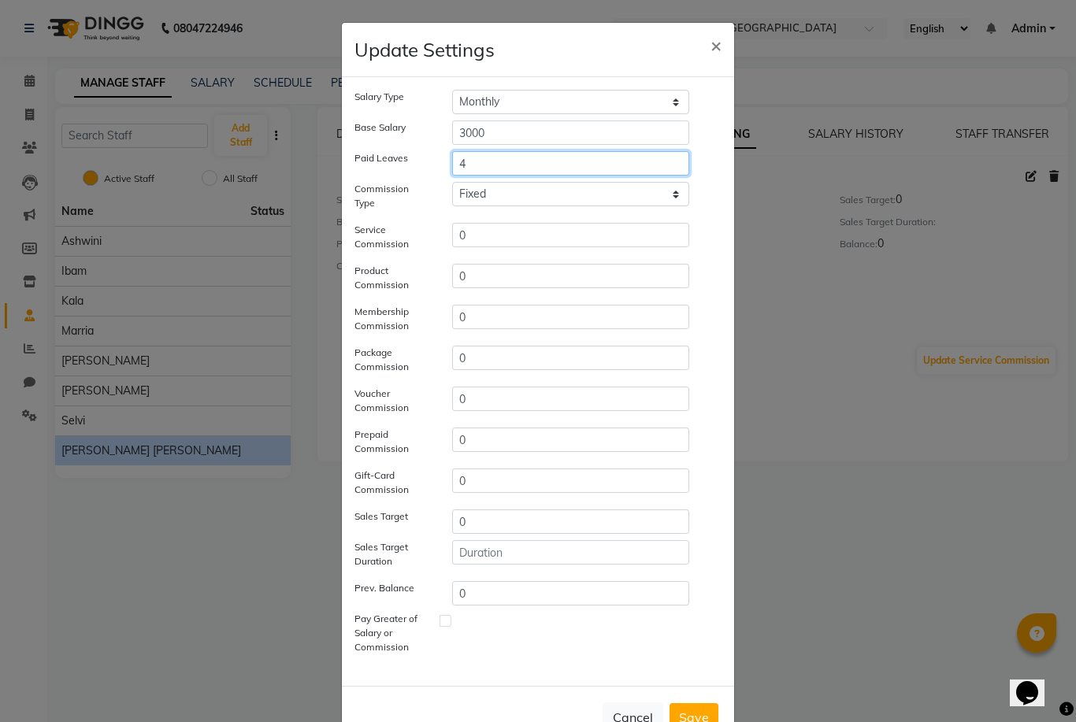
click at [520, 164] on input "4" at bounding box center [570, 163] width 237 height 24
click at [717, 109] on div "Salary Type Hourly Rate Bi-Weekly Twice Monthly Monthly Yearly" at bounding box center [538, 102] width 391 height 24
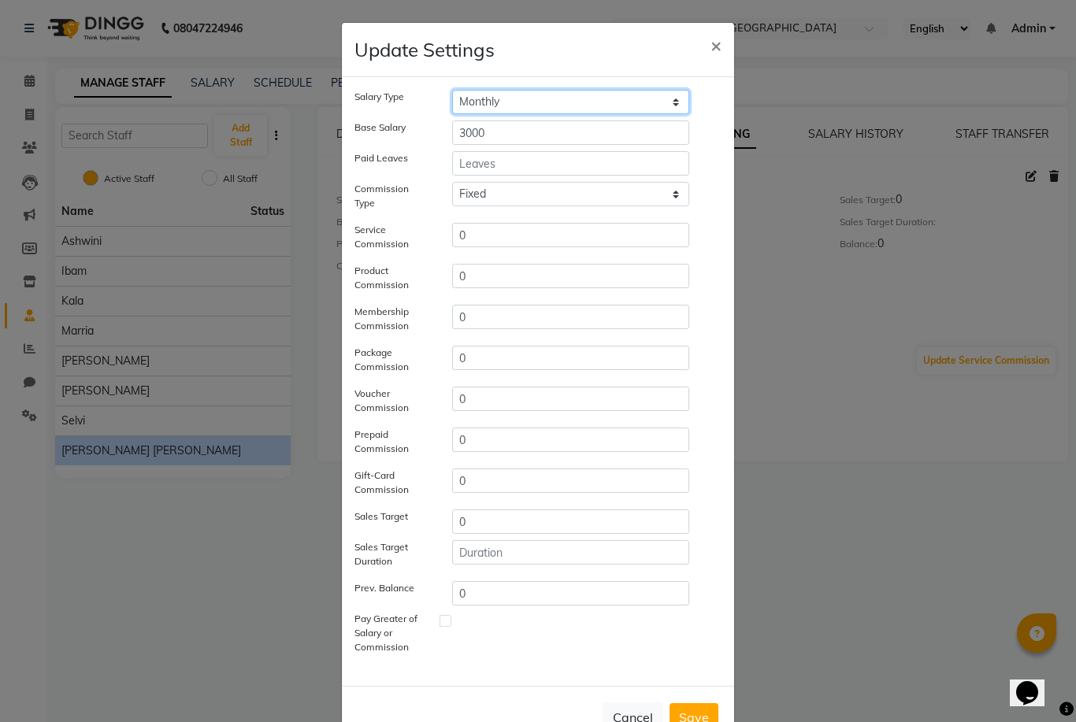
click at [627, 102] on select "Hourly Rate Bi-Weekly Twice Monthly Monthly Yearly" at bounding box center [570, 102] width 237 height 24
select select "hourly_rate"
click at [523, 133] on input "3000" at bounding box center [570, 132] width 237 height 24
type input "3"
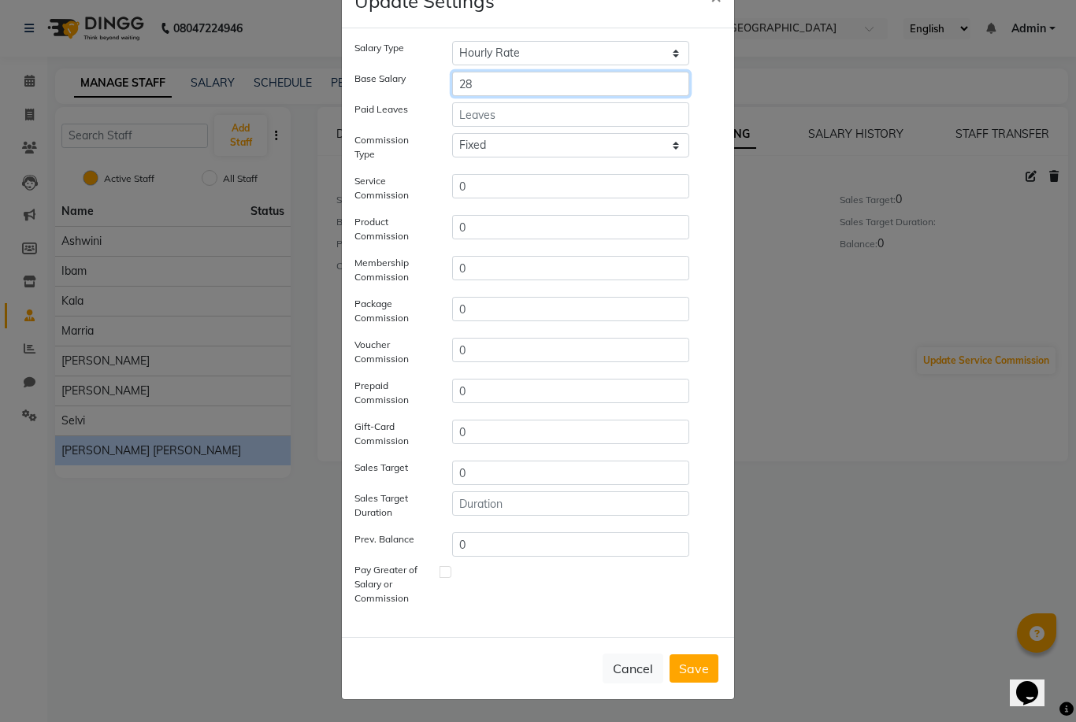
scroll to position [51, 0]
type input "28"
click at [694, 654] on button "Save" at bounding box center [693, 668] width 49 height 28
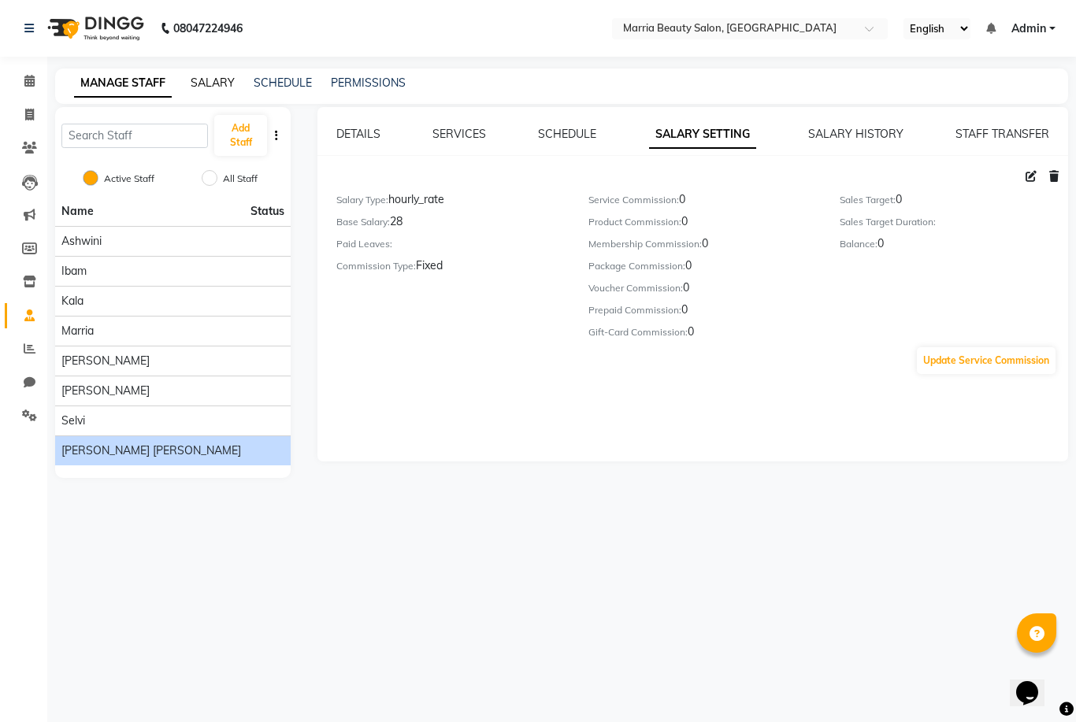
click at [212, 79] on link "SALARY" at bounding box center [213, 83] width 44 height 14
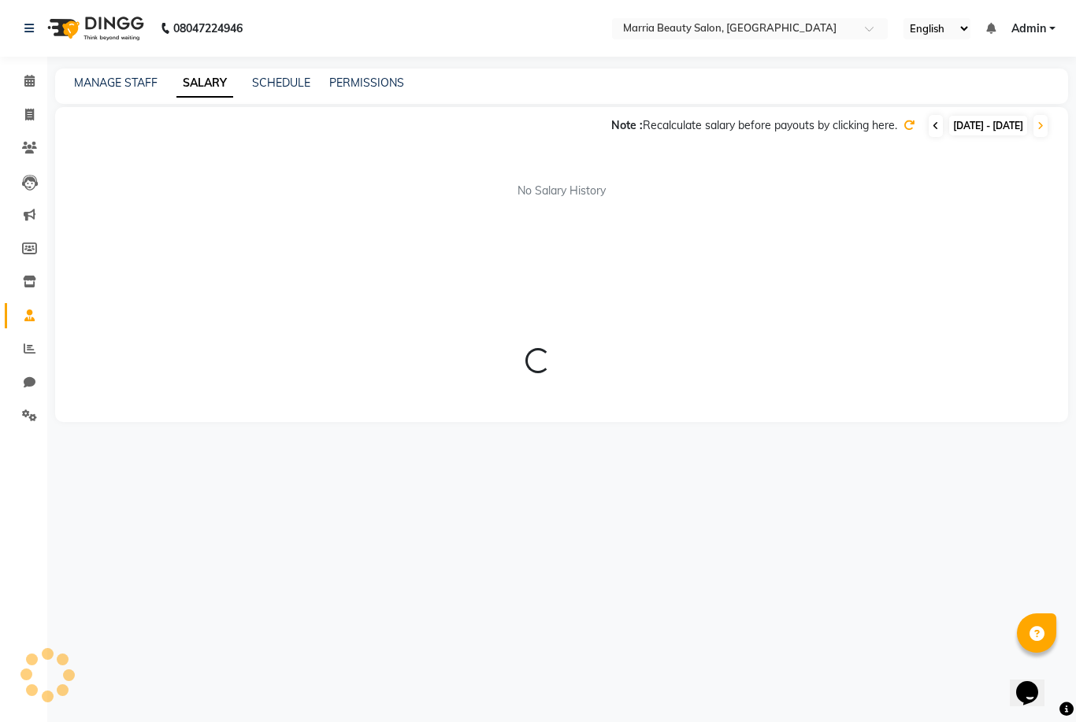
click at [932, 128] on icon at bounding box center [935, 125] width 6 height 9
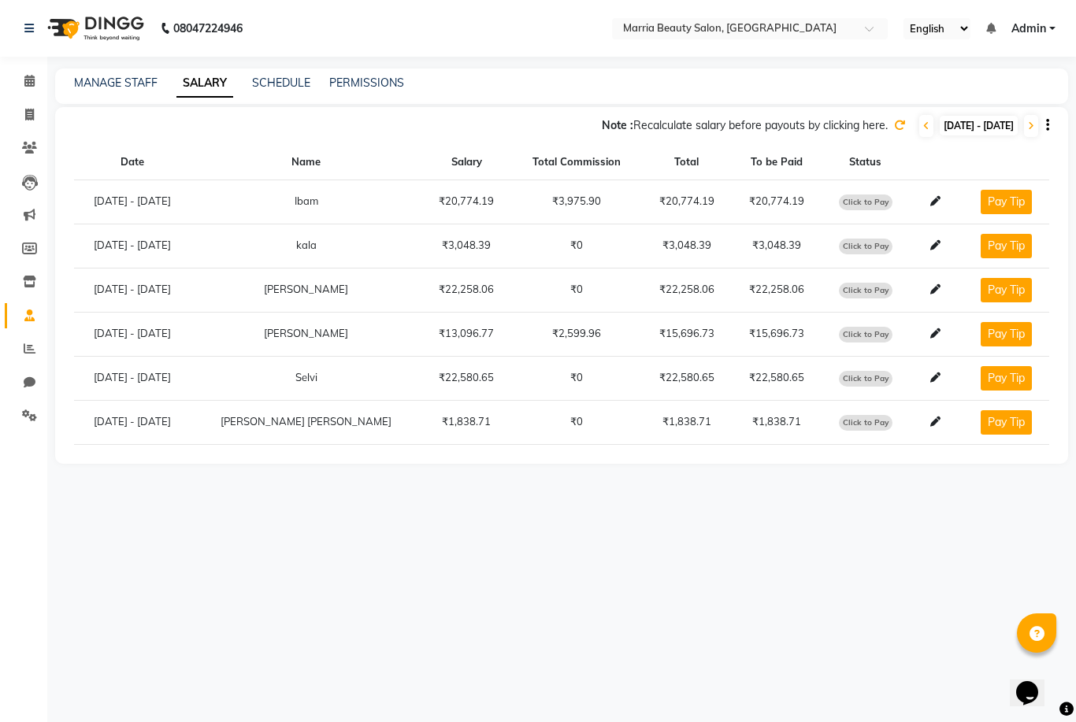
click at [894, 128] on icon at bounding box center [899, 125] width 11 height 11
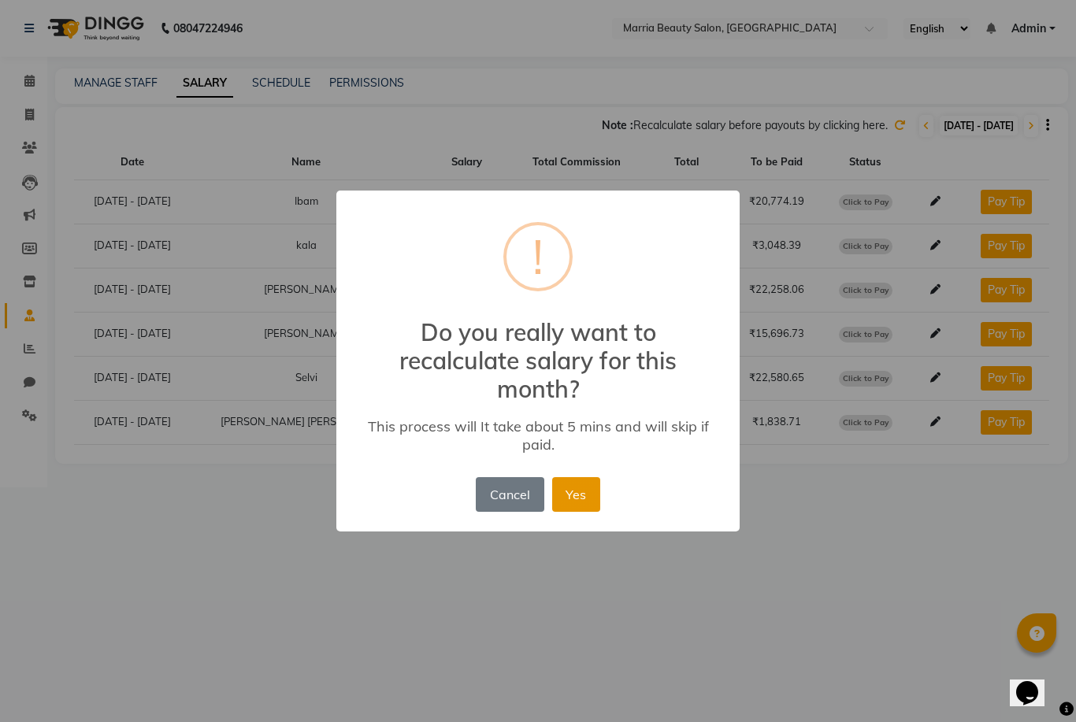
click at [568, 497] on button "Yes" at bounding box center [576, 494] width 48 height 35
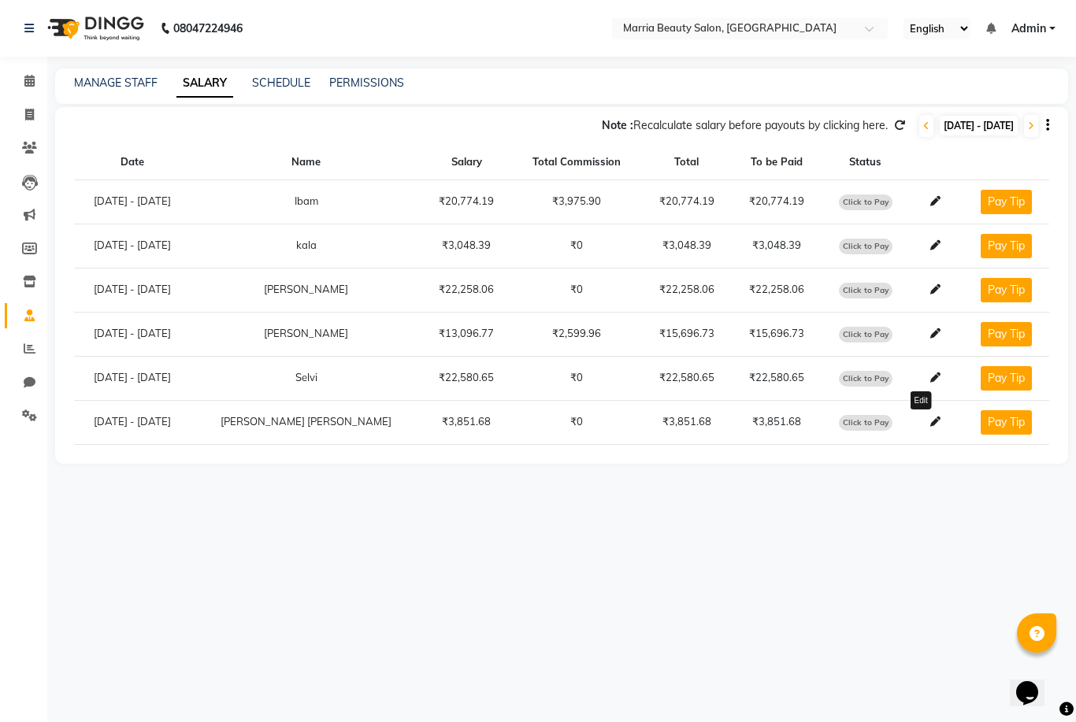
click at [930, 425] on icon at bounding box center [935, 422] width 10 height 10
click at [109, 82] on link "MANAGE STAFF" at bounding box center [115, 83] width 83 height 14
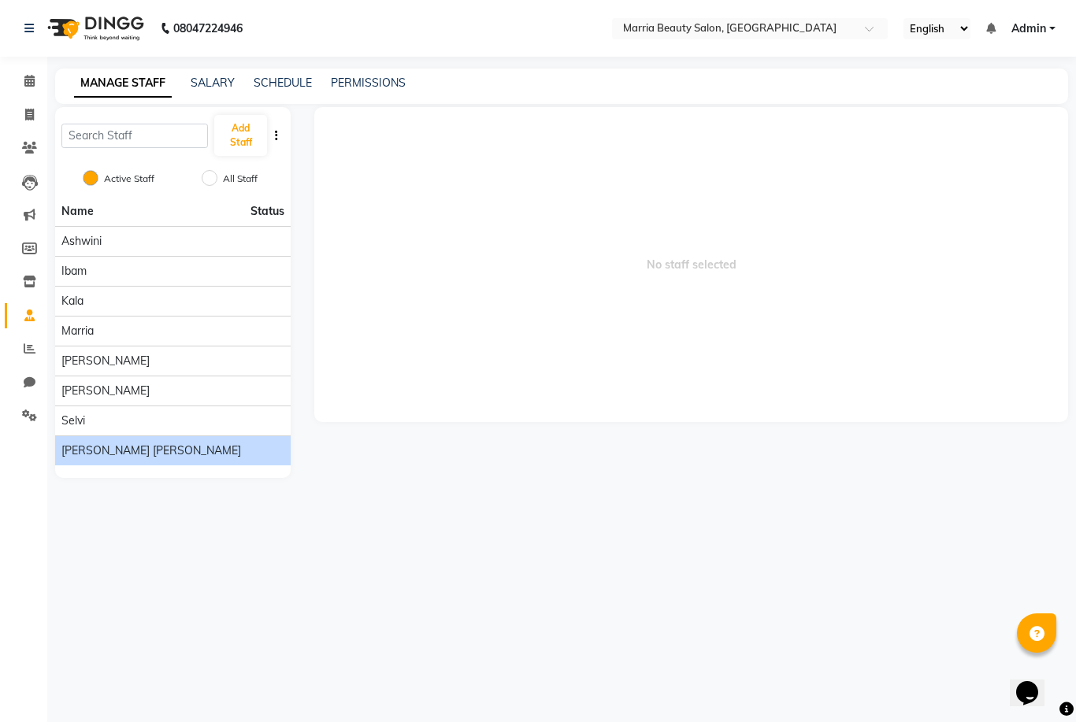
click at [146, 445] on div "[PERSON_NAME] [PERSON_NAME]" at bounding box center [172, 451] width 223 height 17
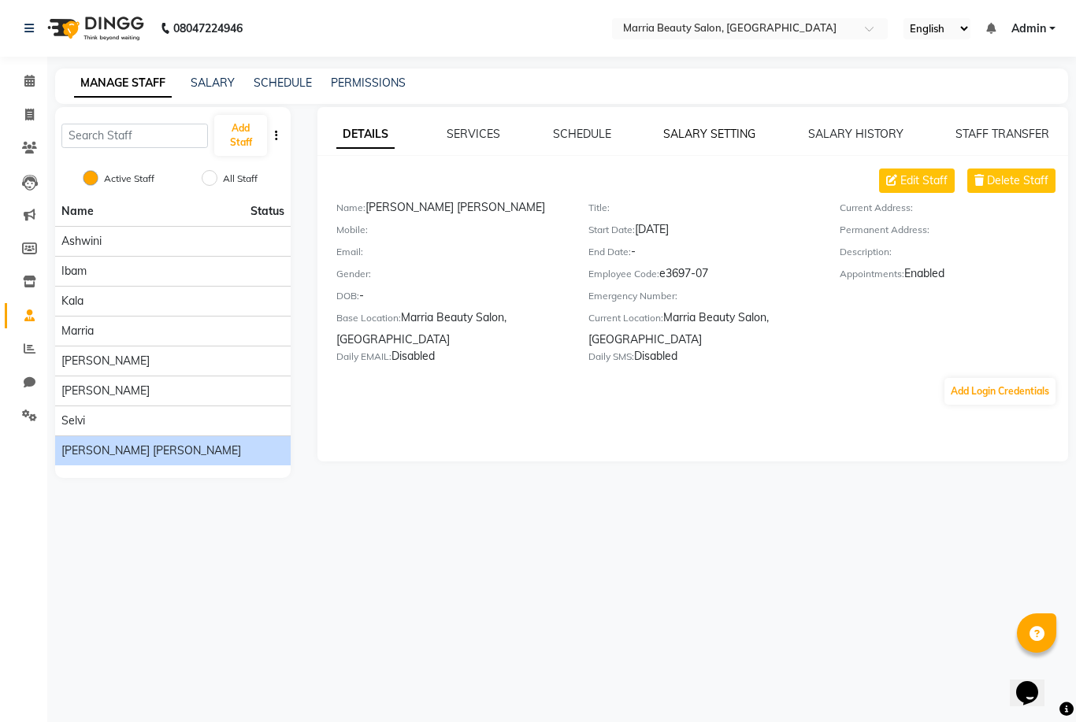
click at [722, 141] on link "SALARY SETTING" at bounding box center [709, 134] width 92 height 14
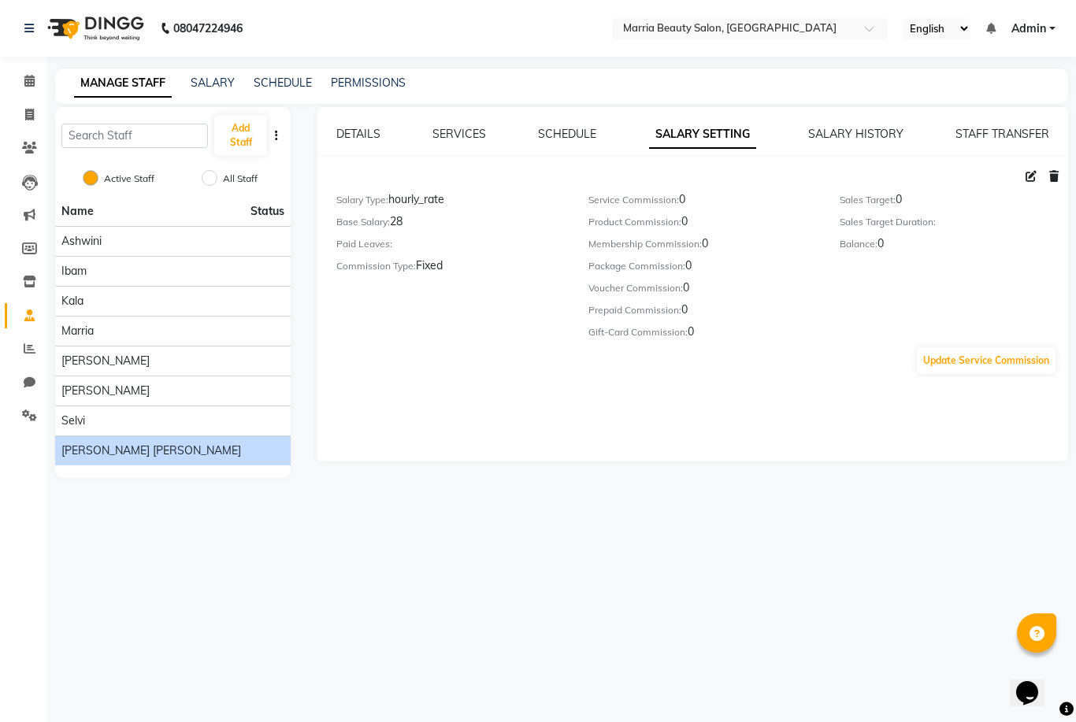
click at [1032, 184] on div at bounding box center [1042, 177] width 46 height 17
click at [1030, 170] on span at bounding box center [1031, 176] width 24 height 14
click at [1025, 183] on span at bounding box center [1031, 176] width 24 height 14
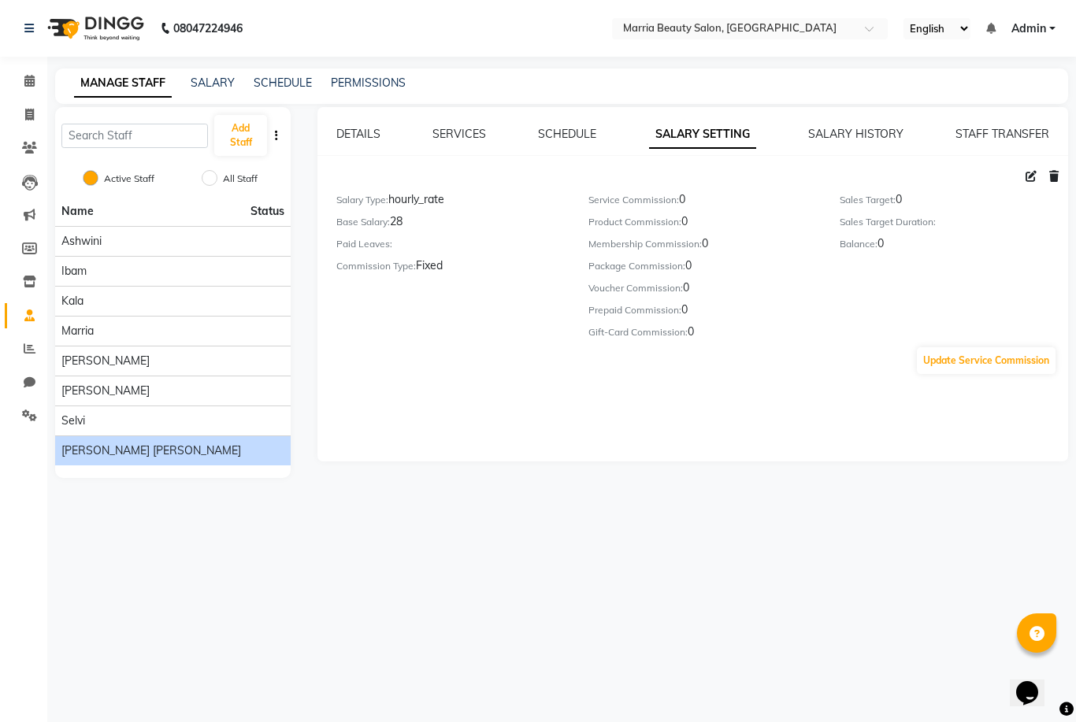
click at [1028, 174] on icon at bounding box center [1030, 176] width 11 height 11
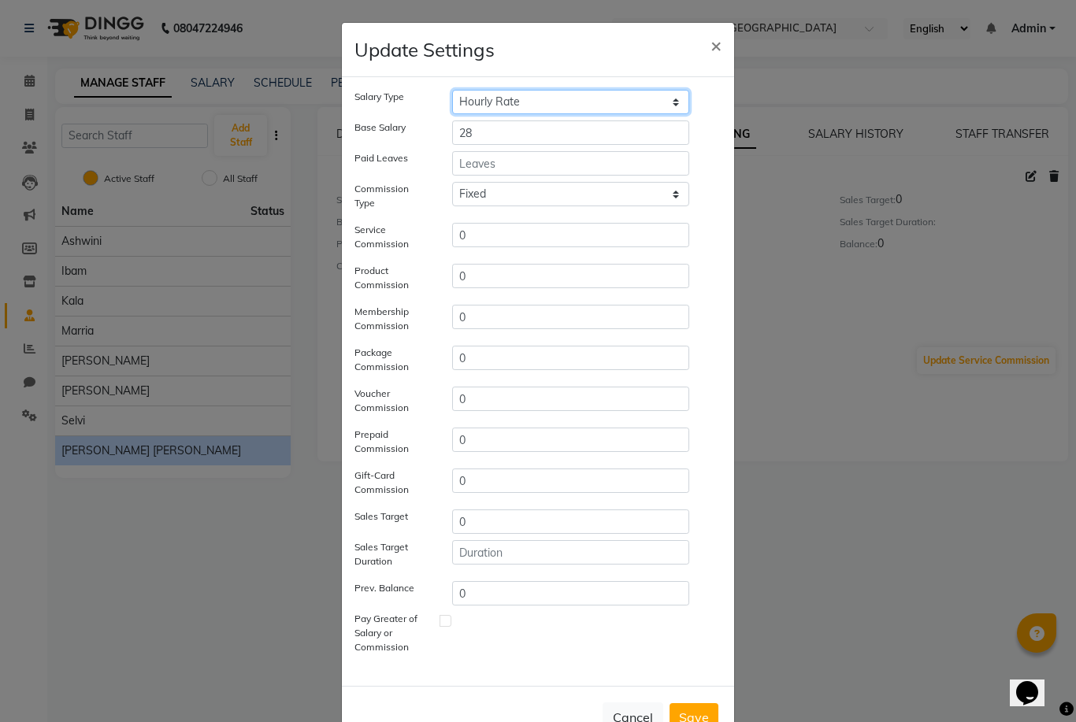
click at [543, 99] on select "Hourly Rate Bi-Weekly Twice Monthly Monthly Yearly" at bounding box center [570, 102] width 237 height 24
select select "monthly"
click at [513, 134] on input "28" at bounding box center [570, 132] width 237 height 24
type input "2"
type input "300"
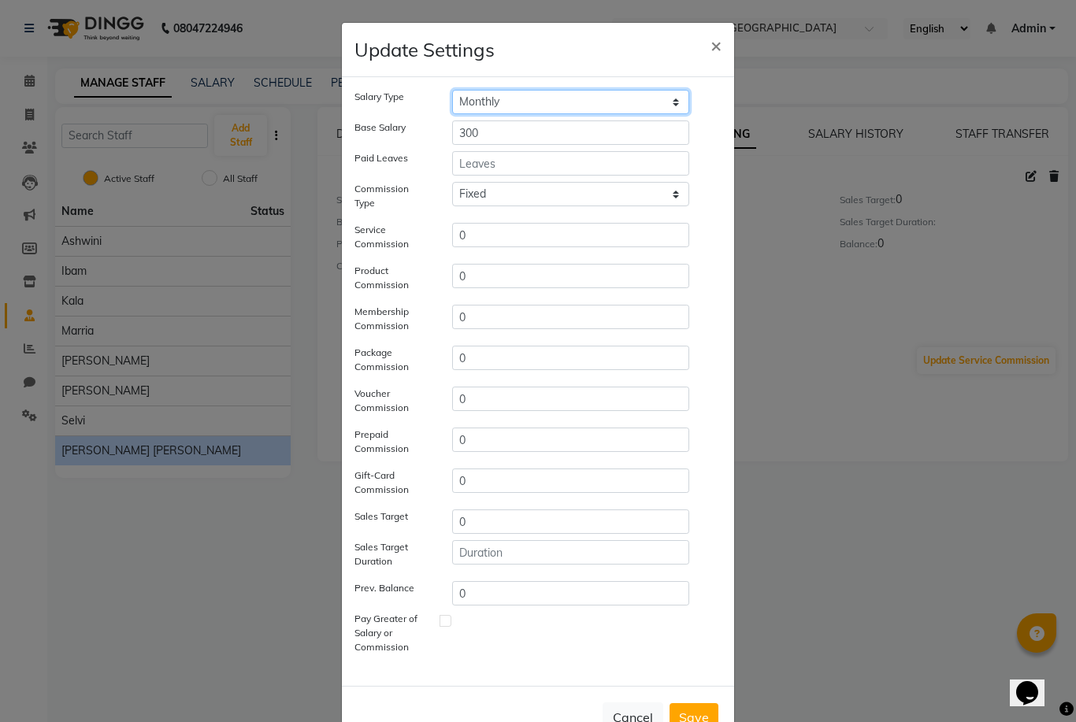
click at [516, 98] on select "Hourly Rate Bi-Weekly Twice Monthly Monthly Yearly" at bounding box center [570, 102] width 237 height 24
click at [0, 0] on html "08047224946 Select Location × Marria Beauty Salon, Nanjundapuram Road English E…" at bounding box center [538, 361] width 1076 height 722
click at [713, 49] on span "×" at bounding box center [715, 45] width 11 height 24
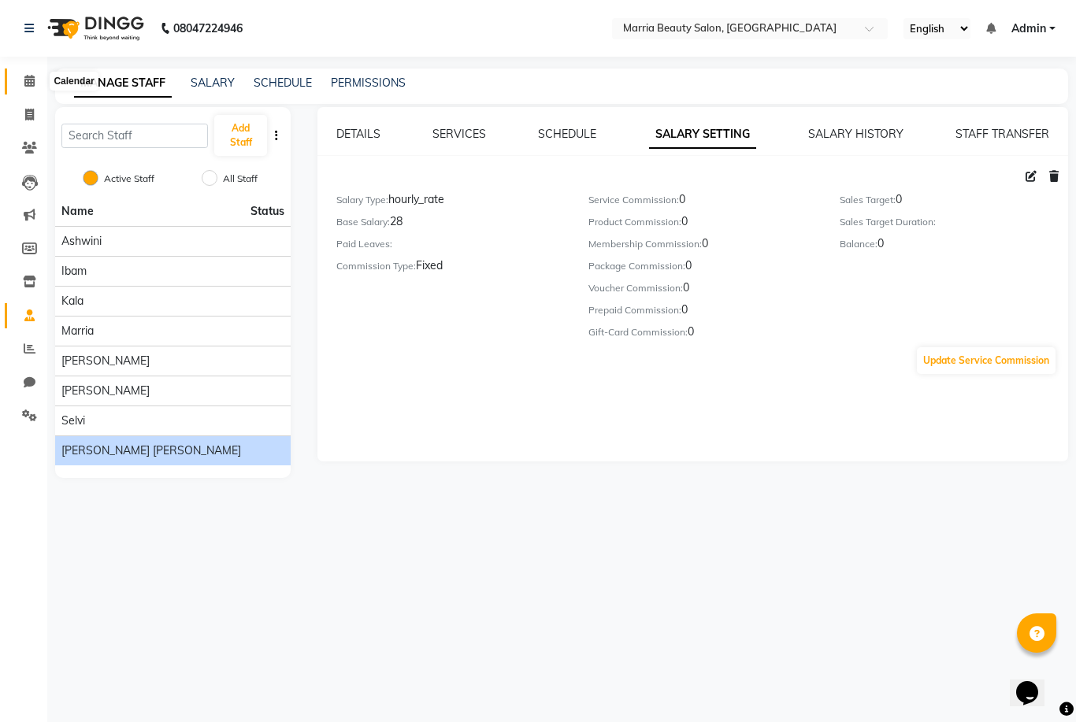
click at [34, 85] on icon at bounding box center [29, 81] width 10 height 12
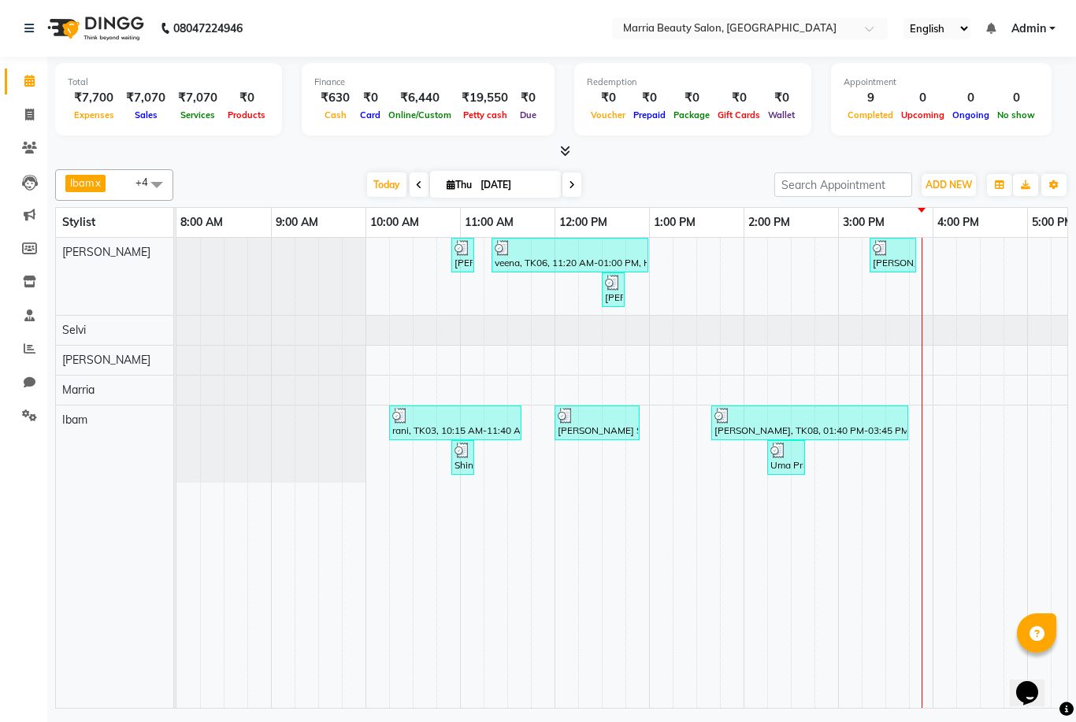
click at [568, 152] on icon at bounding box center [565, 151] width 10 height 12
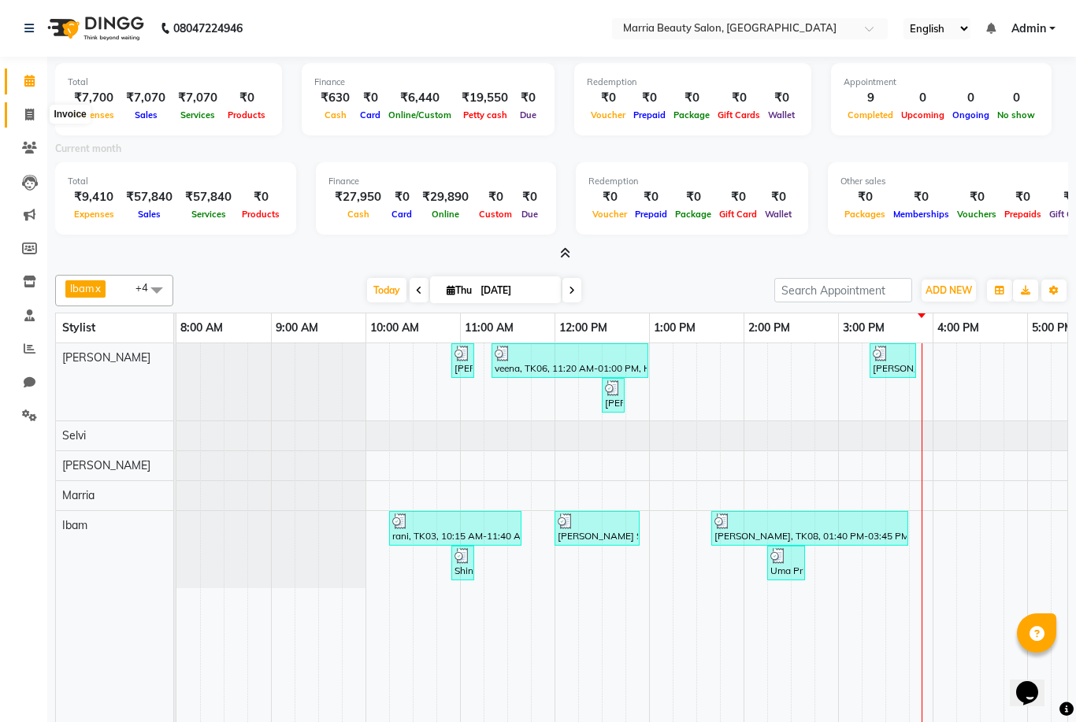
click at [19, 117] on span at bounding box center [30, 115] width 28 height 18
select select "service"
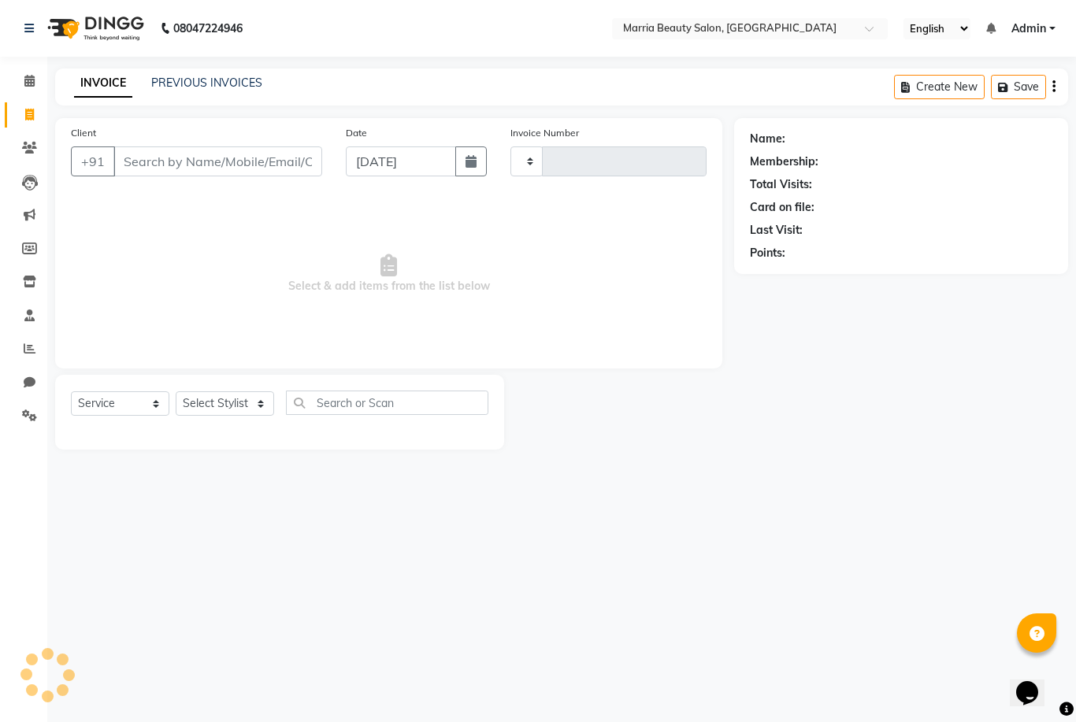
type input "0788"
select select "8343"
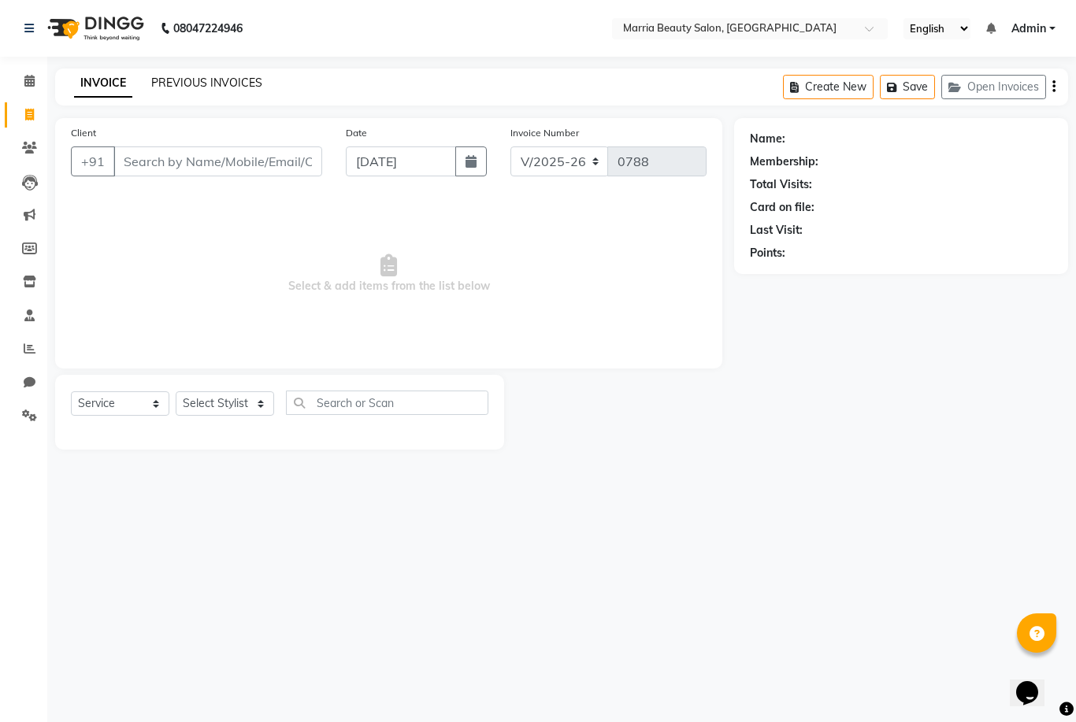
click at [208, 82] on link "PREVIOUS INVOICES" at bounding box center [206, 83] width 111 height 14
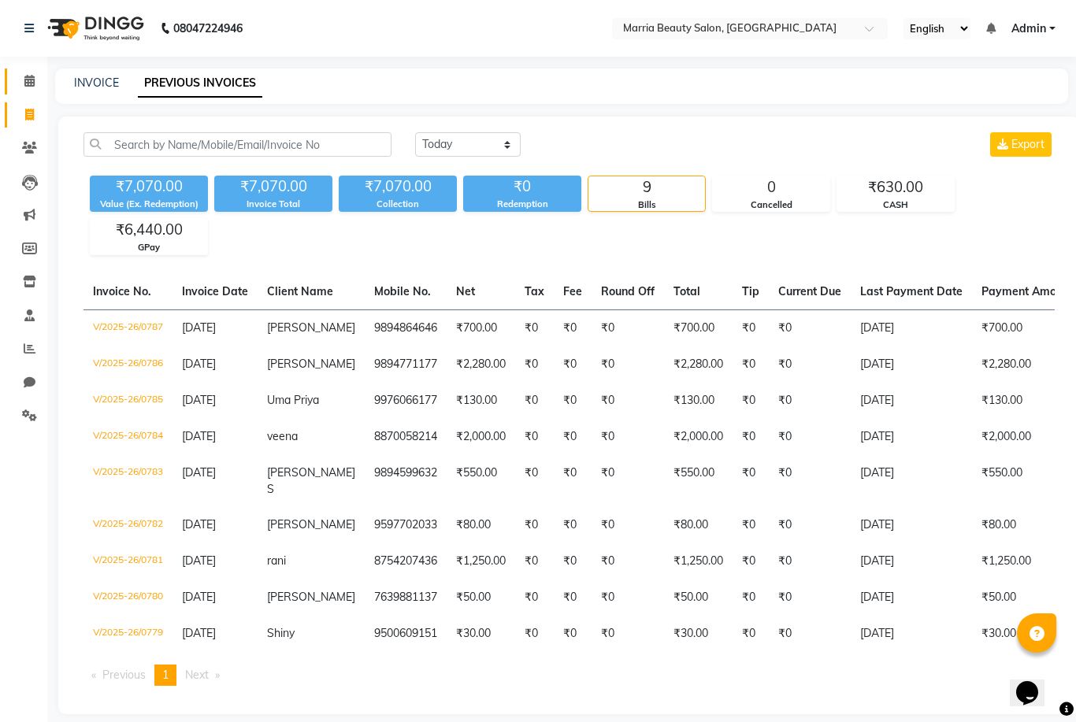
click at [24, 91] on link "Calendar" at bounding box center [24, 82] width 38 height 26
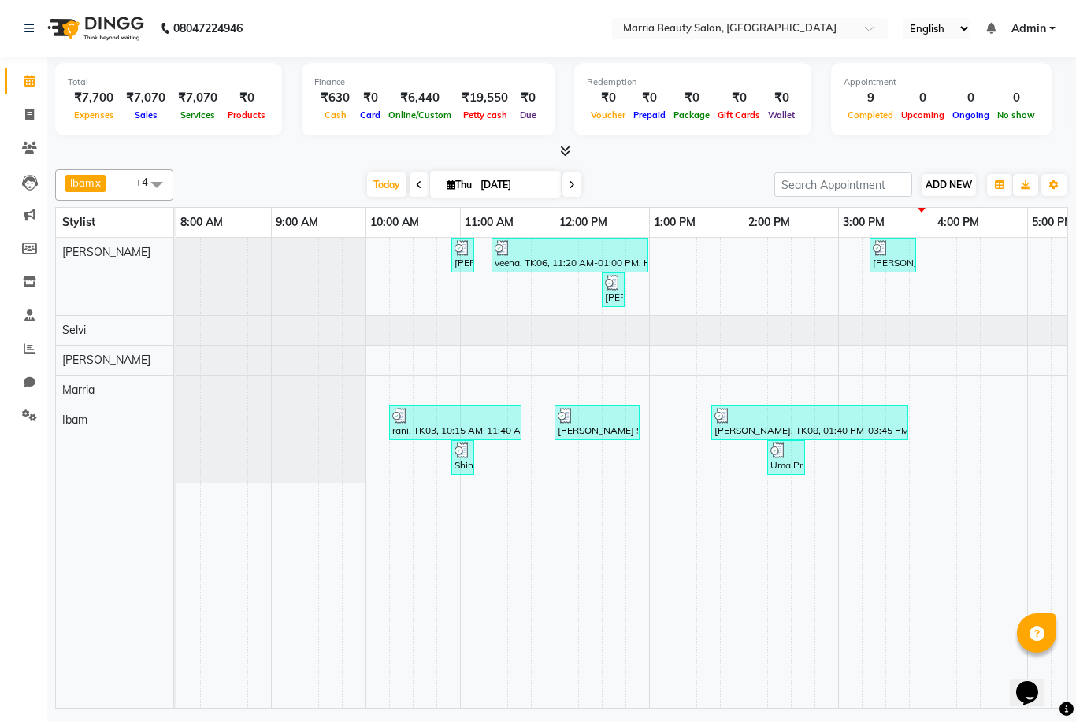
click at [958, 180] on span "ADD NEW" at bounding box center [948, 185] width 46 height 12
click at [1030, 276] on link "Add Attendance" at bounding box center [1038, 275] width 124 height 20
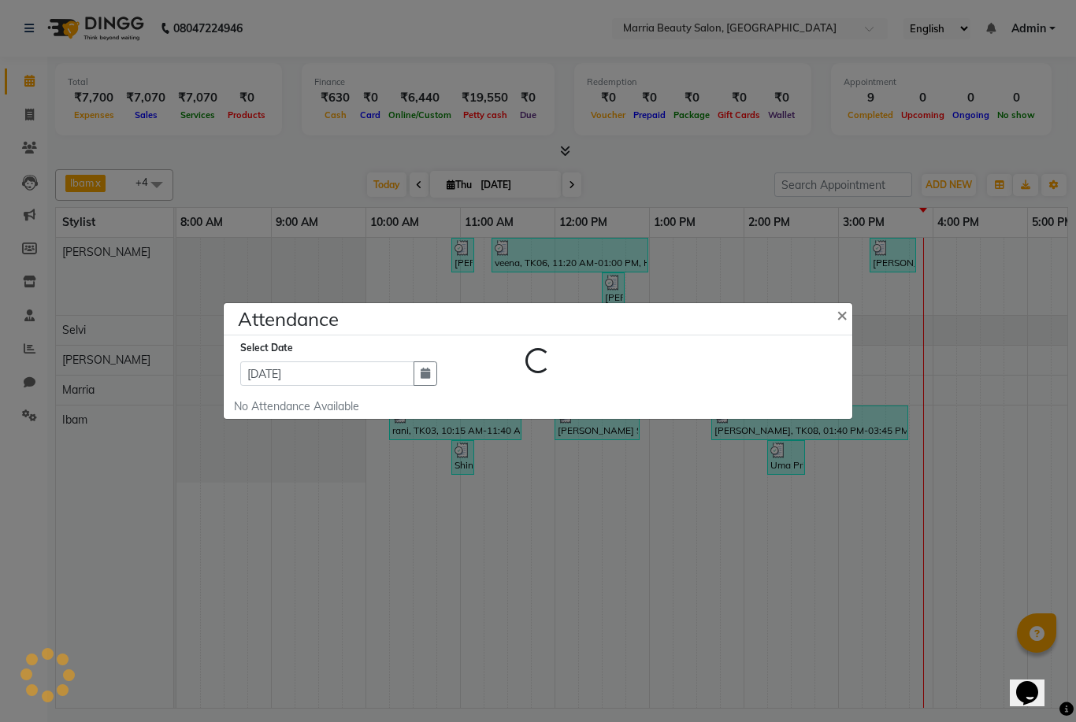
select select "A"
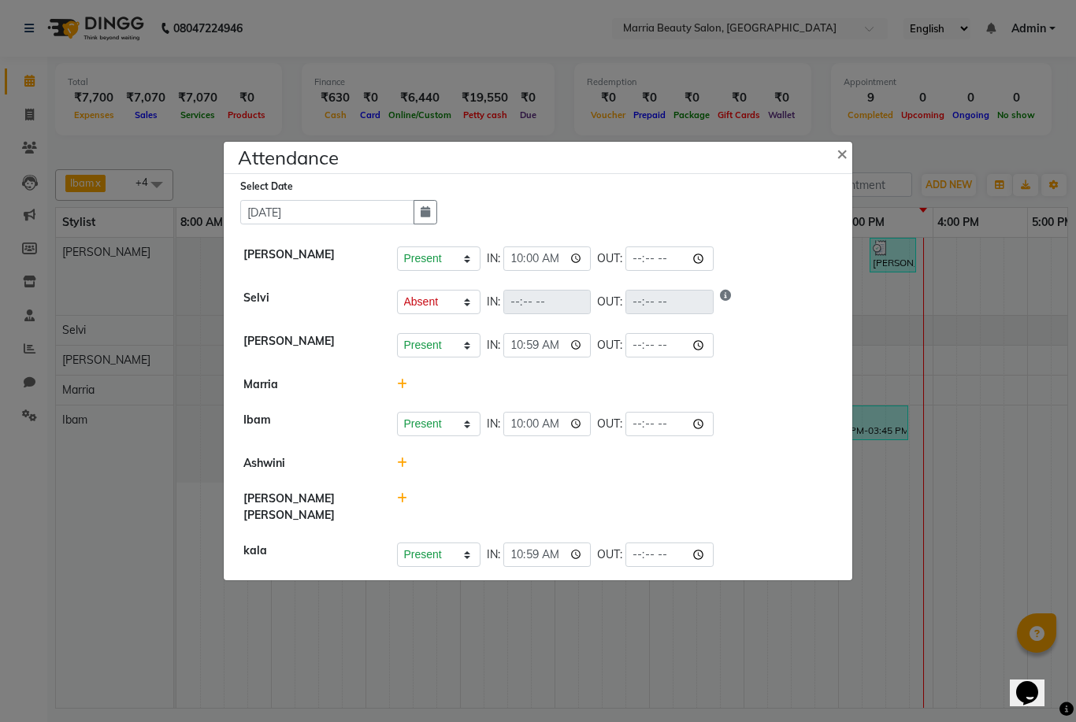
click at [404, 504] on icon at bounding box center [402, 498] width 10 height 11
click at [569, 517] on button "Check-In" at bounding box center [592, 506] width 47 height 22
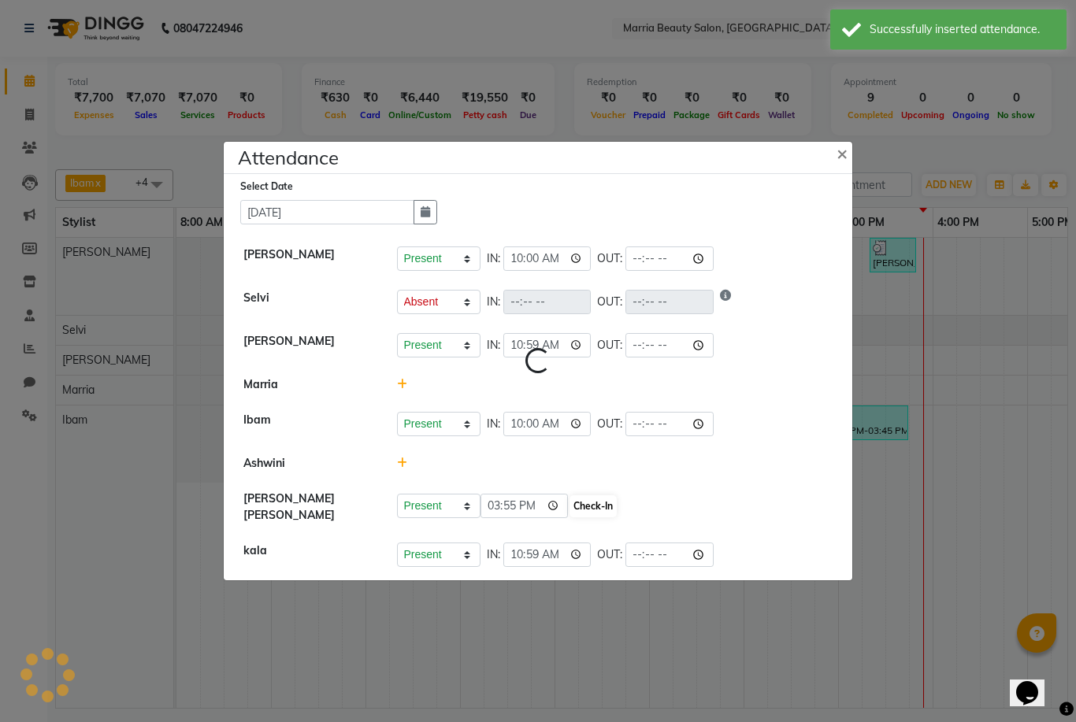
select select "A"
click at [838, 165] on span "×" at bounding box center [841, 153] width 11 height 24
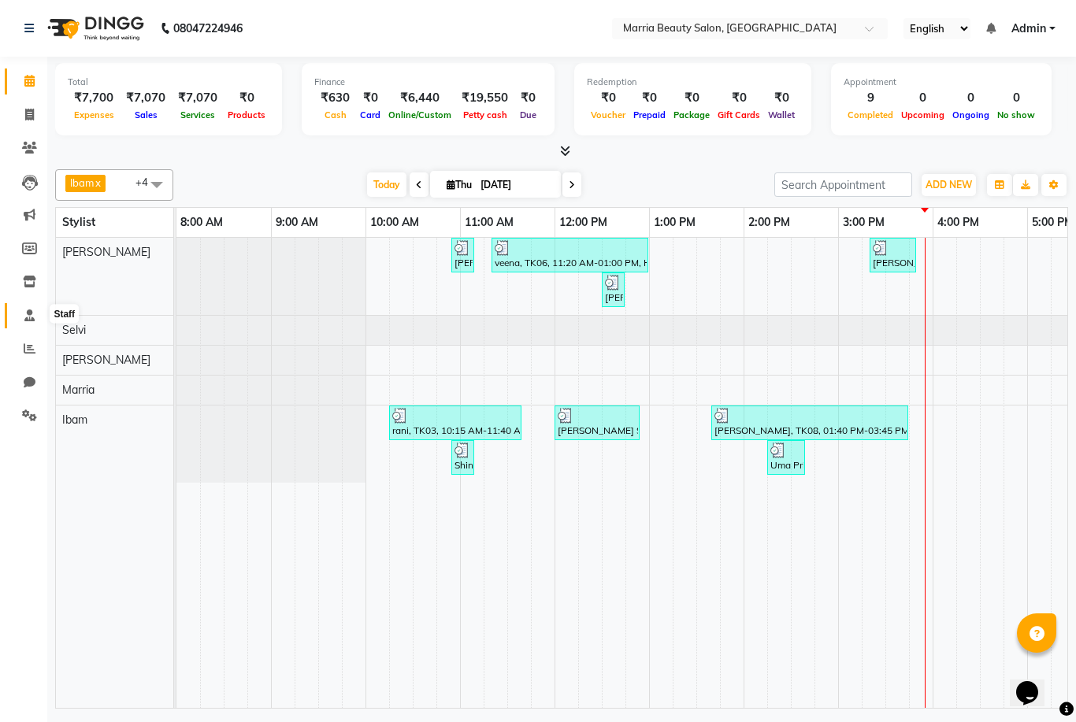
click at [25, 319] on icon at bounding box center [29, 315] width 10 height 12
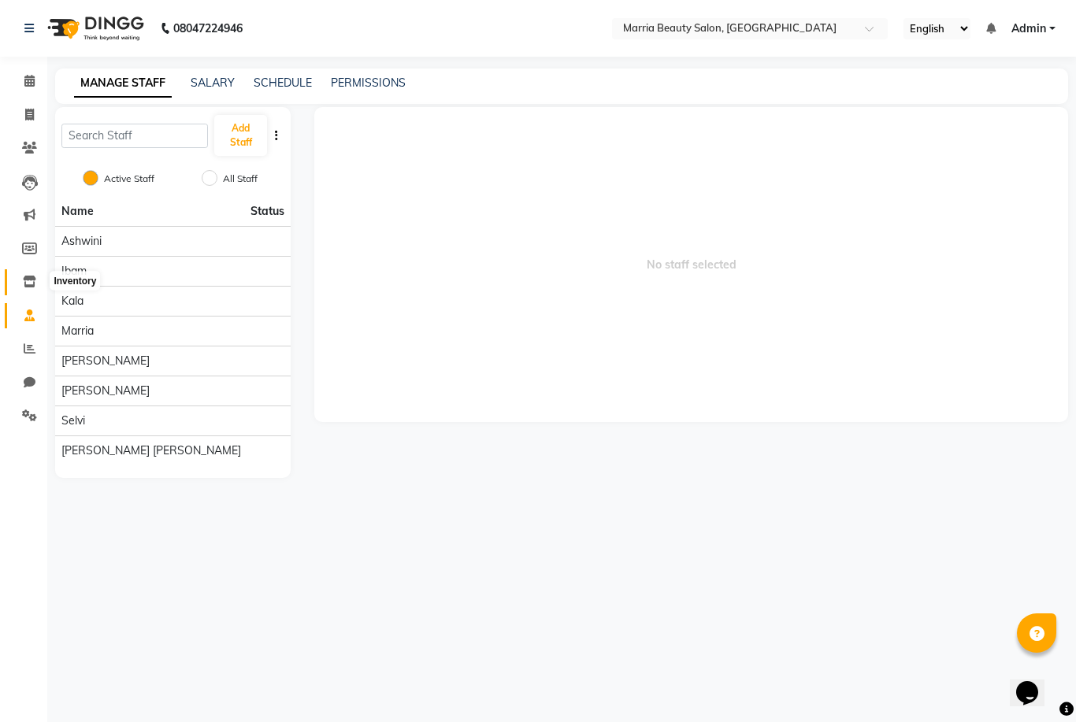
click at [34, 282] on icon at bounding box center [29, 282] width 13 height 12
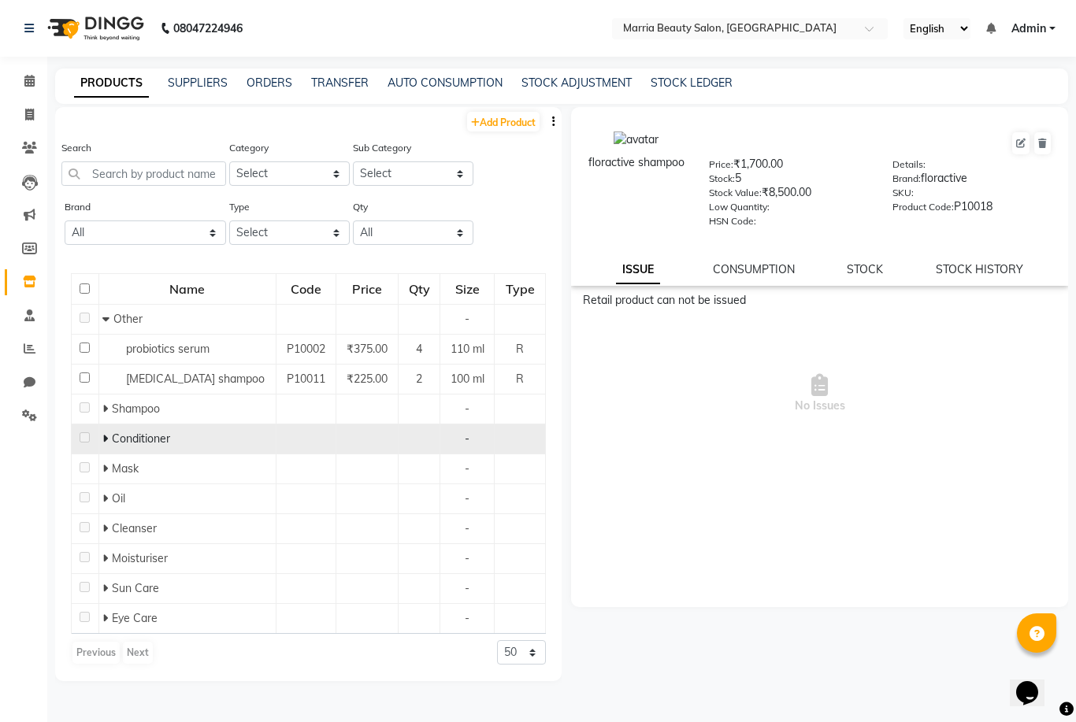
click at [108, 440] on icon at bounding box center [105, 438] width 6 height 11
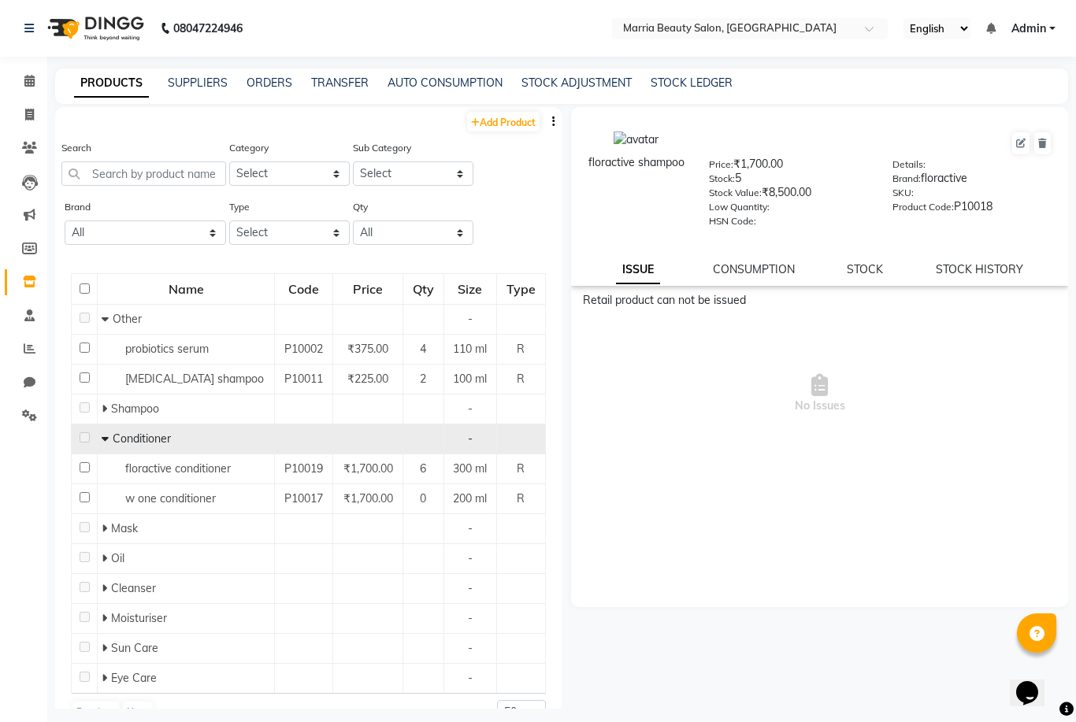
click at [108, 440] on icon at bounding box center [105, 438] width 7 height 11
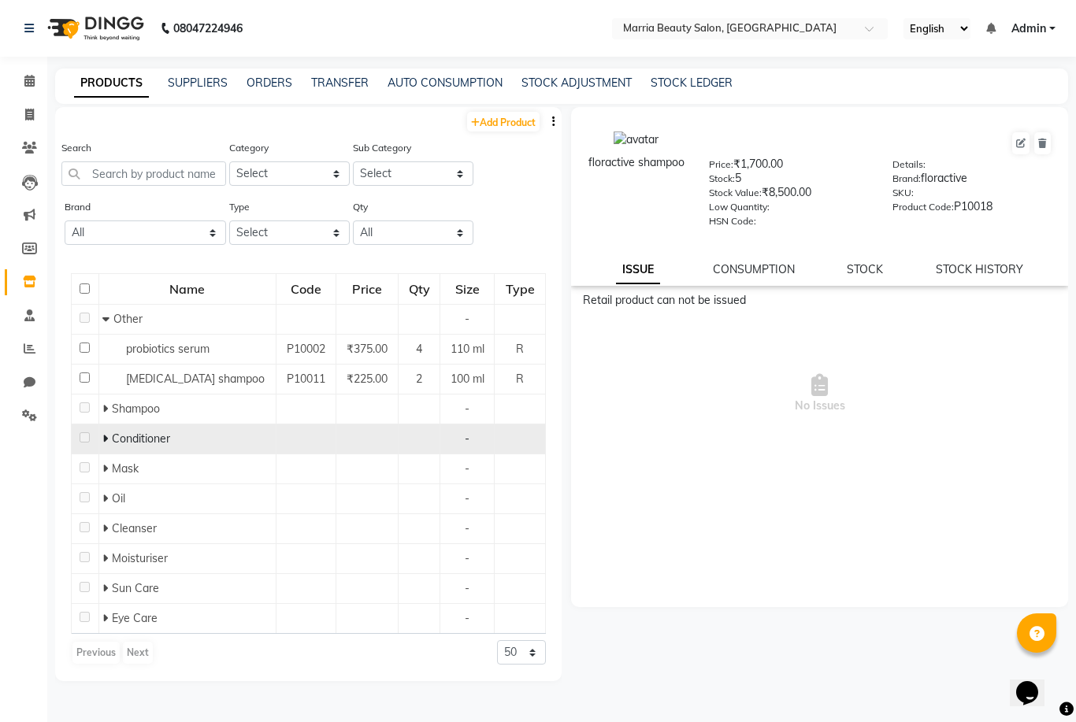
click at [165, 435] on span "Conditioner" at bounding box center [141, 439] width 58 height 14
click at [105, 438] on icon at bounding box center [105, 438] width 6 height 11
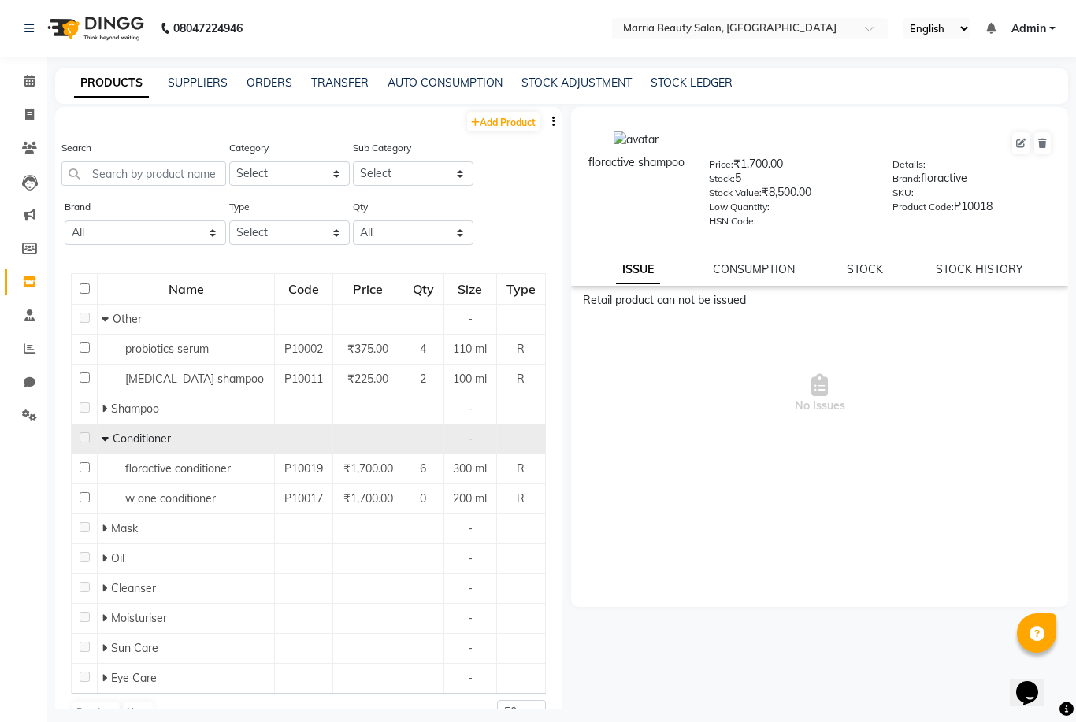
click at [105, 438] on icon at bounding box center [105, 438] width 7 height 11
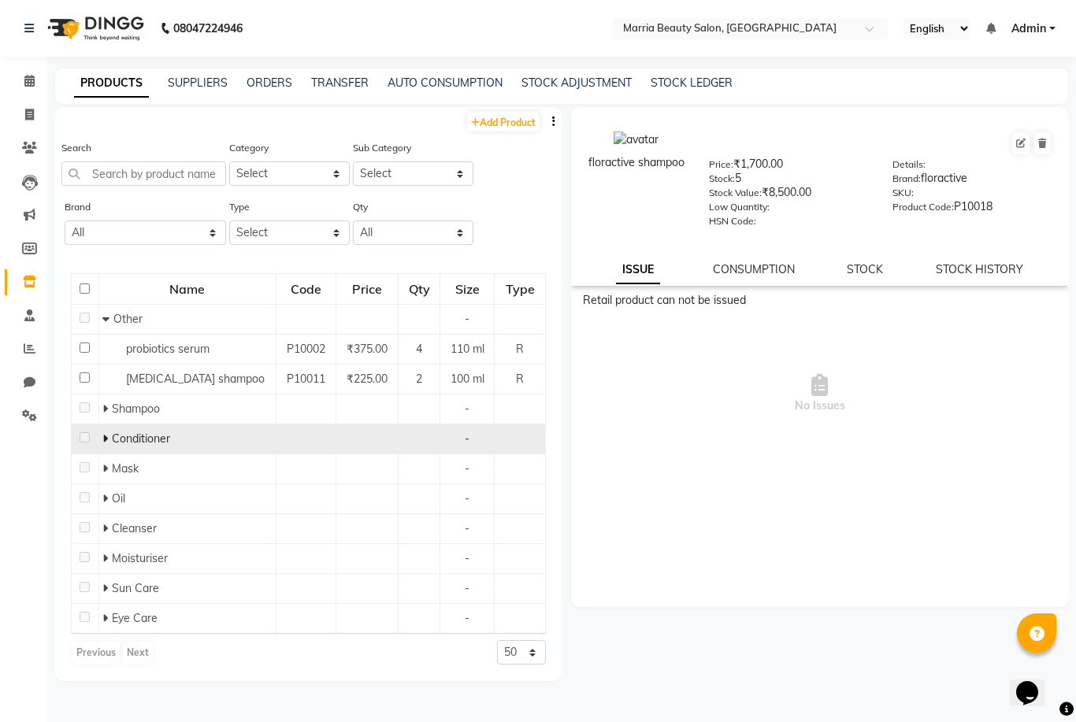
click at [105, 438] on icon at bounding box center [105, 438] width 6 height 11
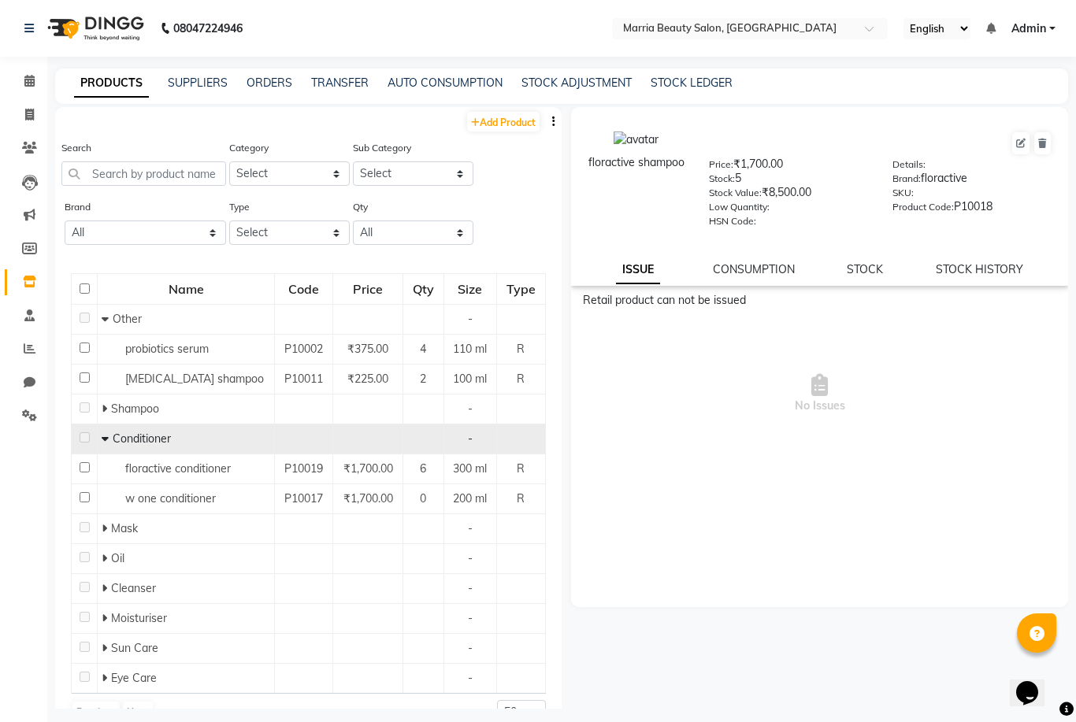
click at [105, 438] on icon at bounding box center [105, 438] width 7 height 11
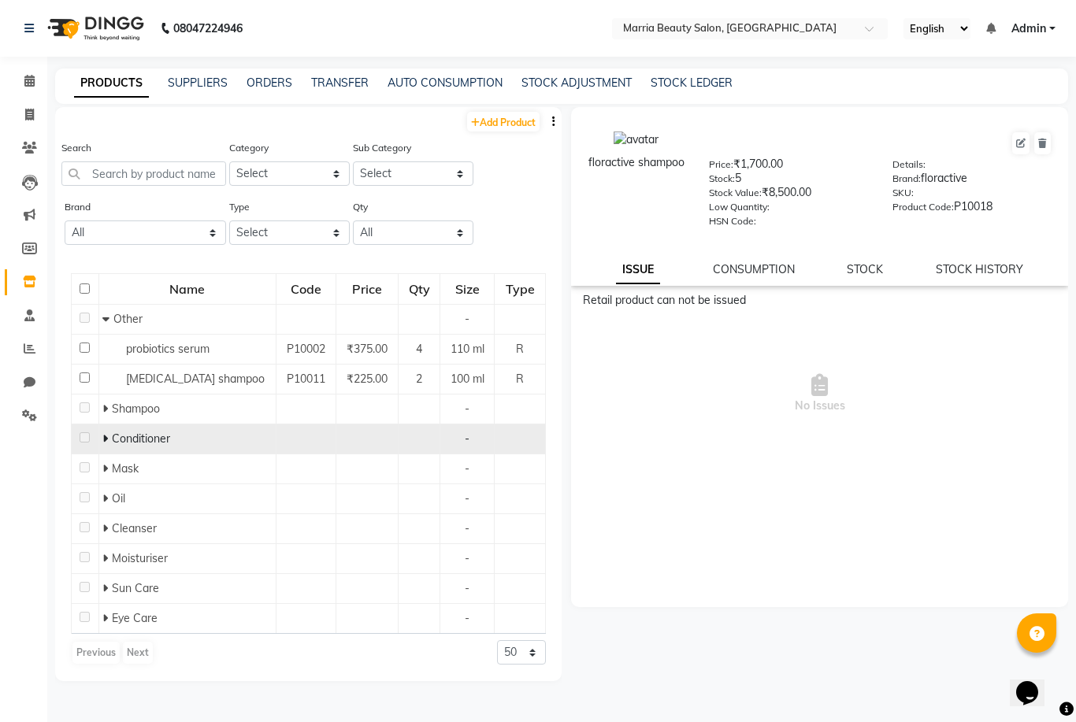
click at [105, 438] on icon at bounding box center [105, 438] width 6 height 11
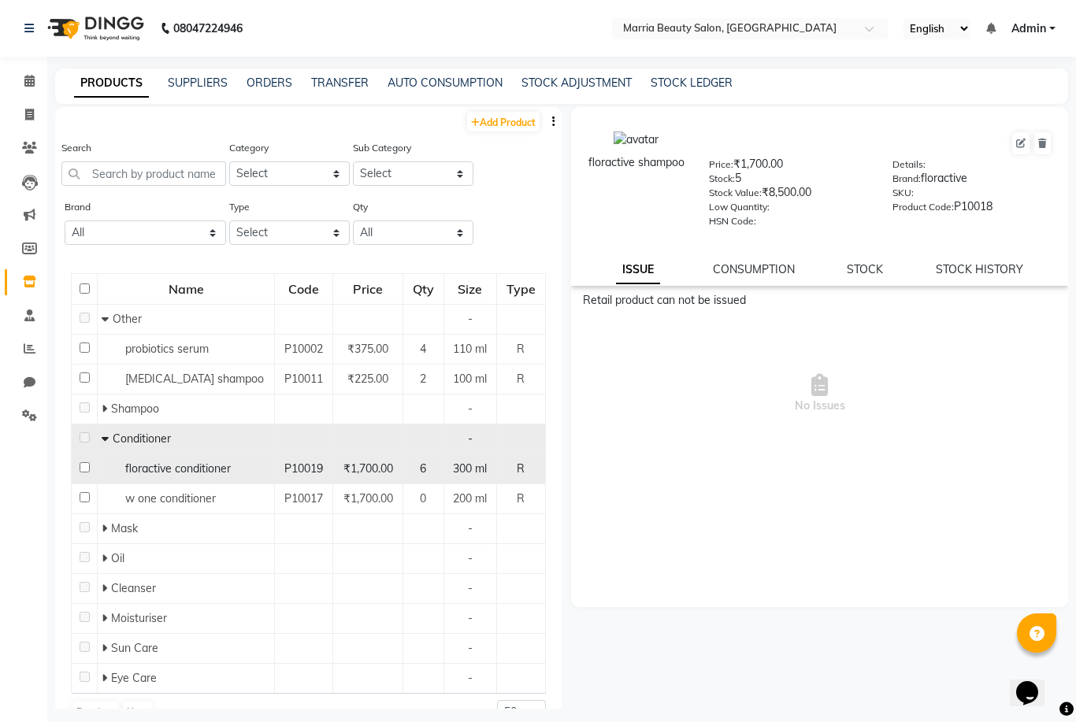
click at [156, 480] on td "floractive conditioner" at bounding box center [186, 469] width 177 height 30
click at [127, 465] on span "floractive conditioner" at bounding box center [178, 468] width 106 height 14
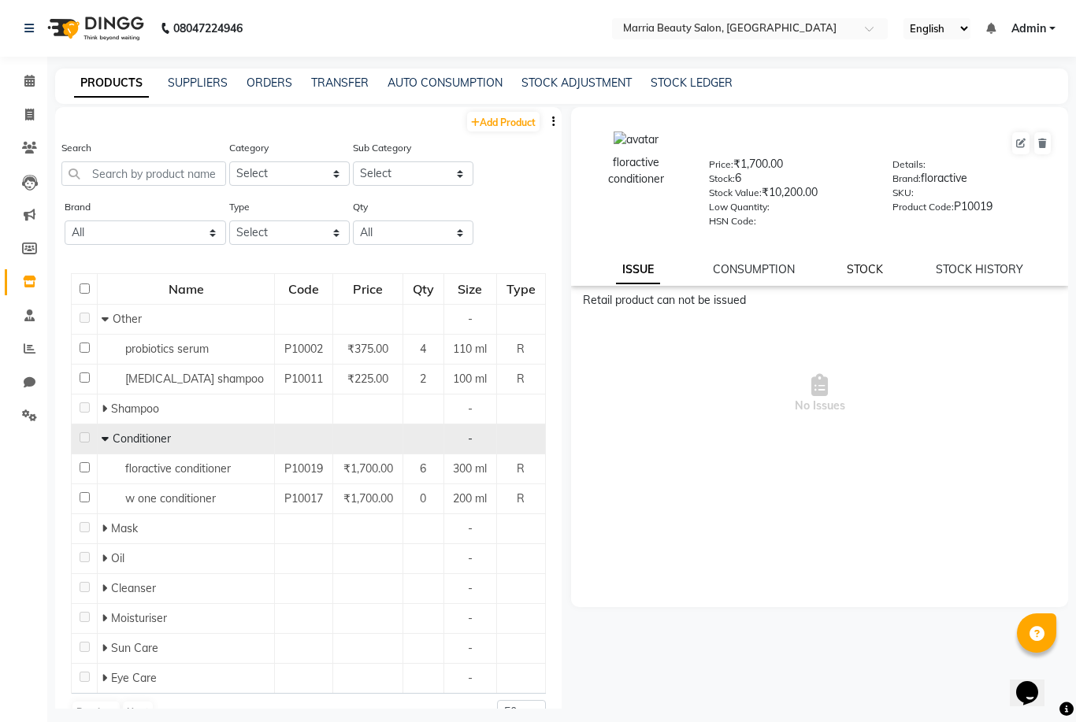
click at [873, 266] on link "STOCK" at bounding box center [865, 269] width 36 height 14
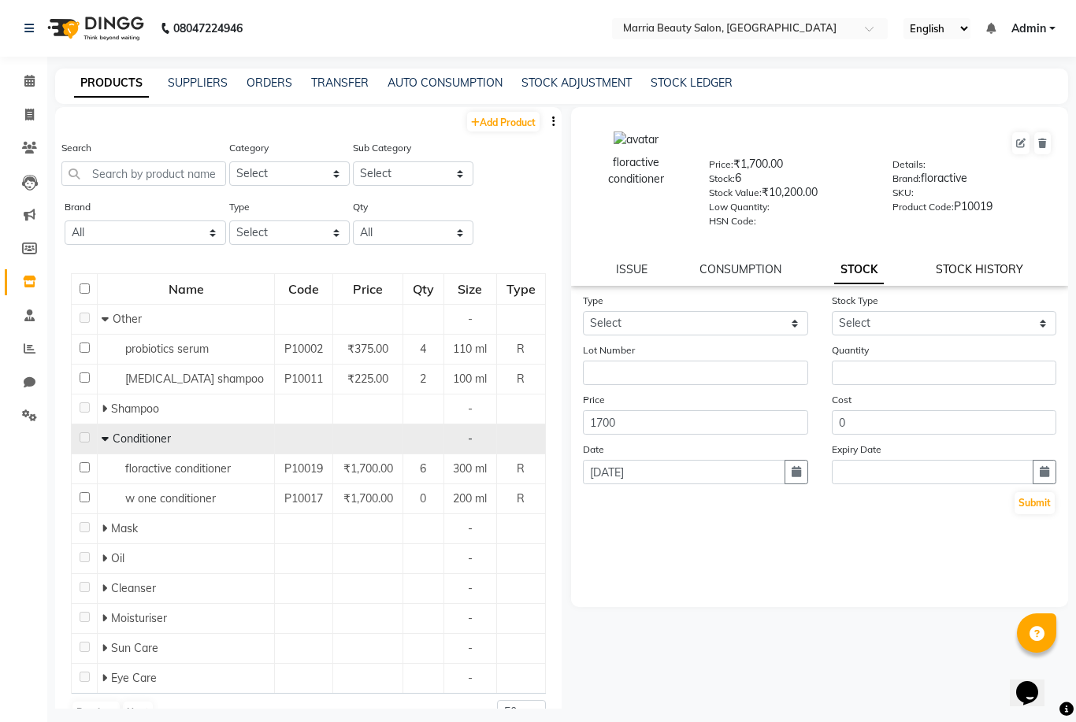
click at [966, 270] on link "STOCK HISTORY" at bounding box center [979, 269] width 87 height 14
select select "all"
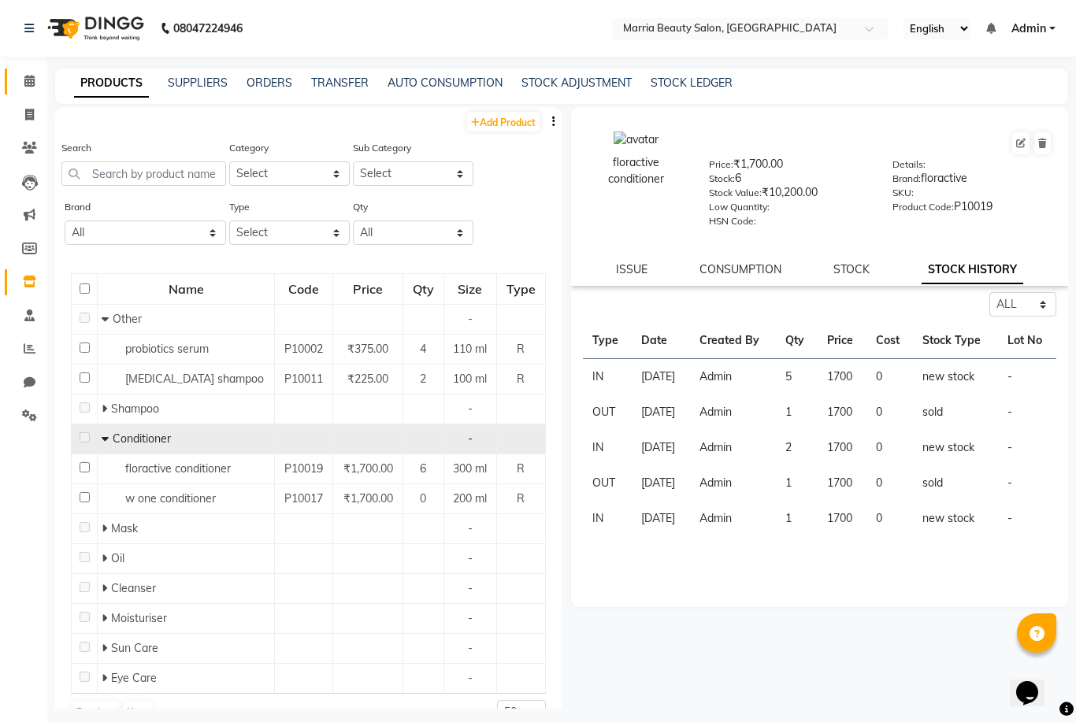
click at [24, 72] on link "Calendar" at bounding box center [24, 82] width 38 height 26
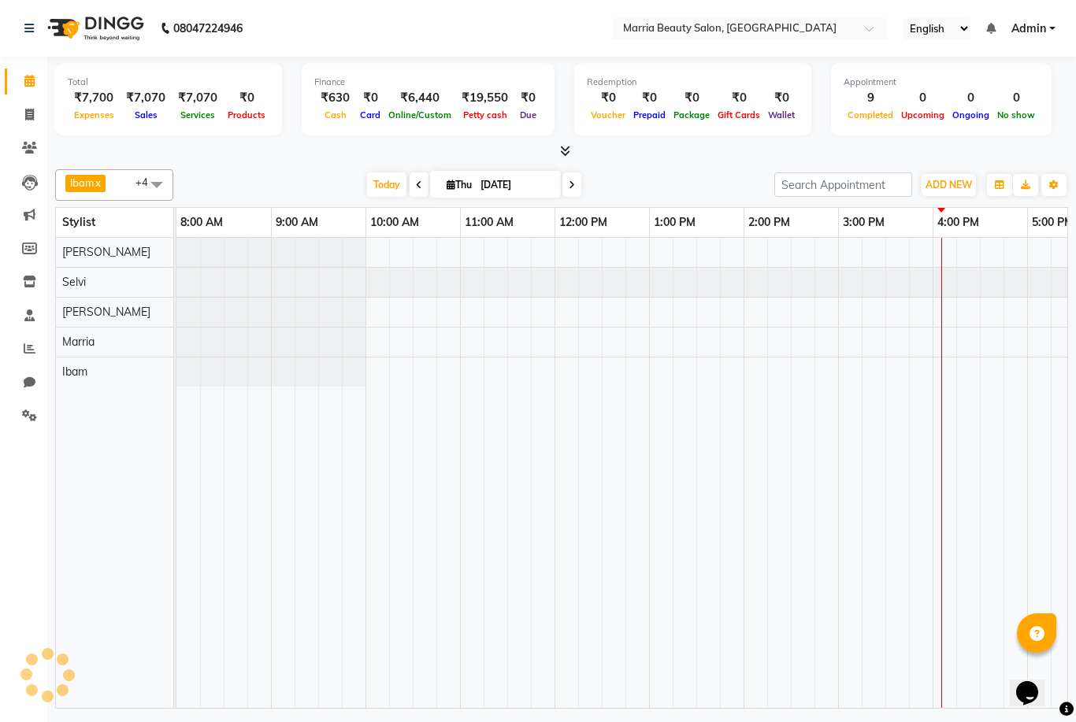
scroll to position [0, 338]
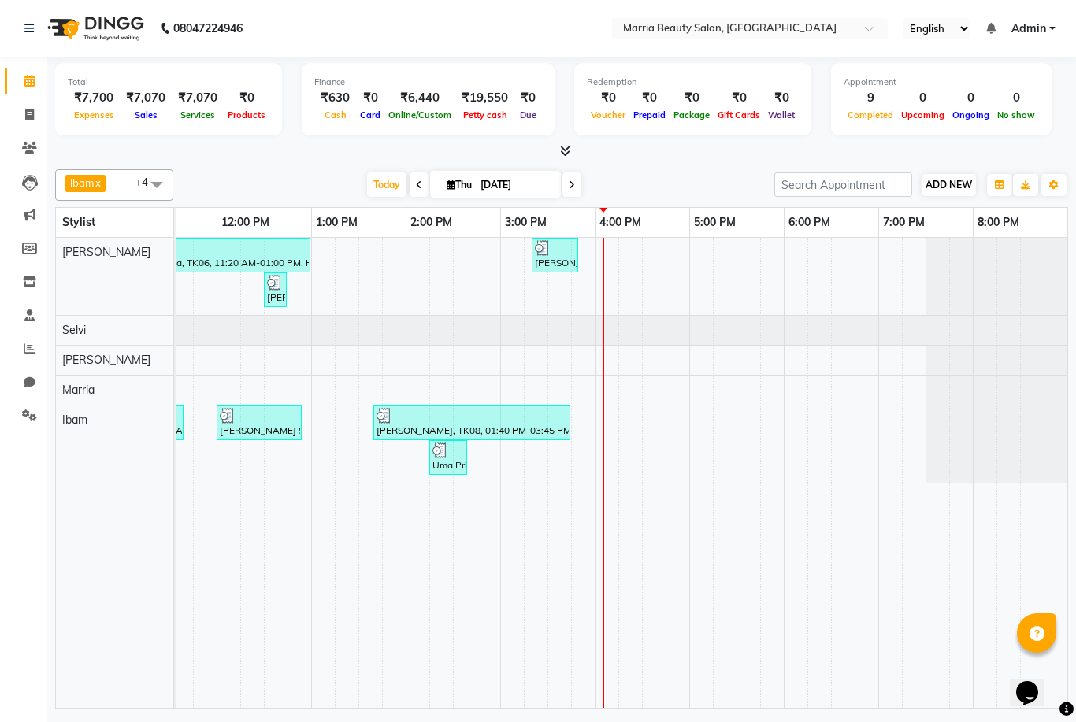
click at [951, 193] on button "ADD NEW Toggle Dropdown" at bounding box center [948, 185] width 54 height 22
click at [1023, 239] on link "Add Invoice" at bounding box center [1038, 234] width 124 height 20
select select "service"
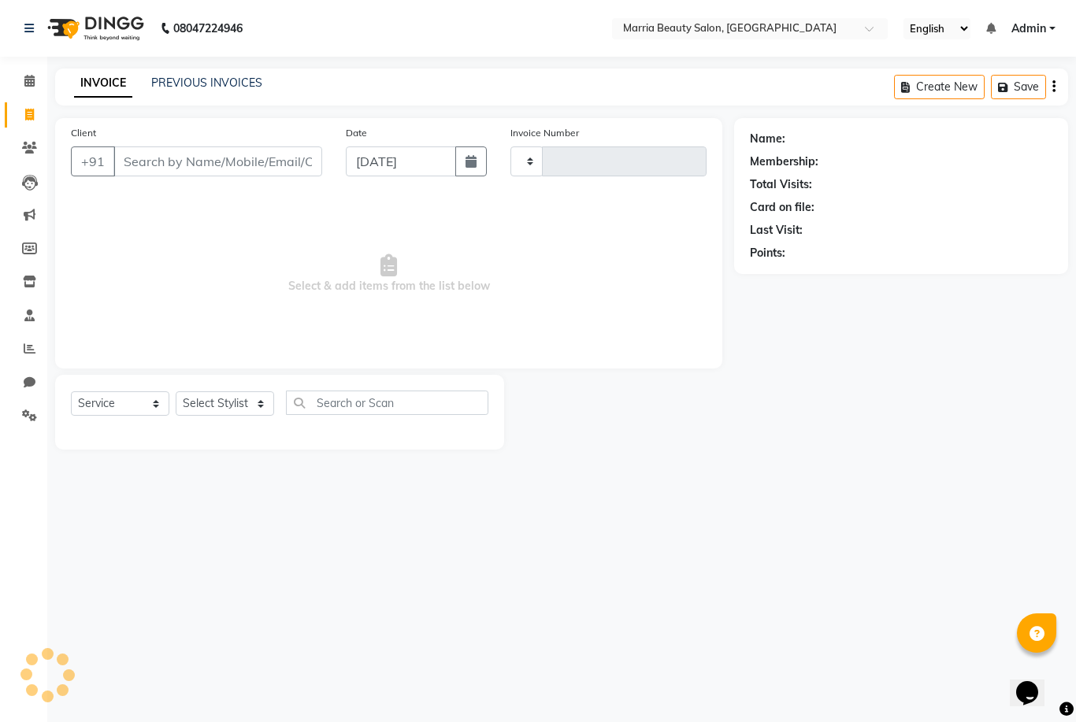
type input "0788"
select select "8343"
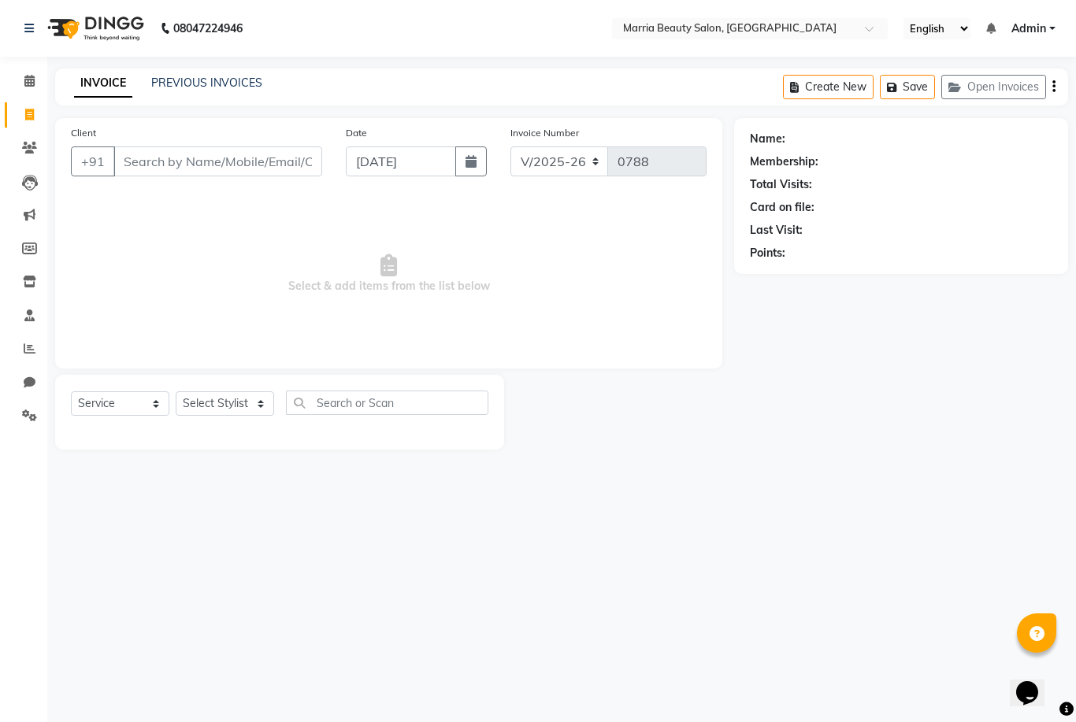
click at [276, 148] on input "Client" at bounding box center [217, 161] width 209 height 30
click at [205, 204] on span "88999251" at bounding box center [200, 198] width 63 height 16
type input "8899925122"
click at [217, 409] on select "Select Stylist Ashwini Ibam [PERSON_NAME] [PERSON_NAME] [PERSON_NAME] [PERSON_N…" at bounding box center [226, 403] width 100 height 24
select select "85633"
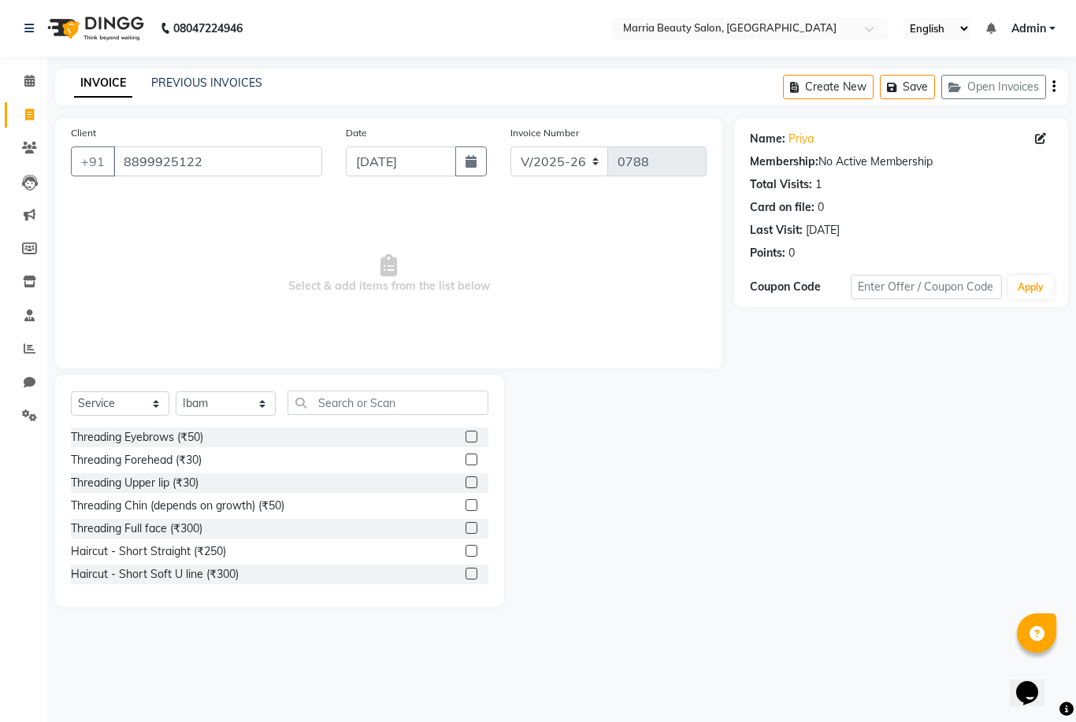
click at [469, 437] on label at bounding box center [471, 437] width 12 height 12
click at [469, 437] on input "checkbox" at bounding box center [470, 437] width 10 height 10
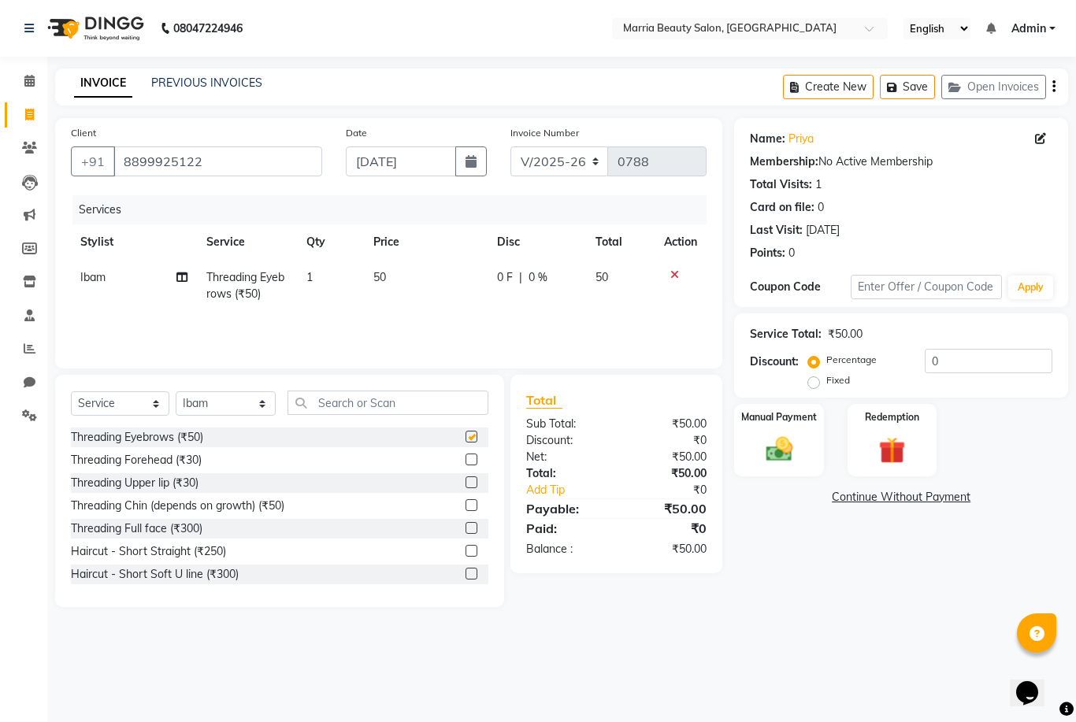
checkbox input "false"
click at [744, 444] on div "Manual Payment" at bounding box center [778, 440] width 93 height 76
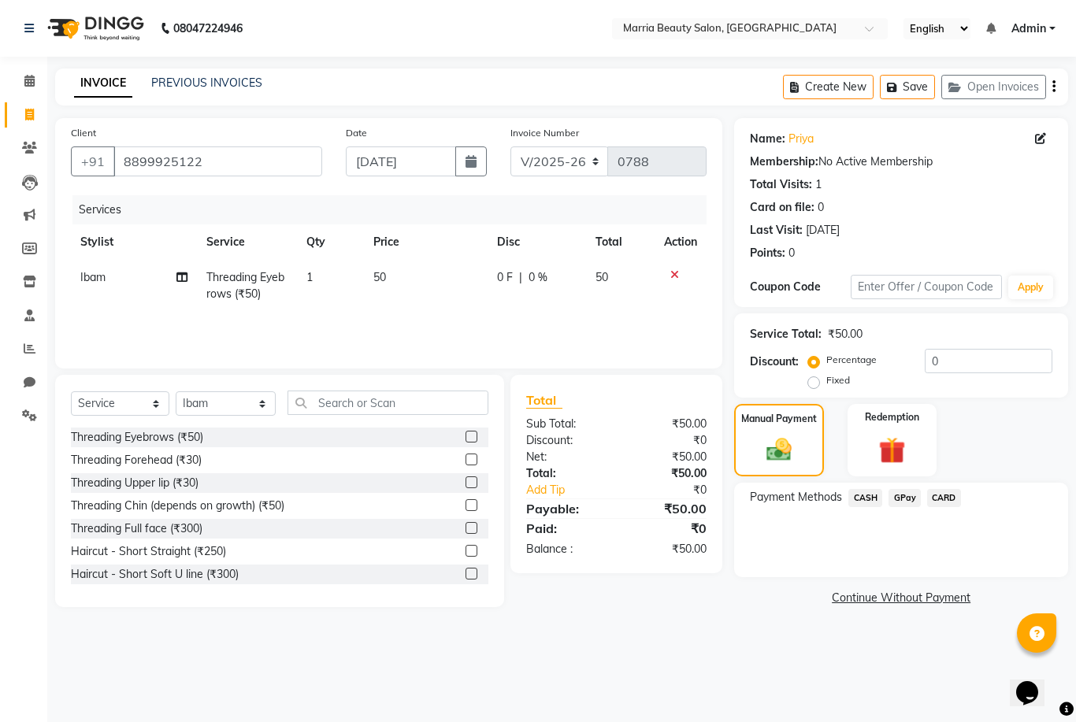
click at [862, 504] on span "CASH" at bounding box center [865, 498] width 34 height 18
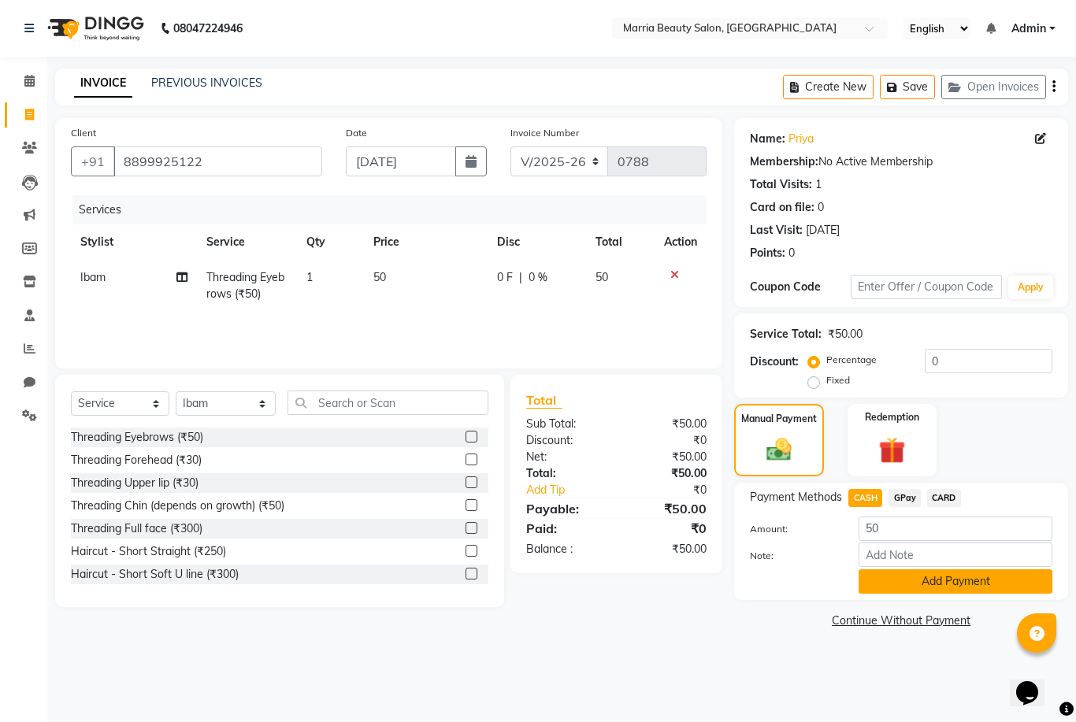
click at [882, 580] on button "Add Payment" at bounding box center [955, 581] width 194 height 24
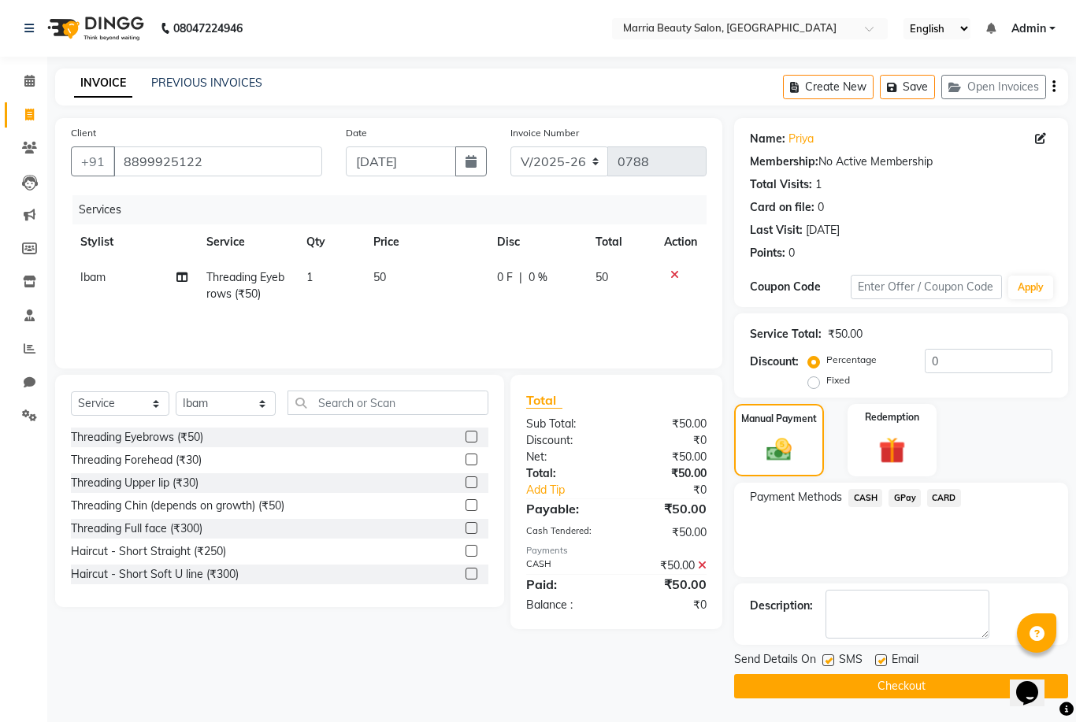
click at [828, 695] on button "Checkout" at bounding box center [901, 686] width 334 height 24
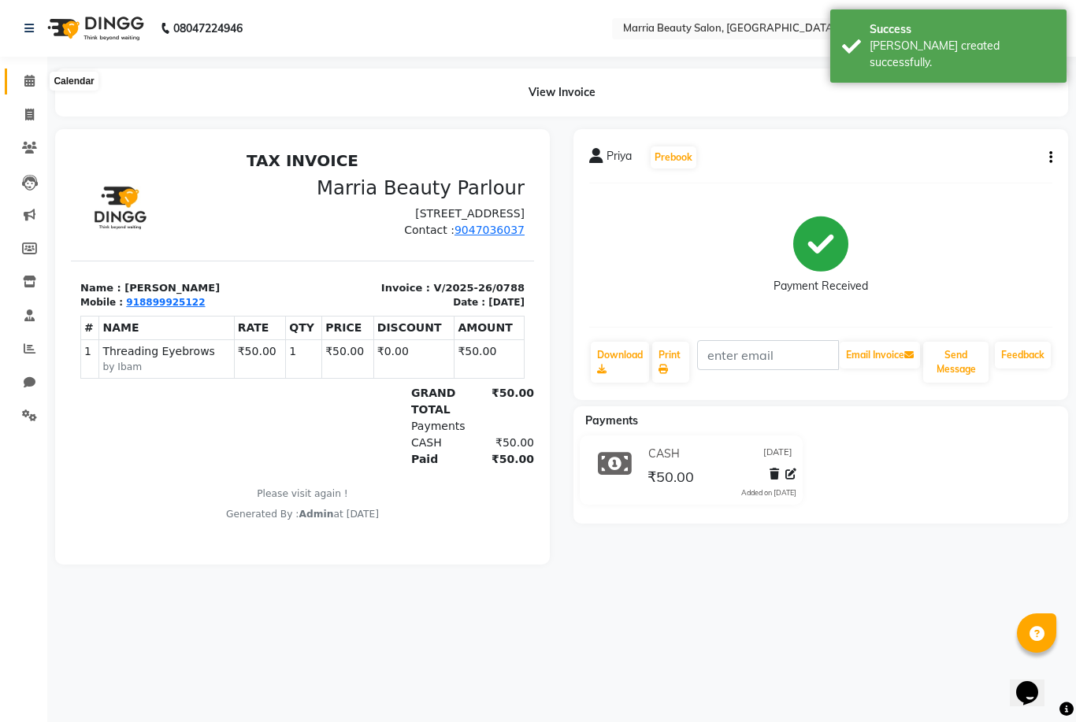
click at [27, 83] on icon at bounding box center [29, 81] width 10 height 12
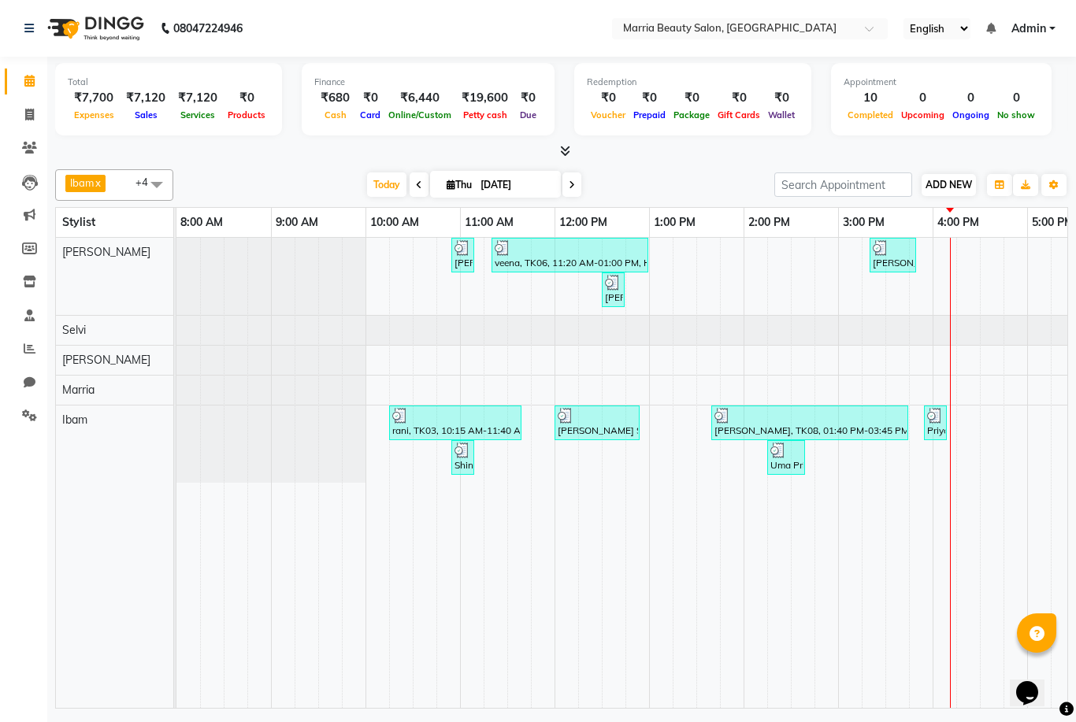
click at [947, 183] on span "ADD NEW" at bounding box center [948, 185] width 46 height 12
click at [1025, 239] on link "Add Invoice" at bounding box center [1038, 234] width 124 height 20
select select "service"
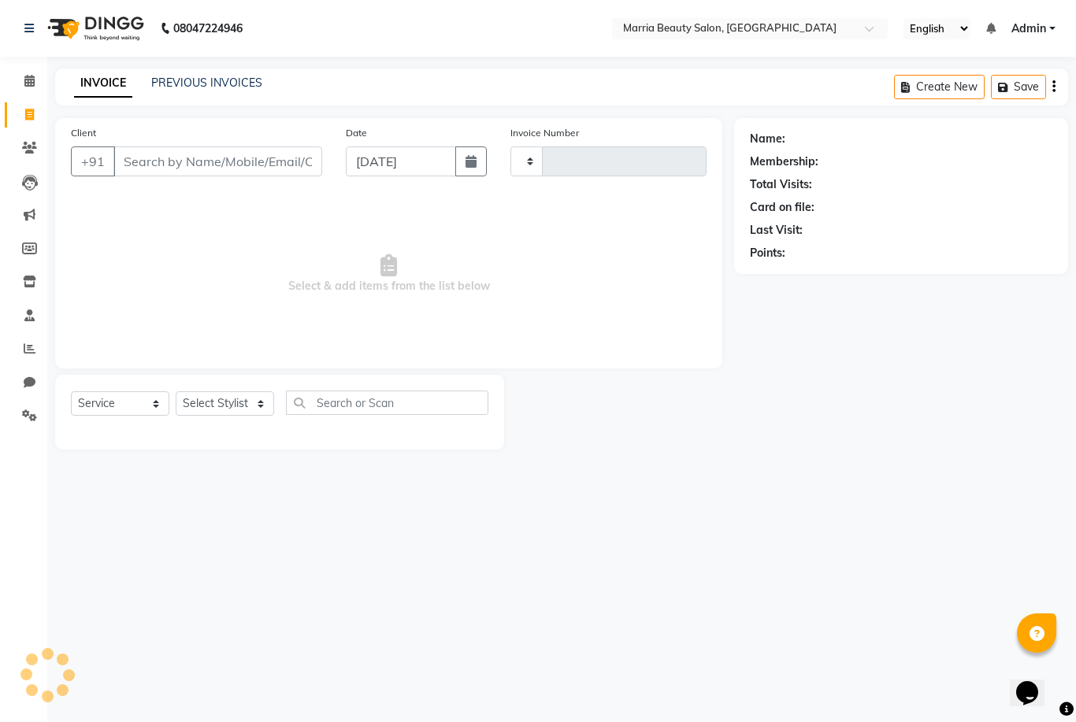
type input "0789"
select select "8343"
click at [191, 161] on input "Client" at bounding box center [217, 161] width 209 height 30
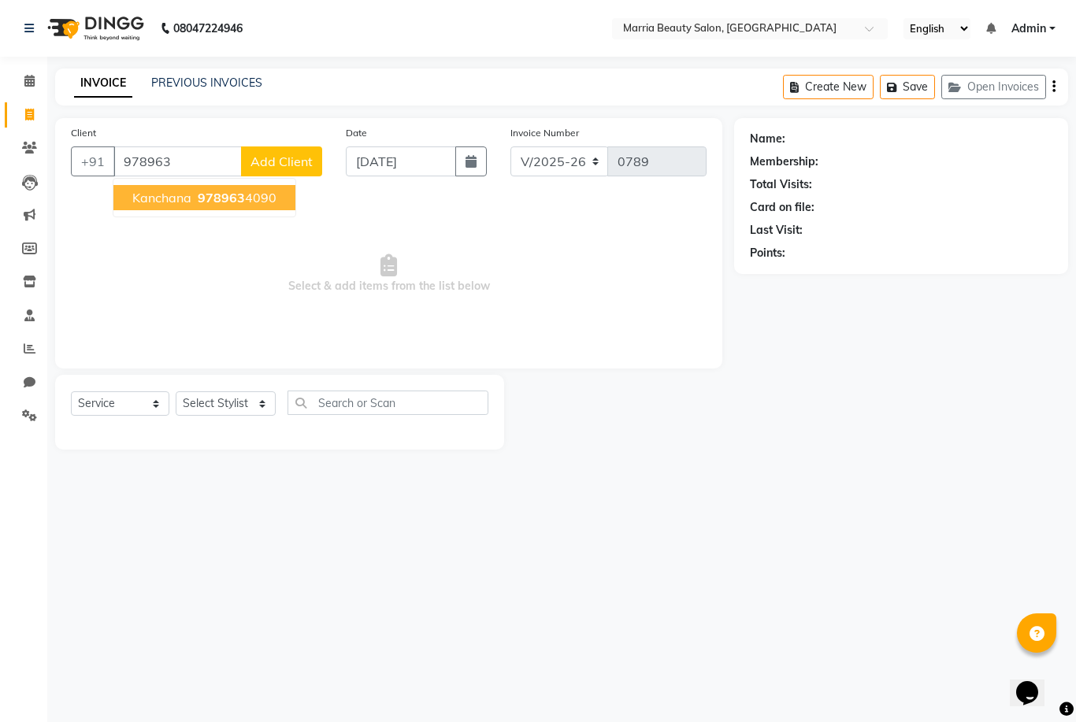
click at [167, 191] on span "Kanchana" at bounding box center [161, 198] width 59 height 16
type input "9789634090"
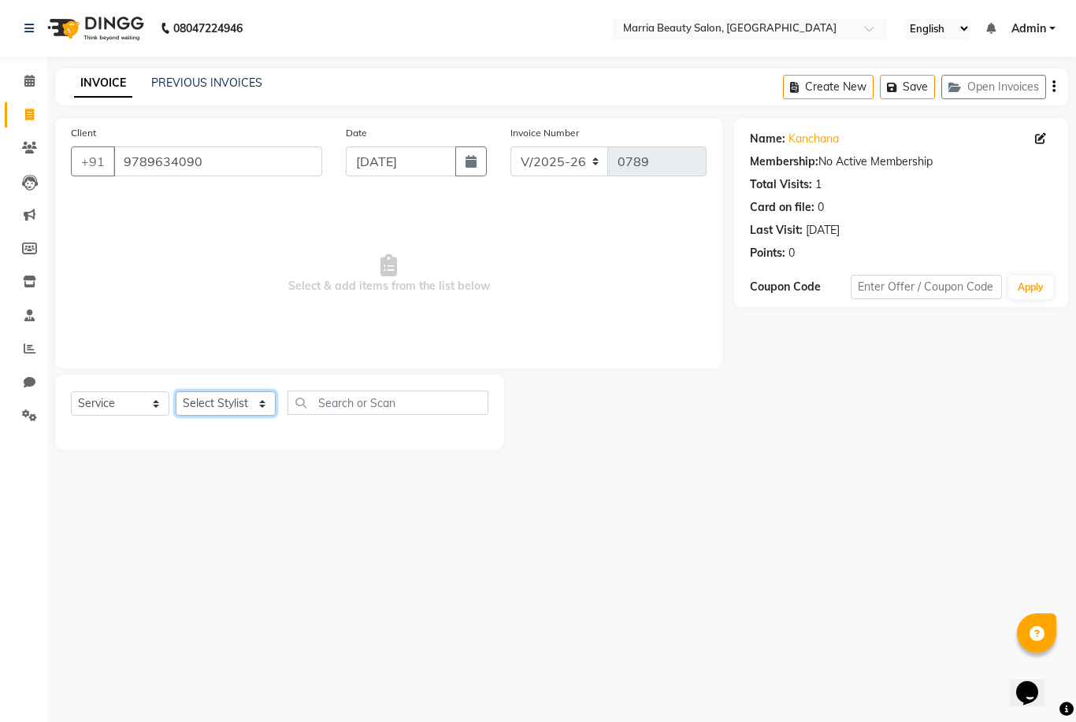
click at [233, 400] on select "Select Stylist Ashwini Ibam [PERSON_NAME] [PERSON_NAME] [PERSON_NAME] [PERSON_N…" at bounding box center [226, 403] width 100 height 24
select select "85629"
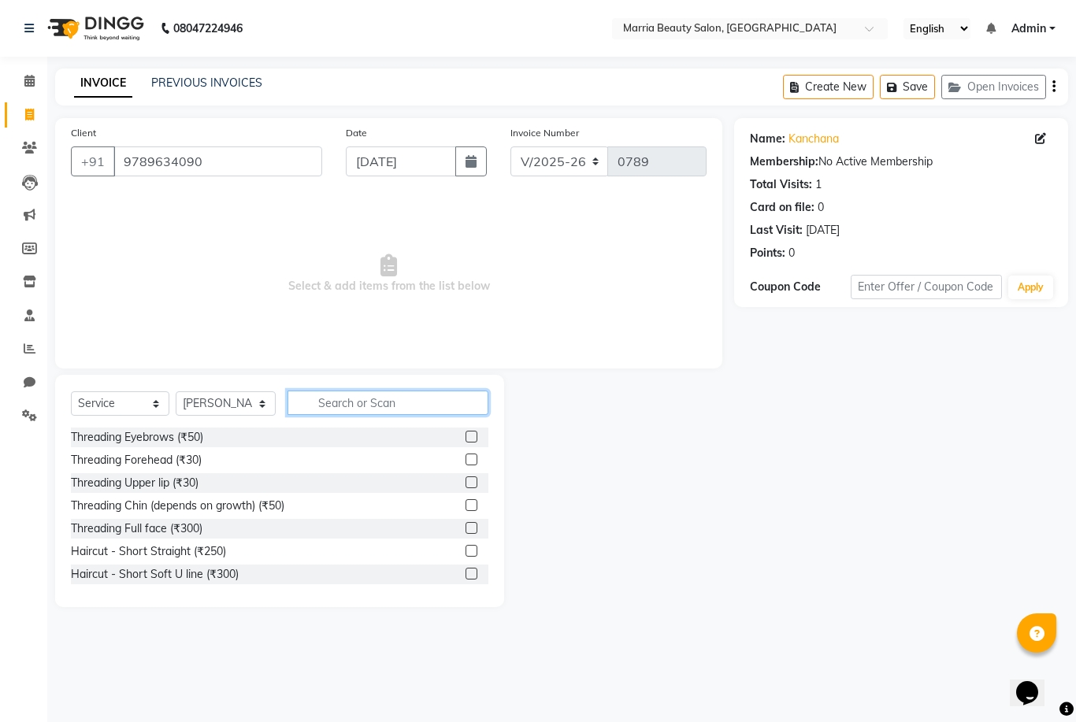
click at [386, 402] on input "text" at bounding box center [387, 403] width 201 height 24
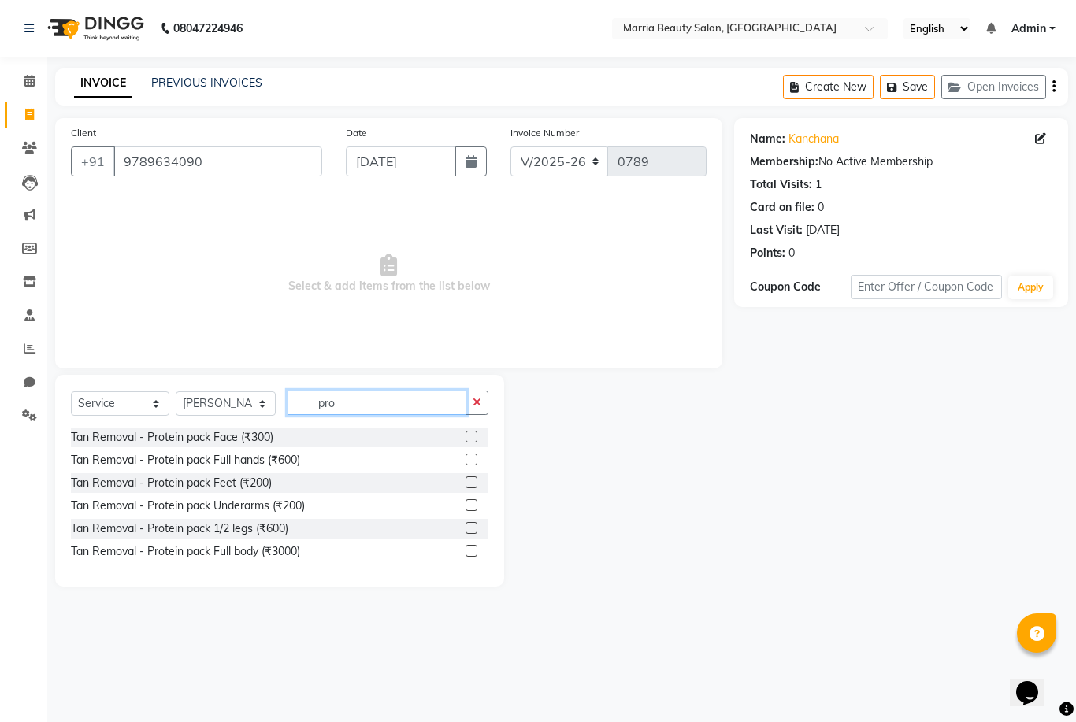
type input "pro"
click at [470, 439] on label at bounding box center [471, 437] width 12 height 12
click at [470, 439] on input "checkbox" at bounding box center [470, 437] width 10 height 10
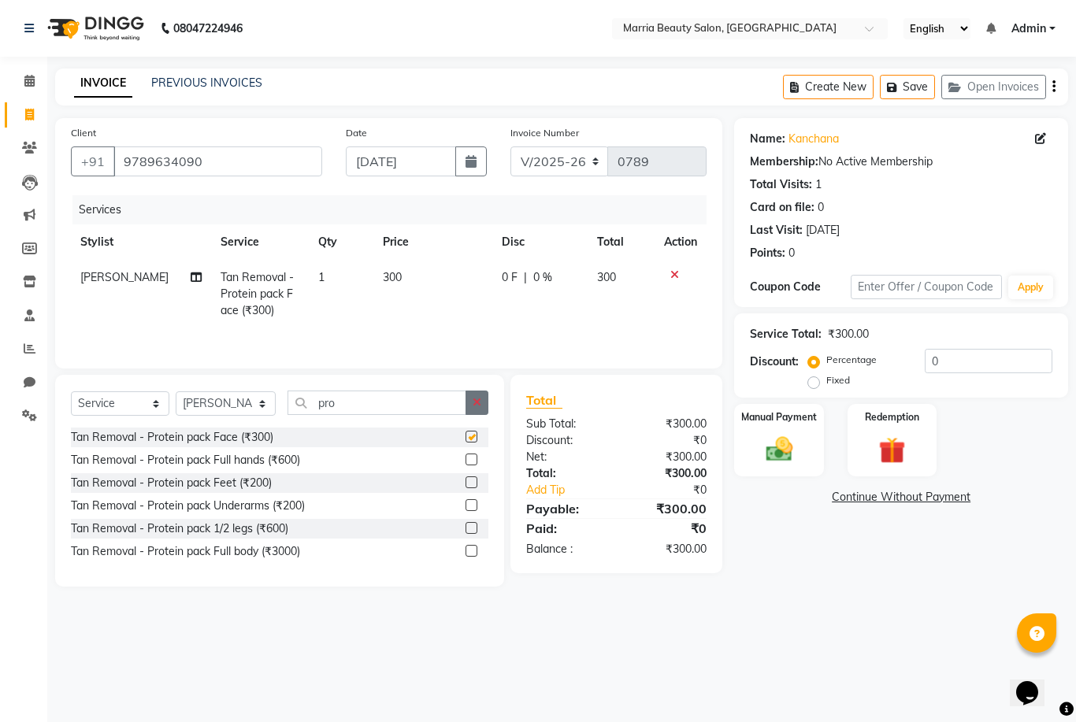
checkbox input "false"
click at [480, 401] on icon "button" at bounding box center [476, 402] width 9 height 11
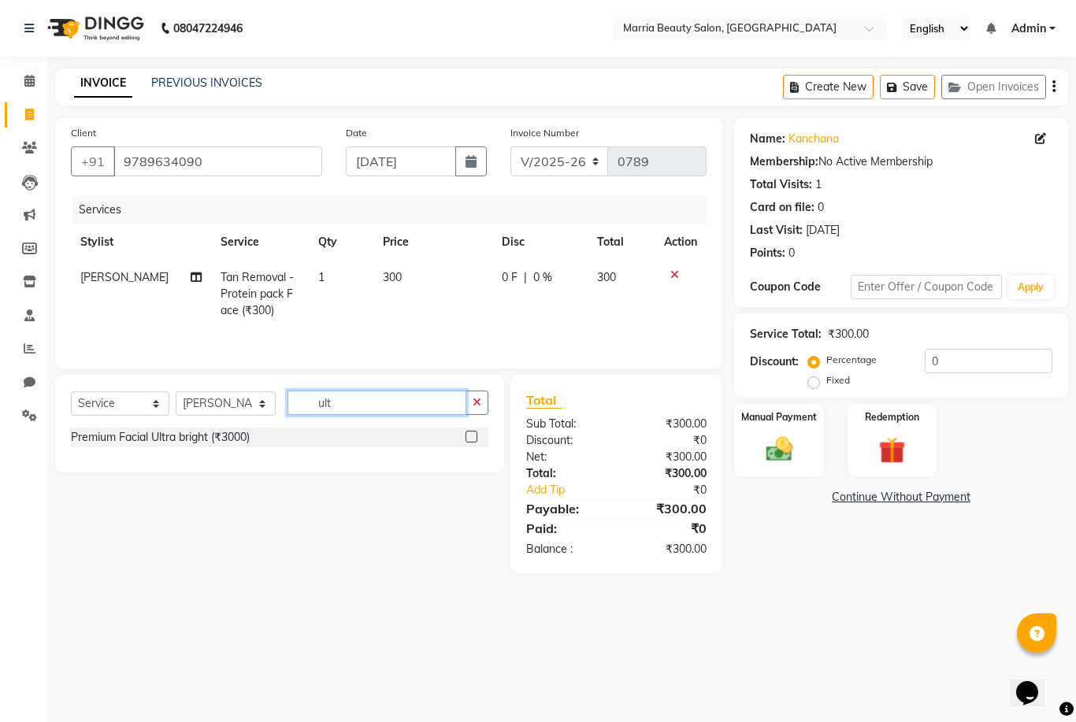
type input "ult"
click at [465, 437] on label at bounding box center [471, 437] width 12 height 12
click at [465, 437] on input "checkbox" at bounding box center [470, 437] width 10 height 10
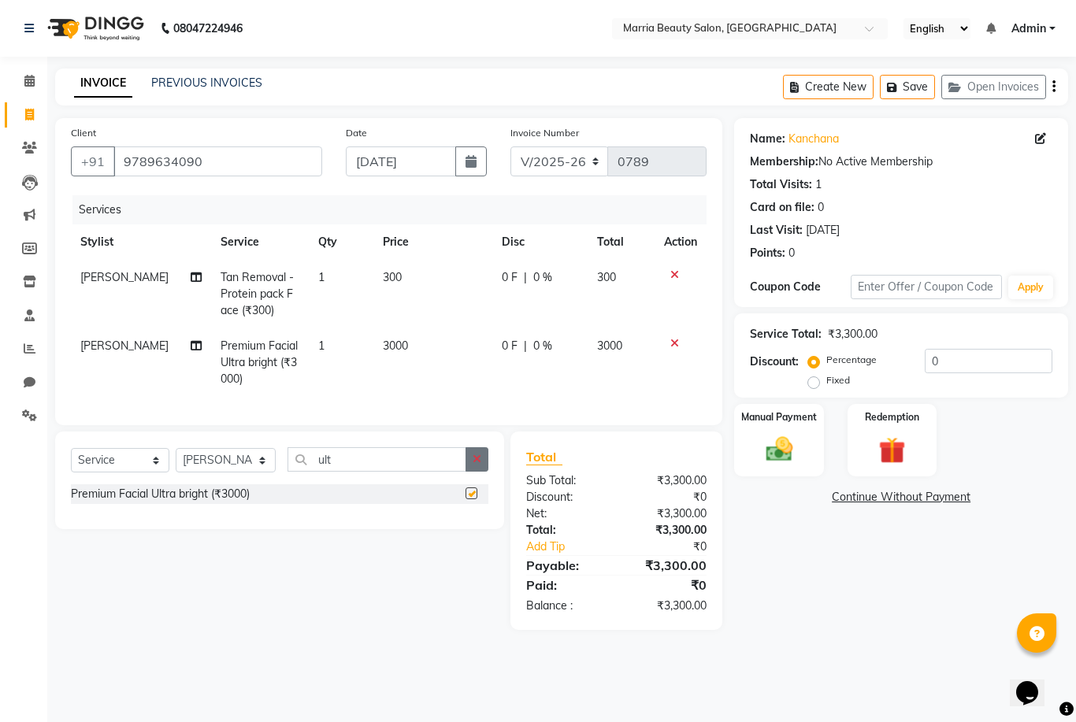
checkbox input "false"
click at [476, 469] on button "button" at bounding box center [476, 459] width 23 height 24
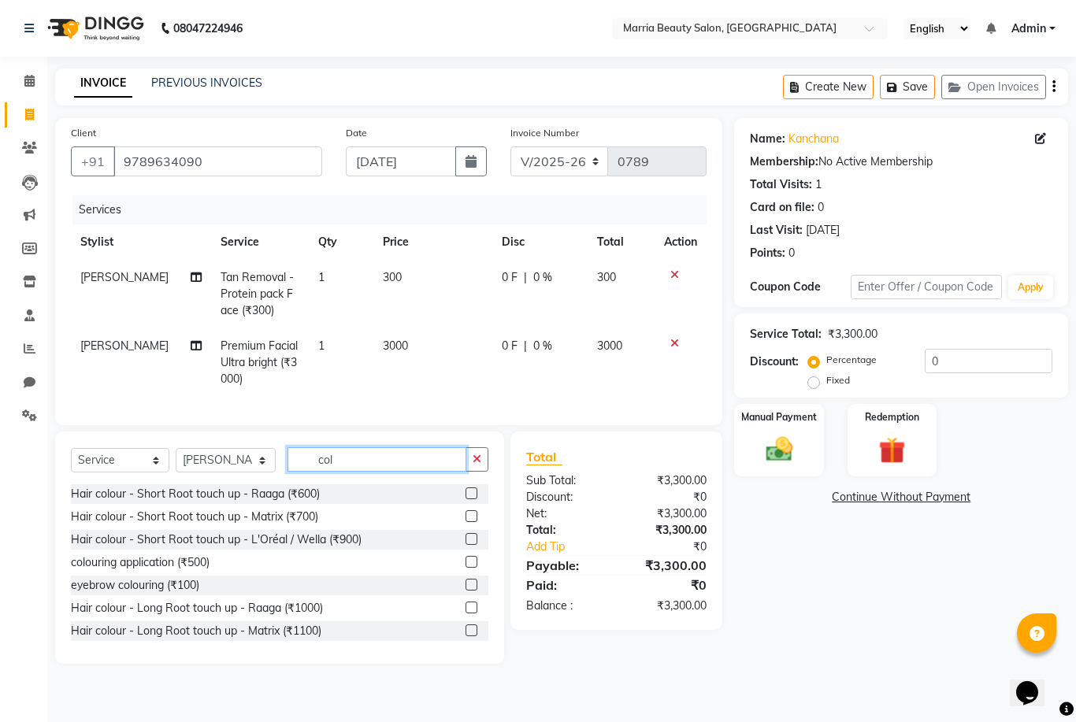
type input "col"
click at [469, 538] on label at bounding box center [471, 539] width 12 height 12
click at [469, 538] on input "checkbox" at bounding box center [470, 540] width 10 height 10
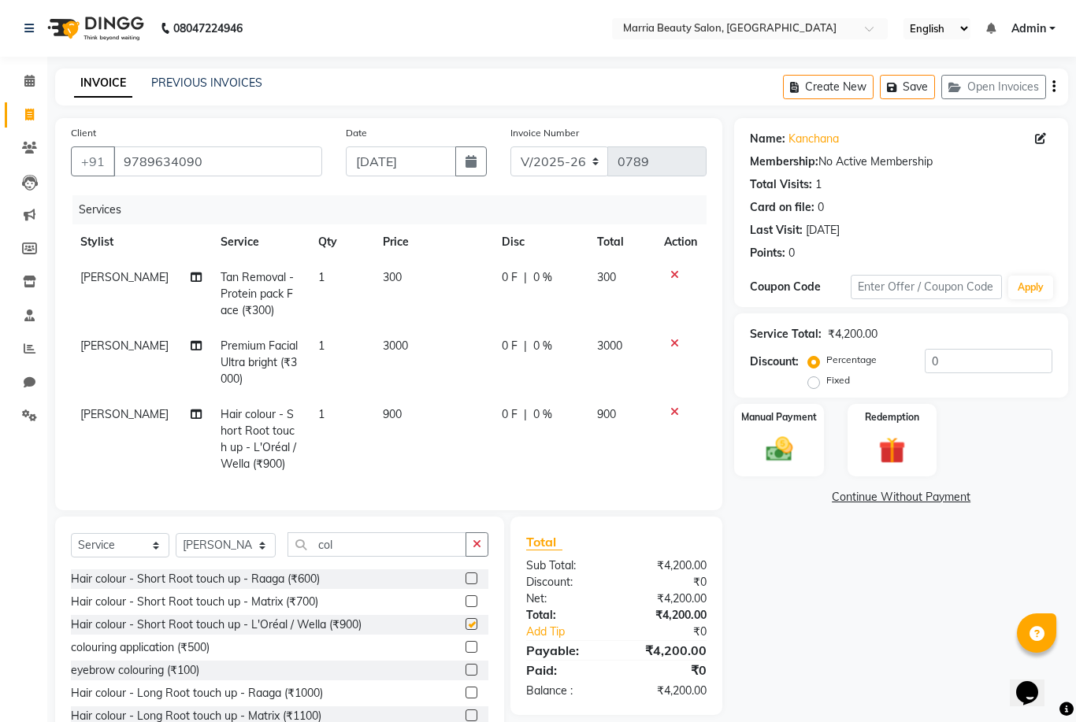
checkbox input "false"
click at [805, 406] on div "Manual Payment" at bounding box center [778, 440] width 93 height 76
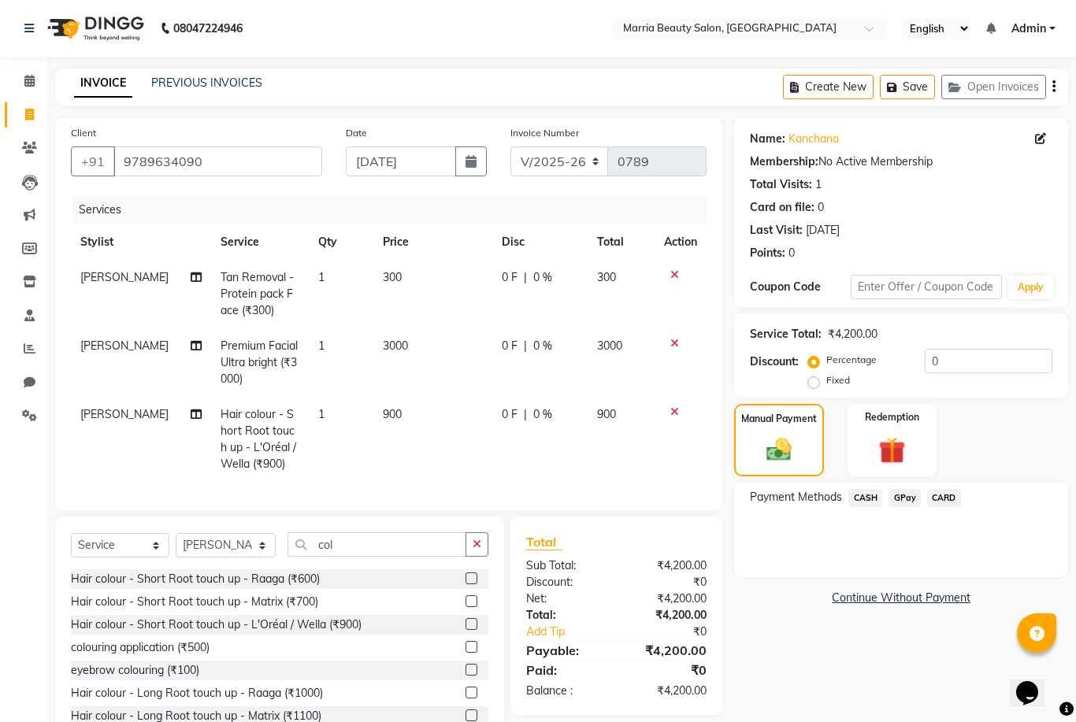
click at [903, 500] on span "GPay" at bounding box center [904, 498] width 32 height 18
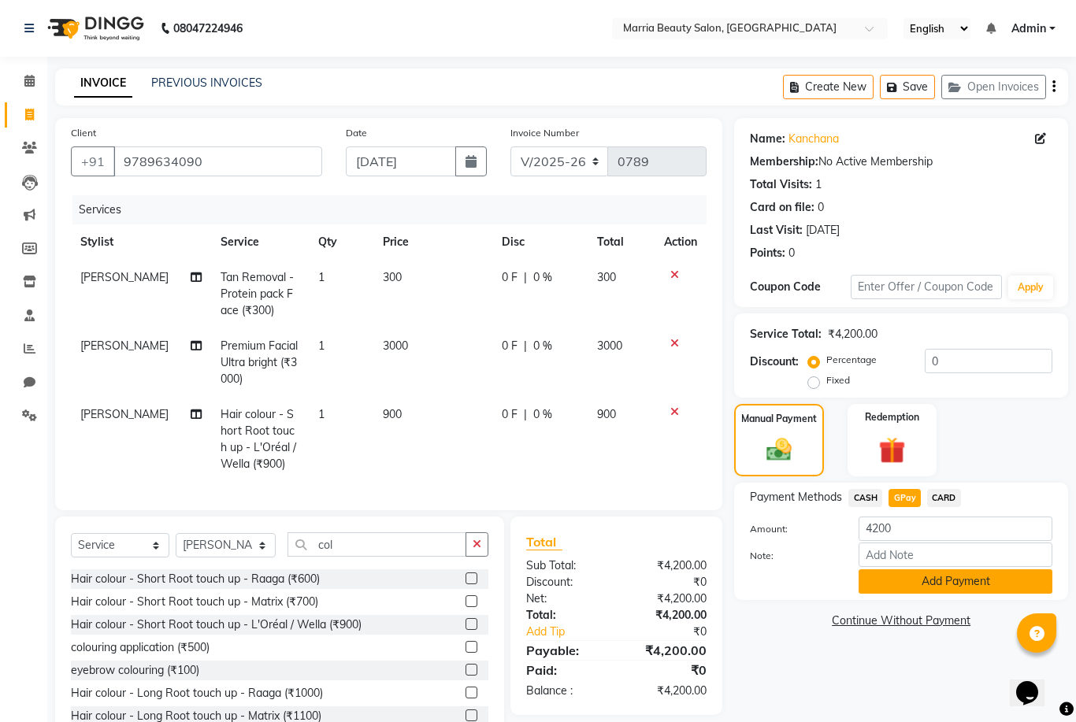
click at [890, 584] on button "Add Payment" at bounding box center [955, 581] width 194 height 24
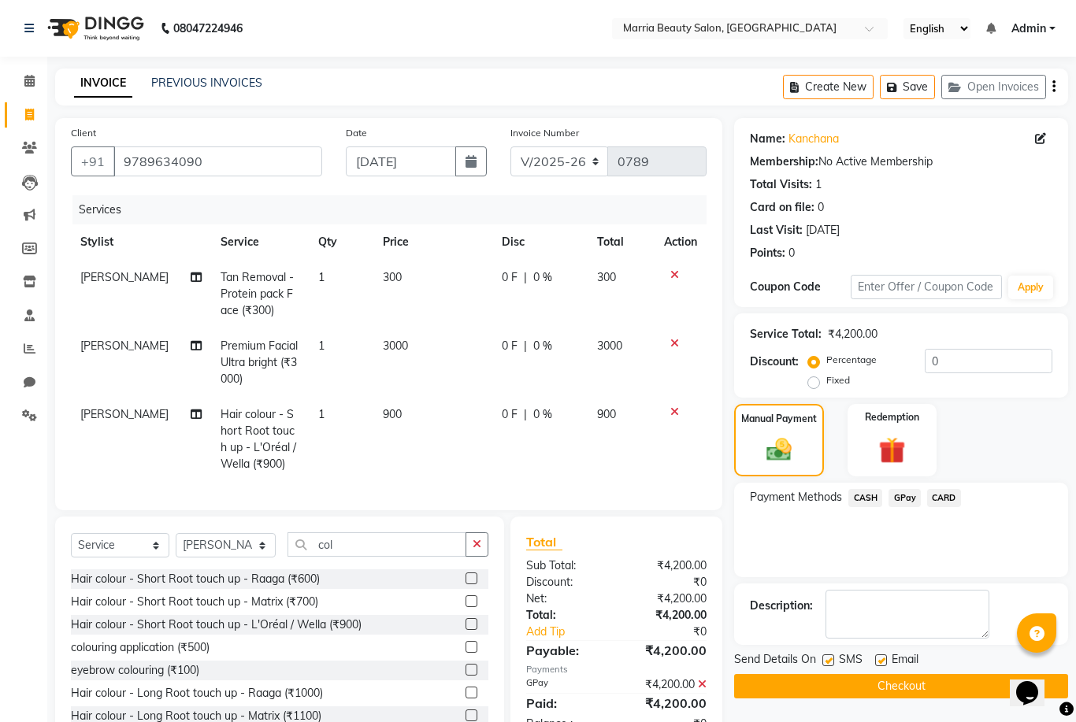
click at [796, 687] on button "Checkout" at bounding box center [901, 686] width 334 height 24
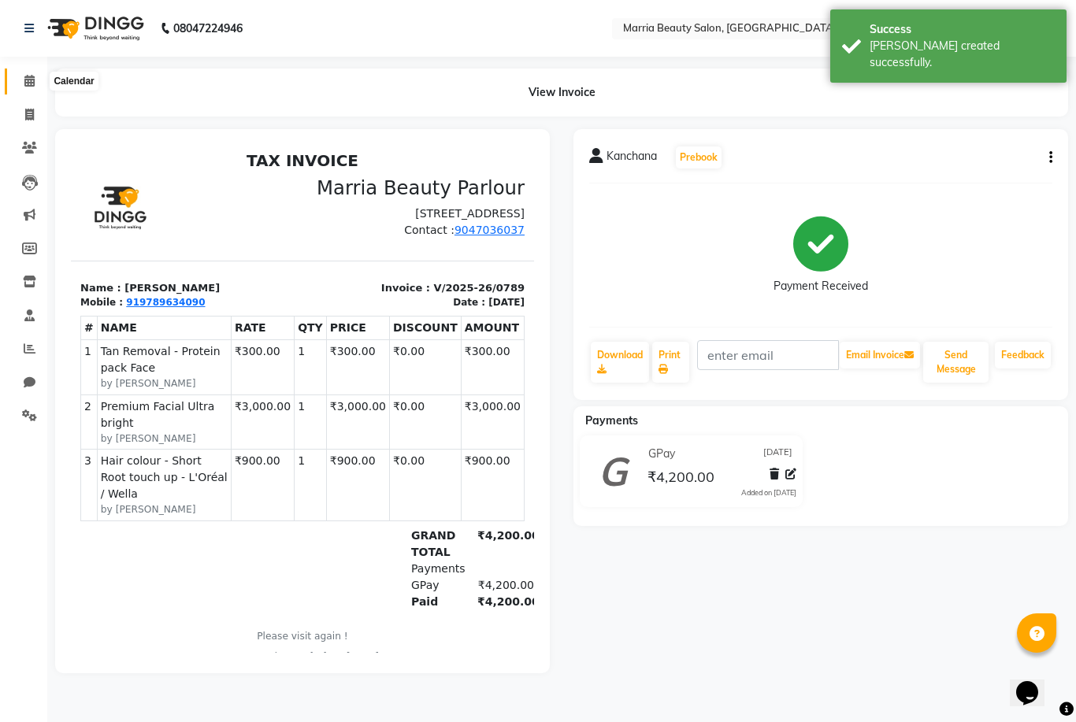
click at [31, 81] on icon at bounding box center [29, 81] width 10 height 12
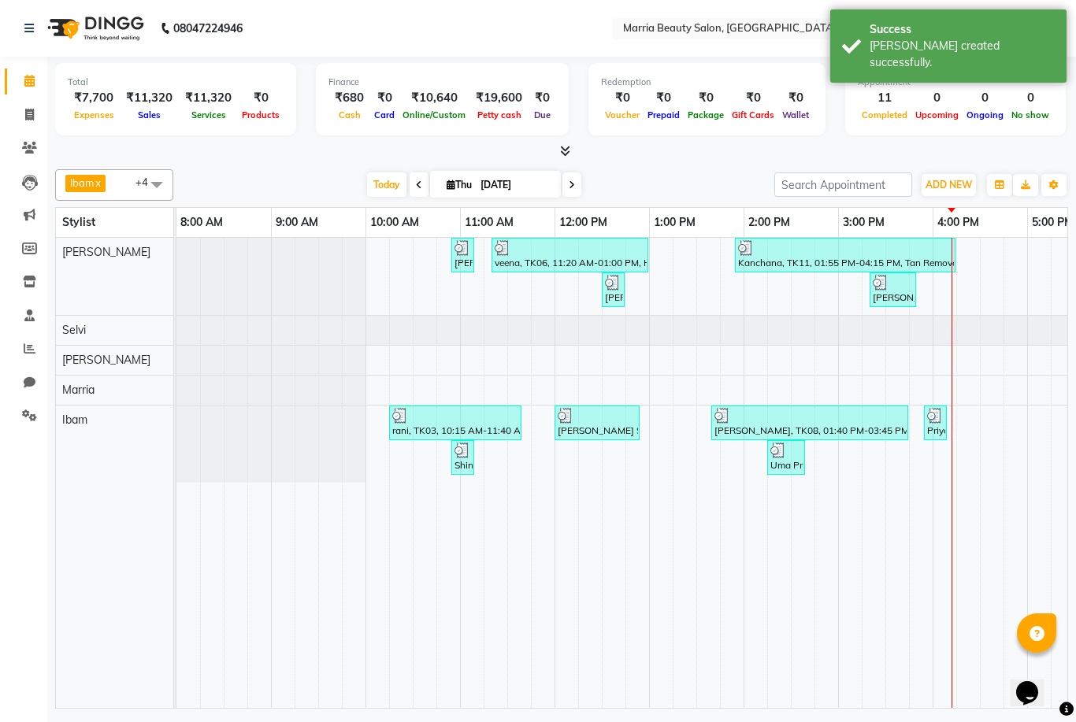
click at [569, 147] on icon at bounding box center [565, 151] width 10 height 12
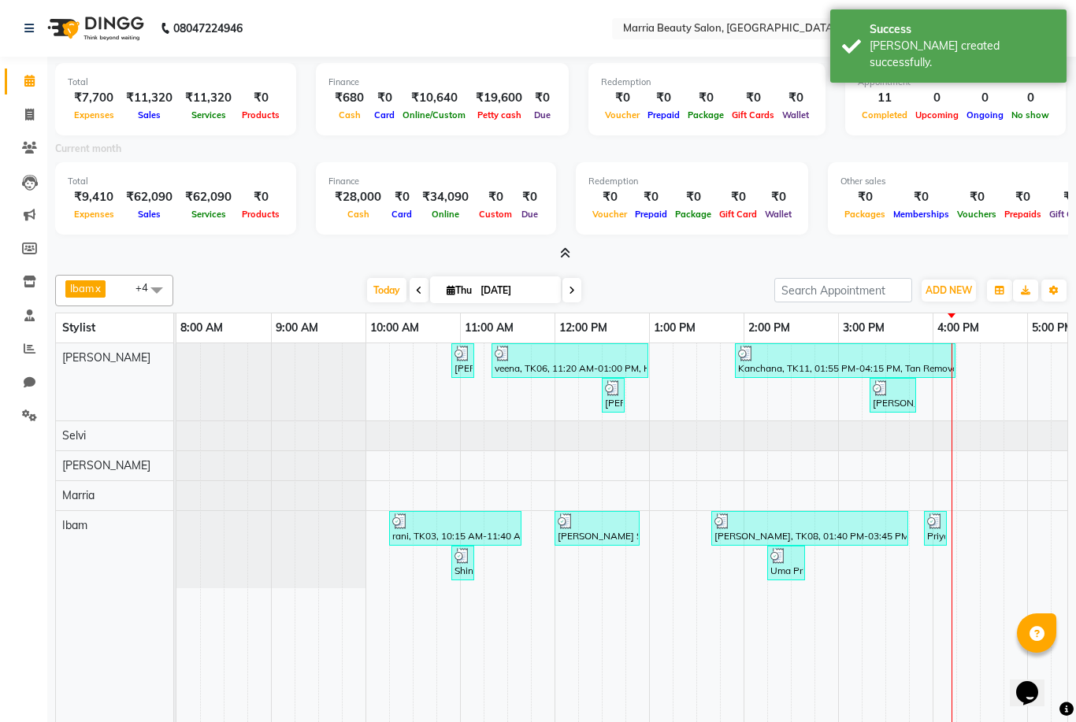
click at [566, 247] on icon at bounding box center [565, 253] width 10 height 12
